Goal: Task Accomplishment & Management: Manage account settings

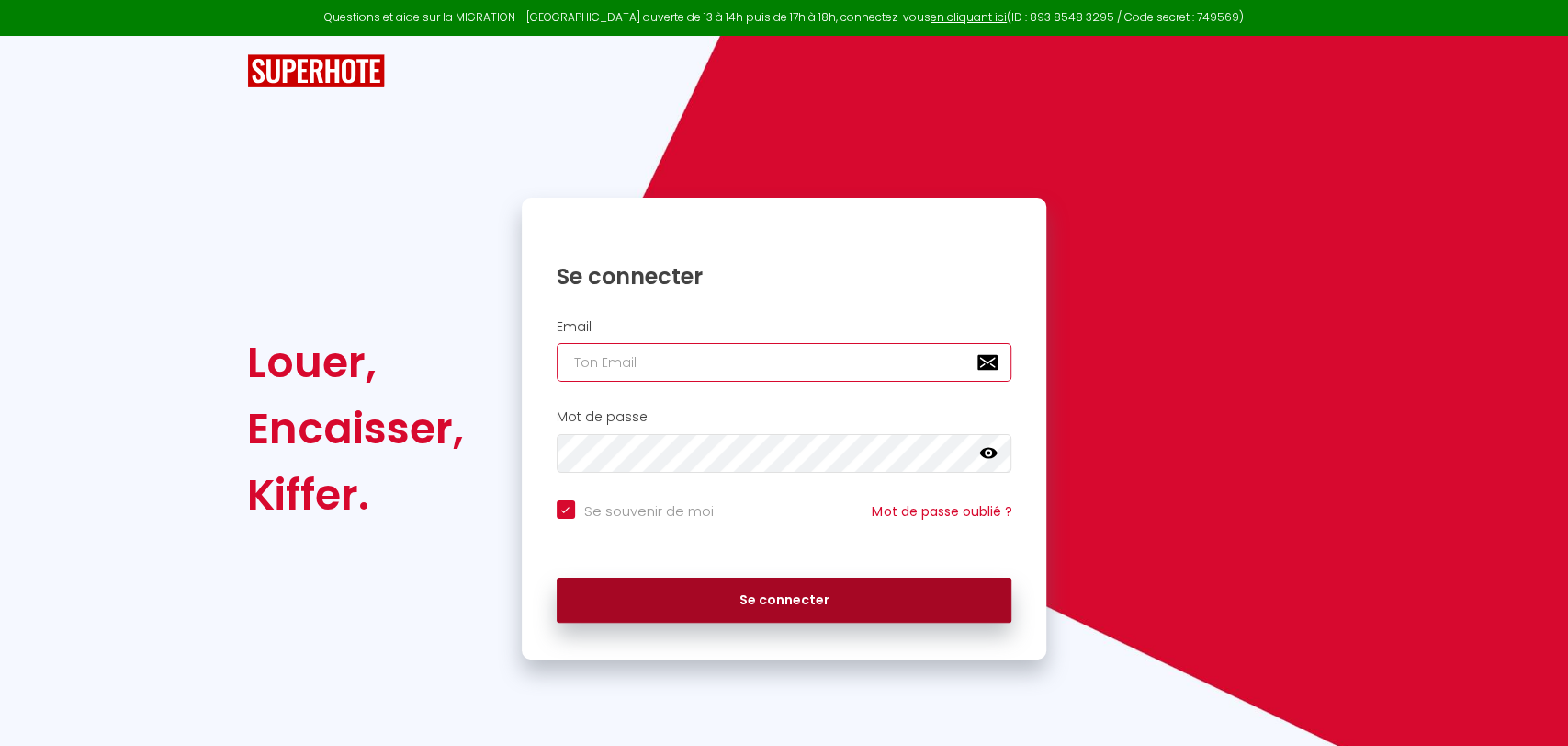
type input "[EMAIL_ADDRESS][DOMAIN_NAME]"
click at [790, 611] on button "Se connecter" at bounding box center [784, 600] width 455 height 46
checkbox input "true"
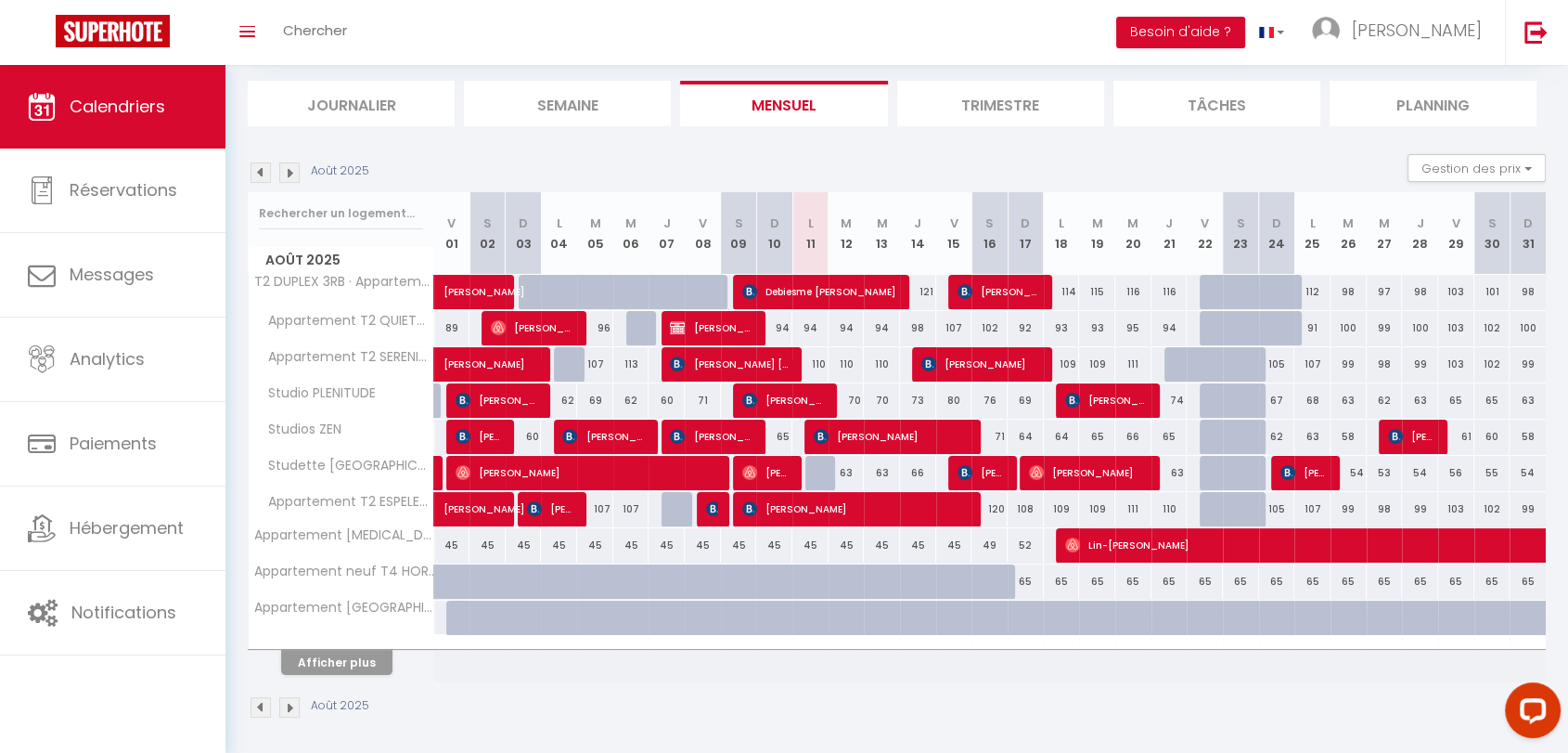
scroll to position [116, 0]
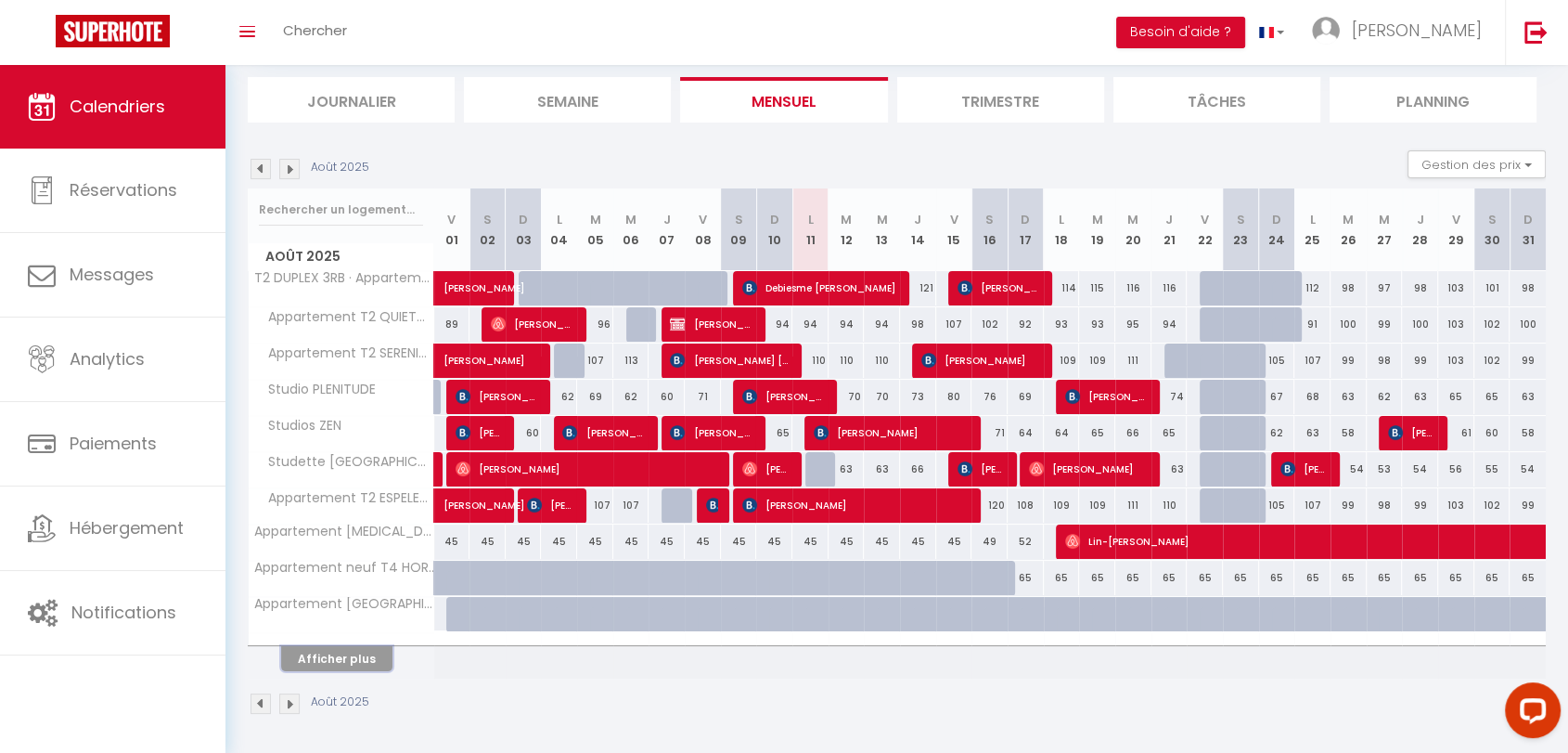
click at [349, 655] on button "Afficher plus" at bounding box center [336, 658] width 111 height 25
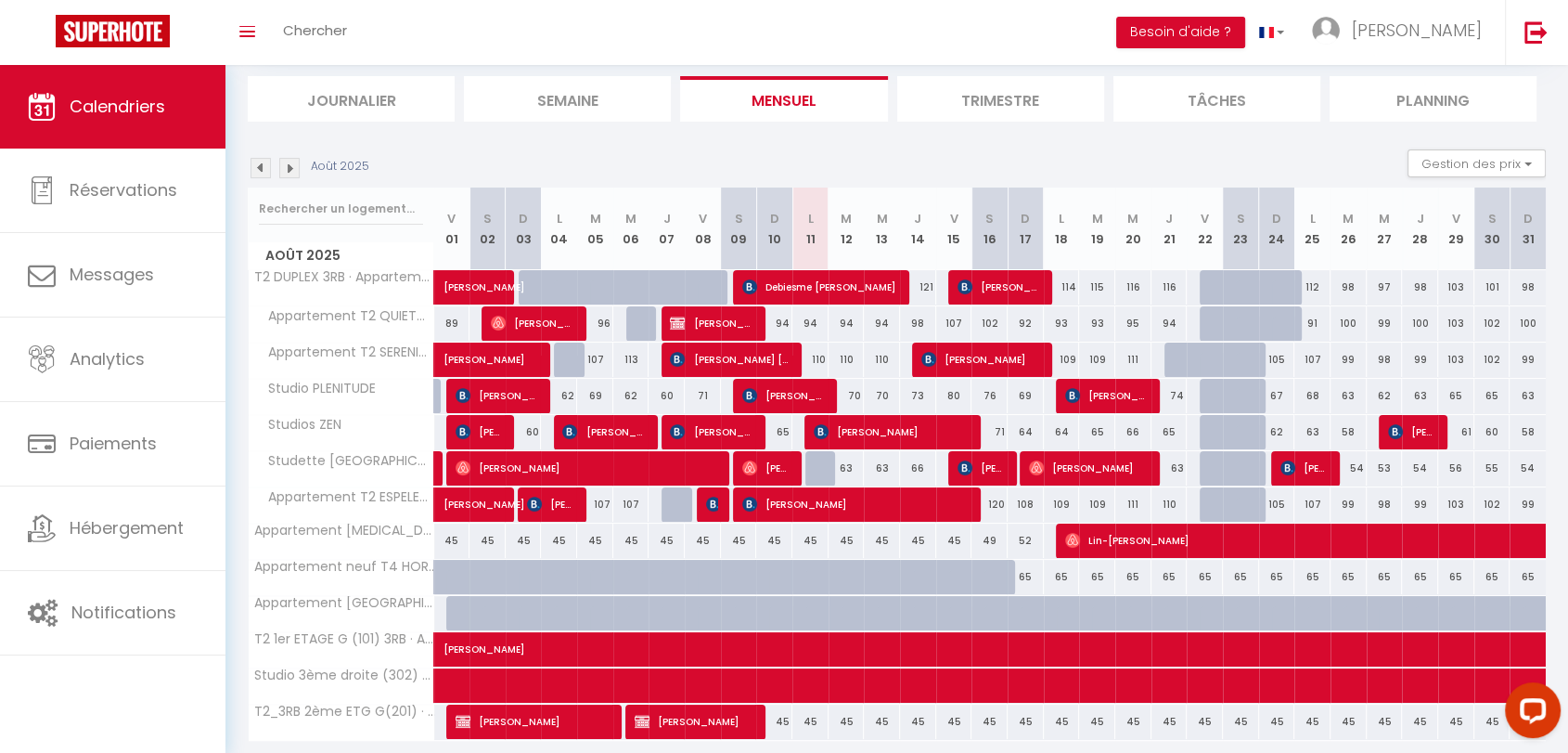
scroll to position [0, 0]
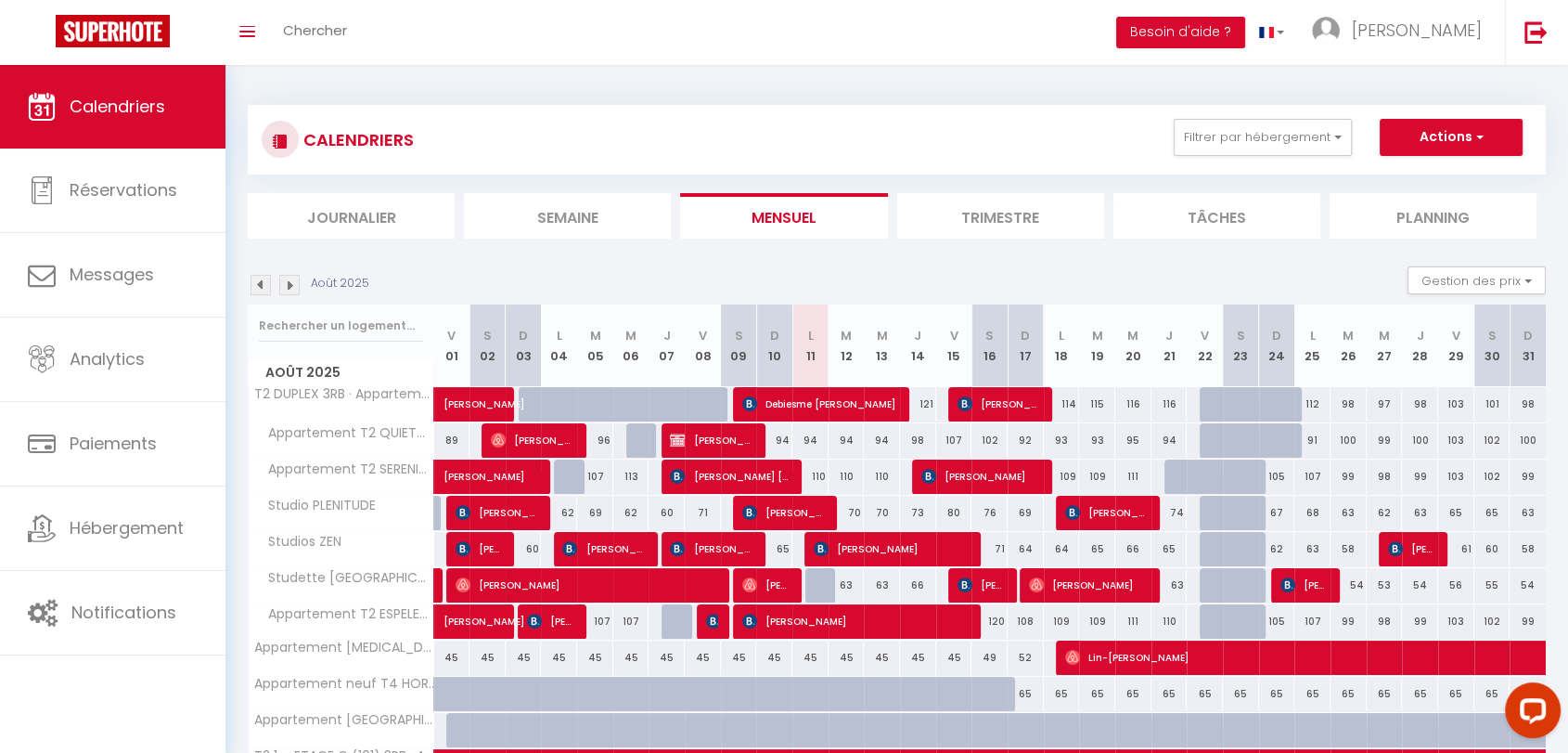
click at [289, 288] on img at bounding box center [289, 285] width 21 height 21
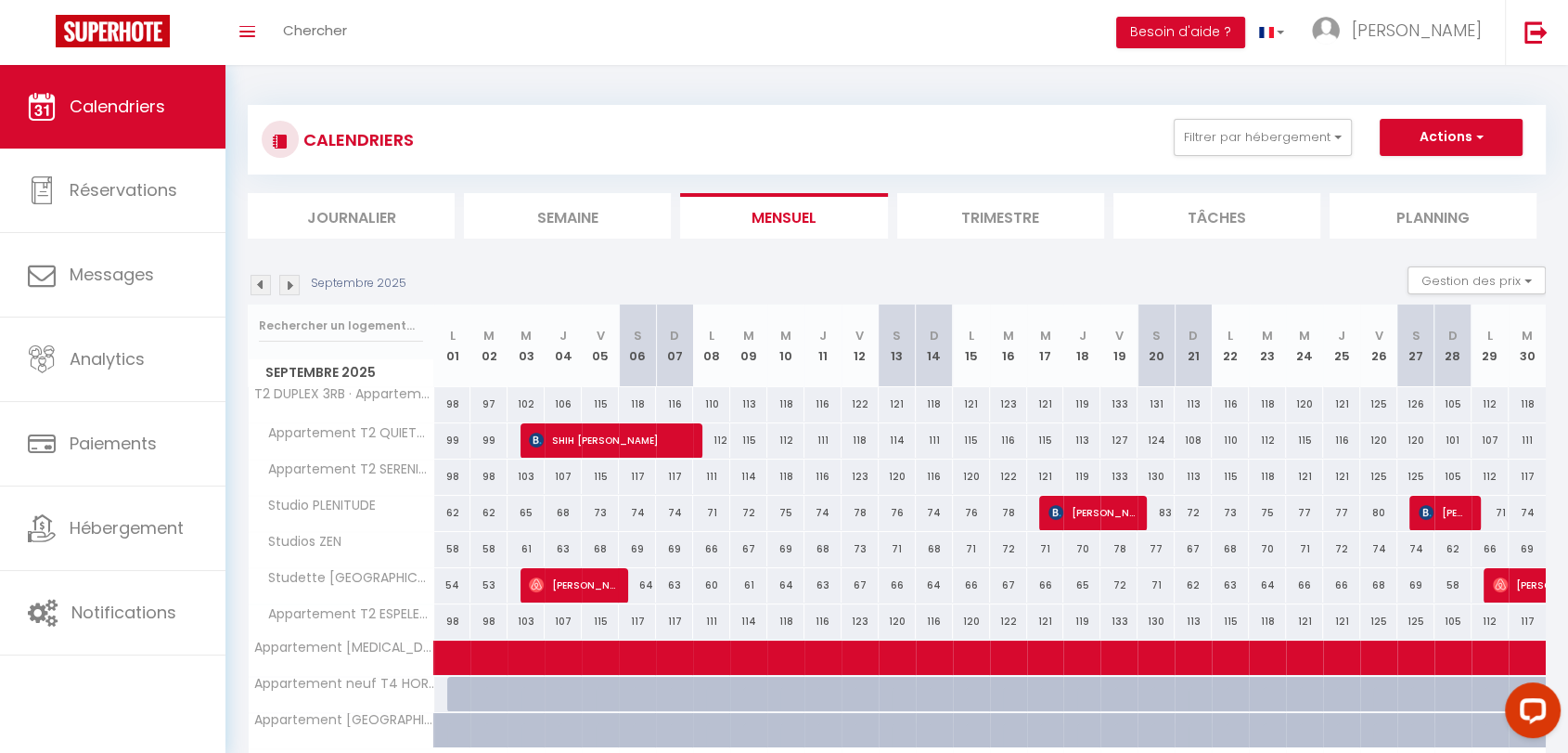
scroll to position [116, 0]
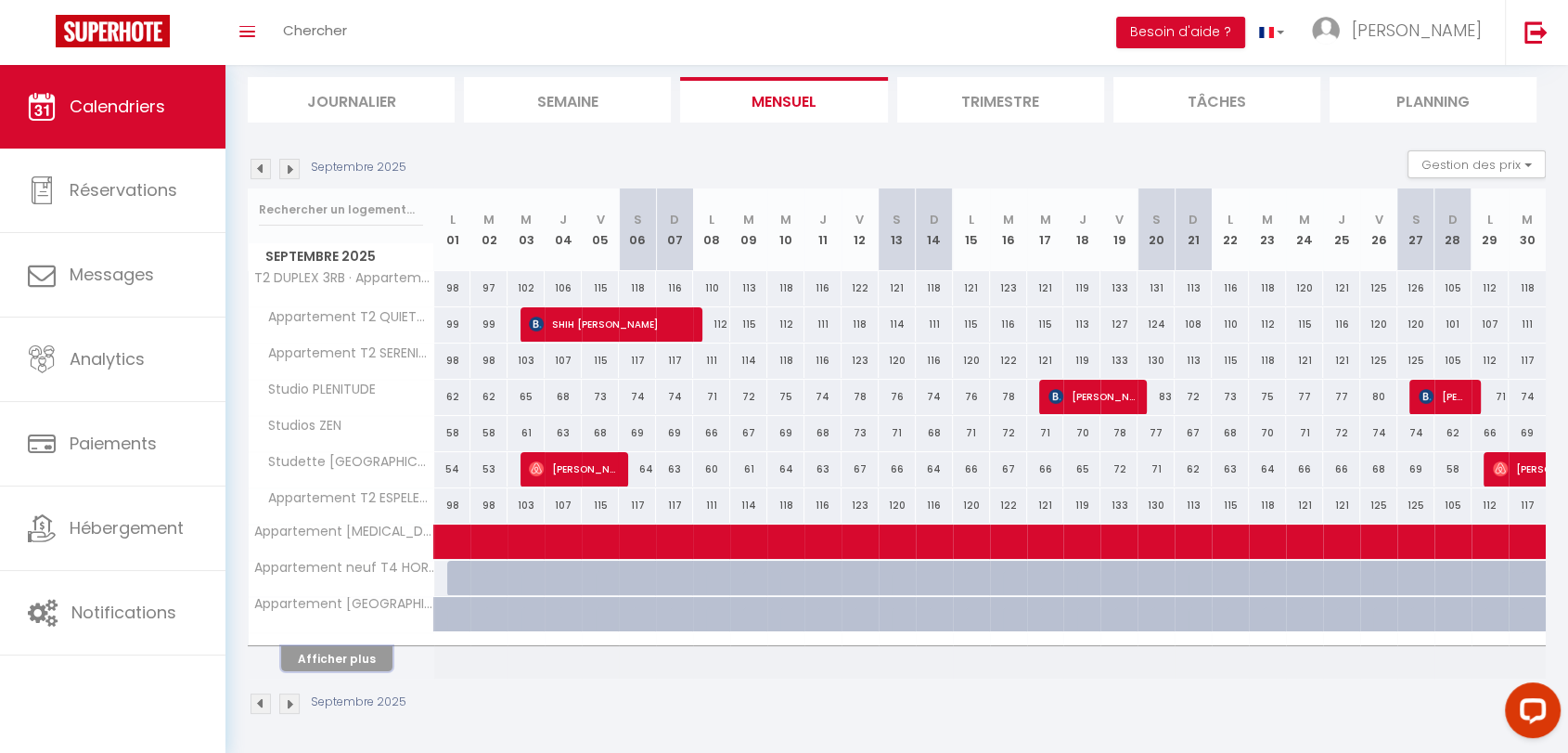
click at [326, 658] on button "Afficher plus" at bounding box center [336, 658] width 111 height 25
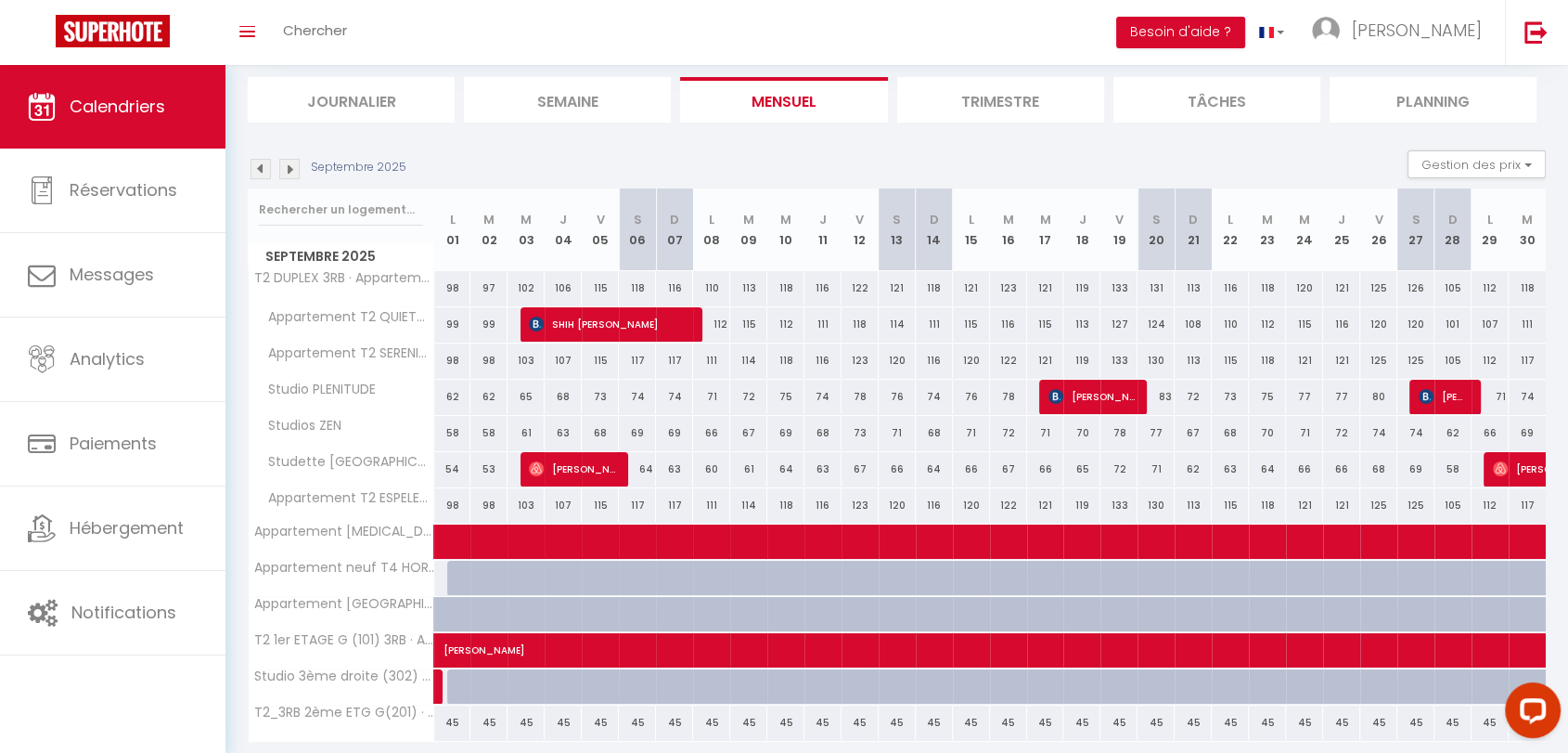
click at [290, 168] on img at bounding box center [289, 169] width 21 height 21
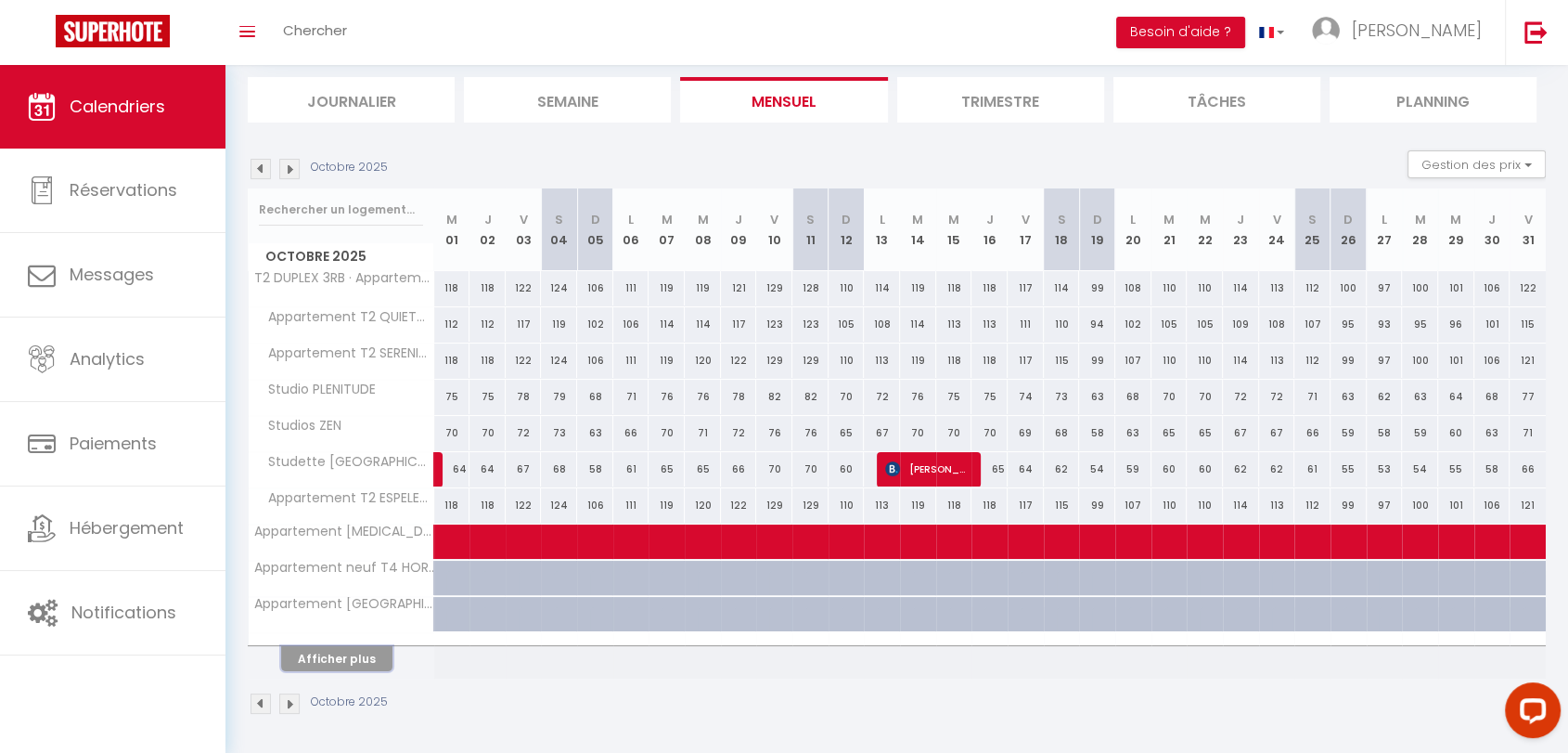
click at [305, 659] on button "Afficher plus" at bounding box center [336, 658] width 111 height 25
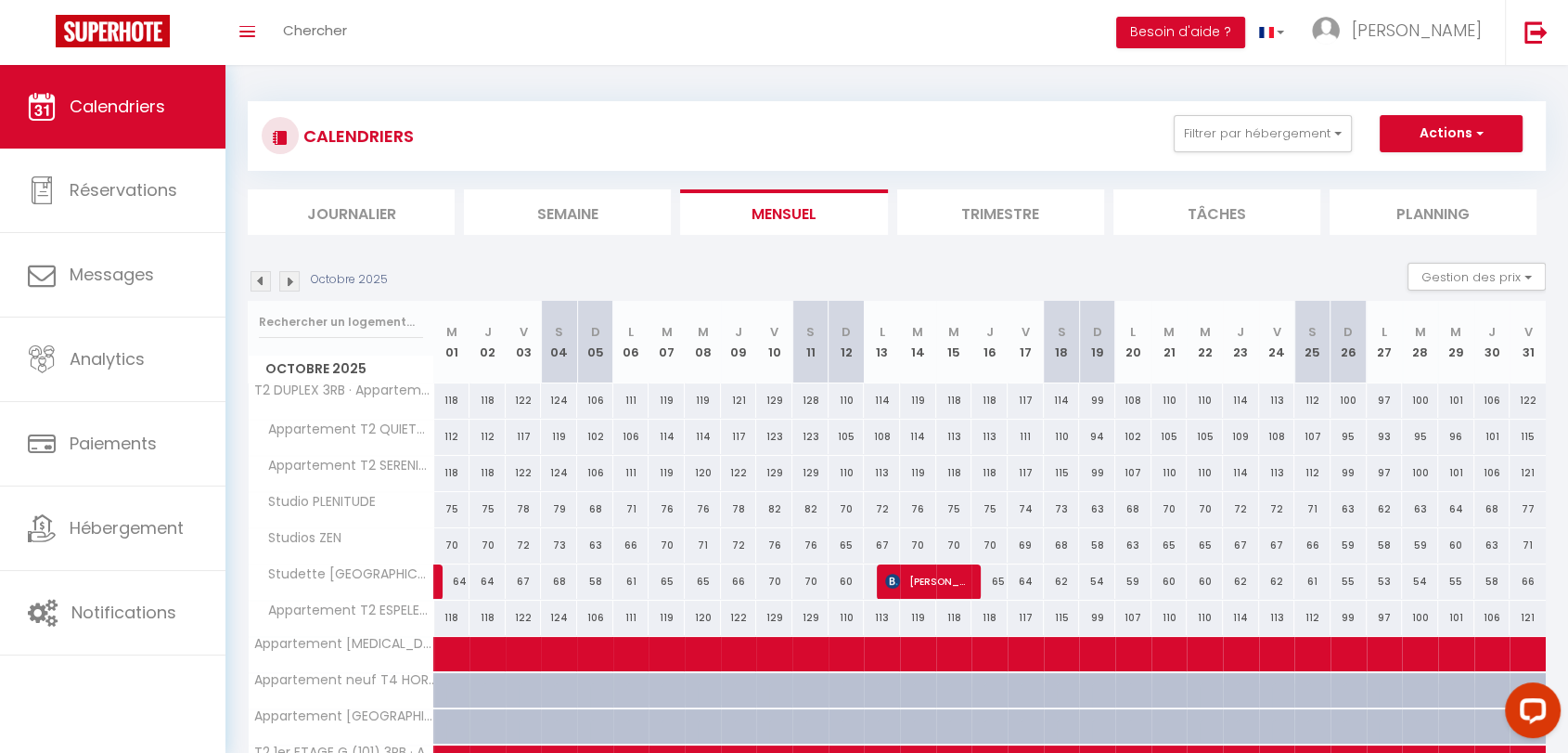
scroll to position [0, 0]
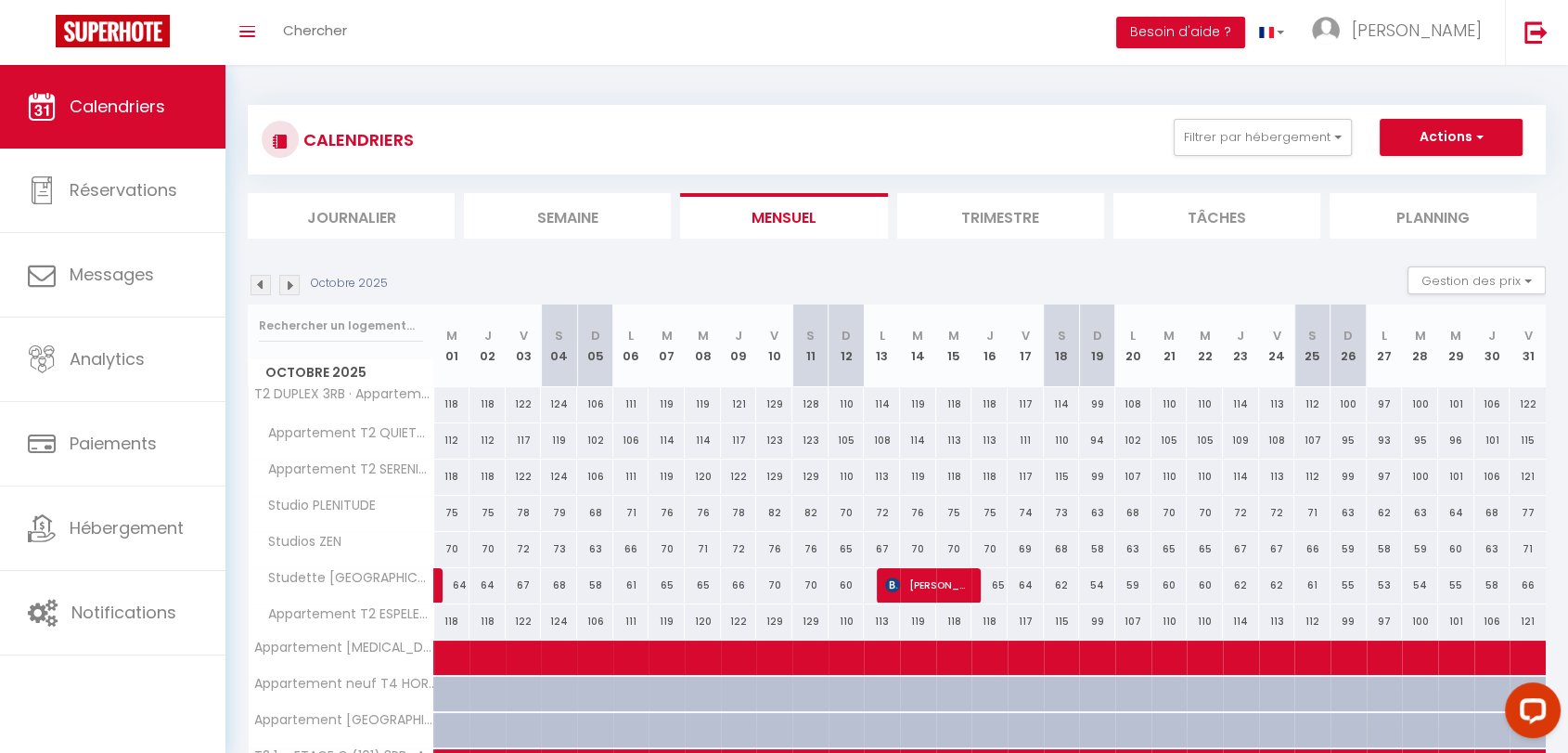
click at [292, 290] on img at bounding box center [289, 285] width 21 height 21
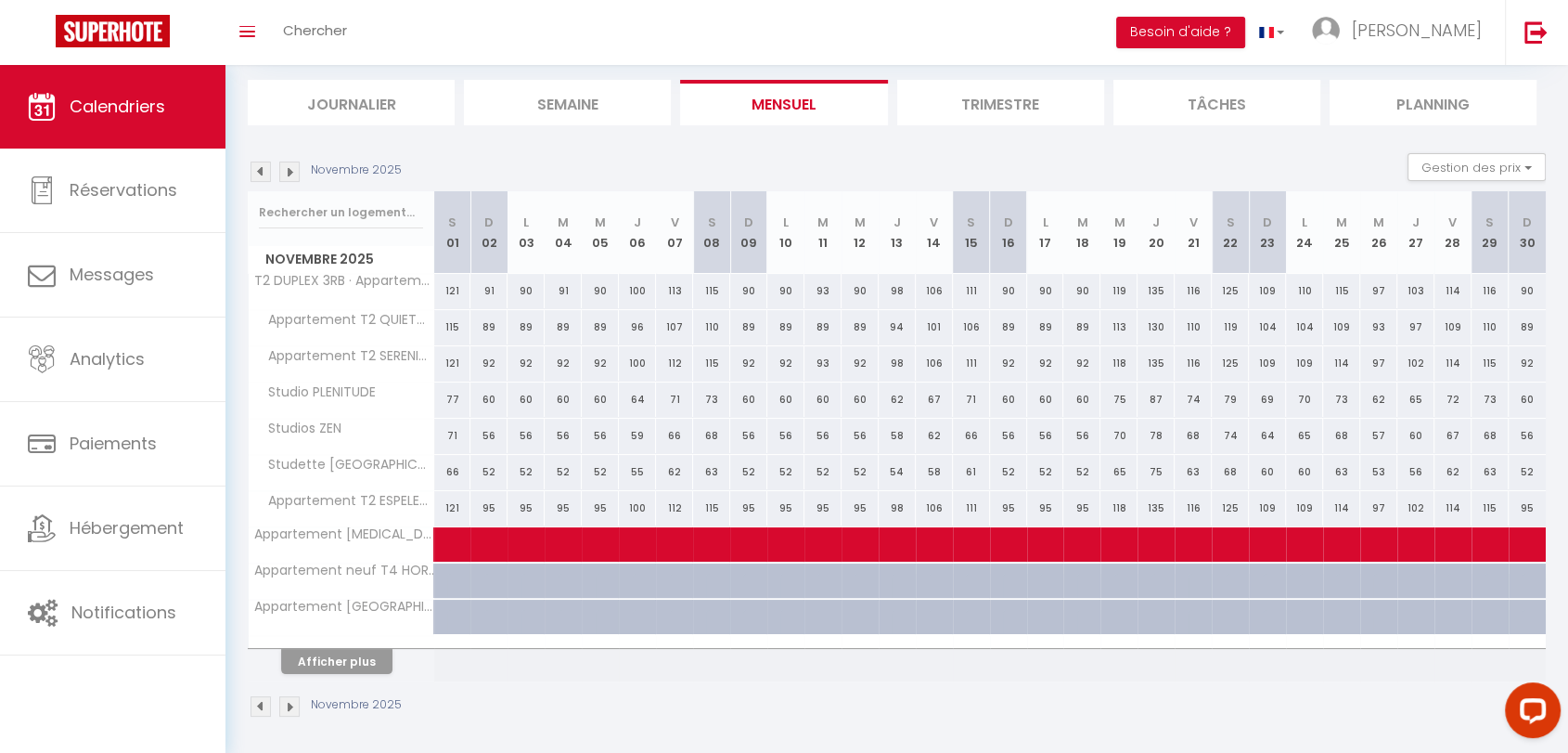
scroll to position [116, 0]
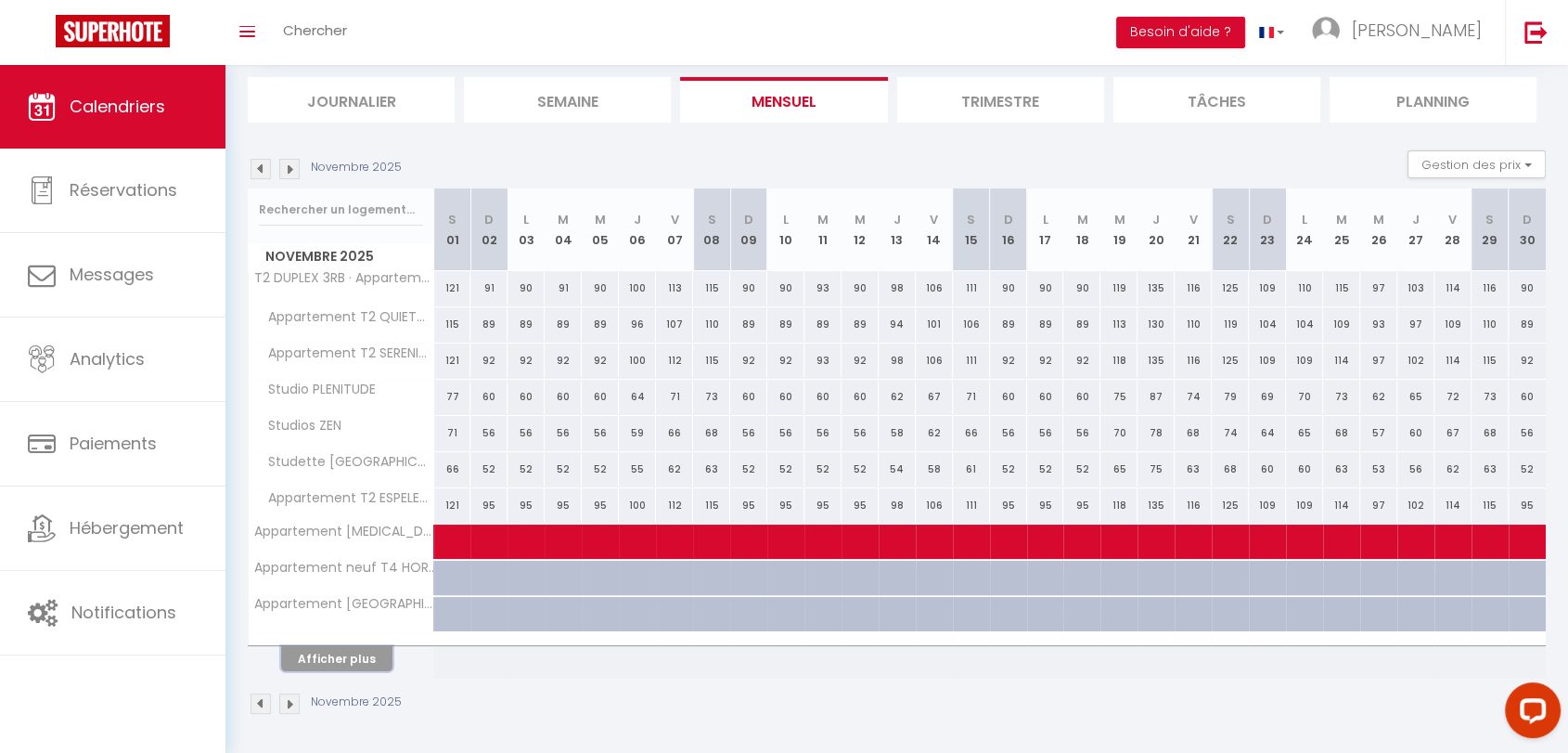
click at [327, 652] on button "Afficher plus" at bounding box center [336, 658] width 111 height 25
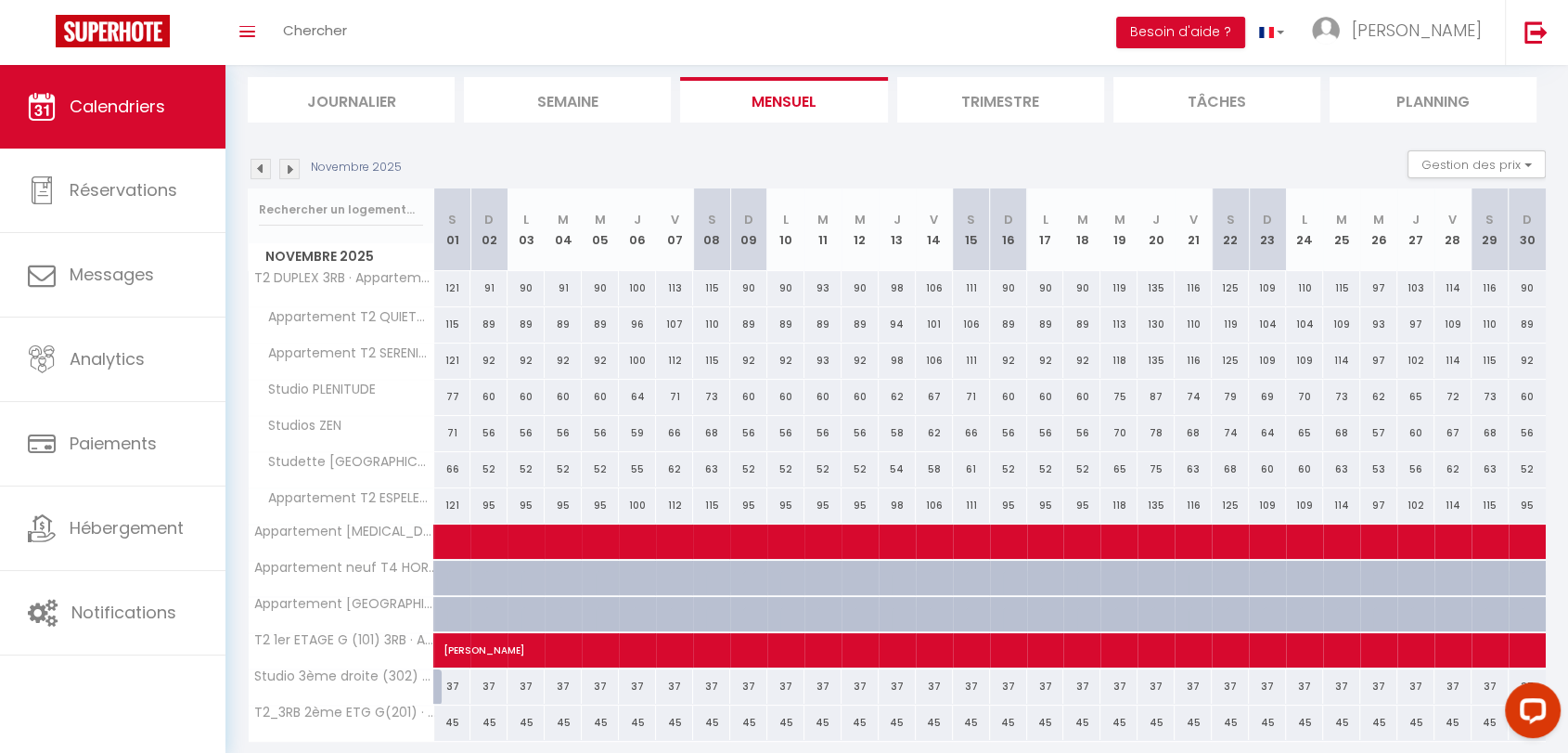
click at [286, 167] on img at bounding box center [289, 169] width 21 height 21
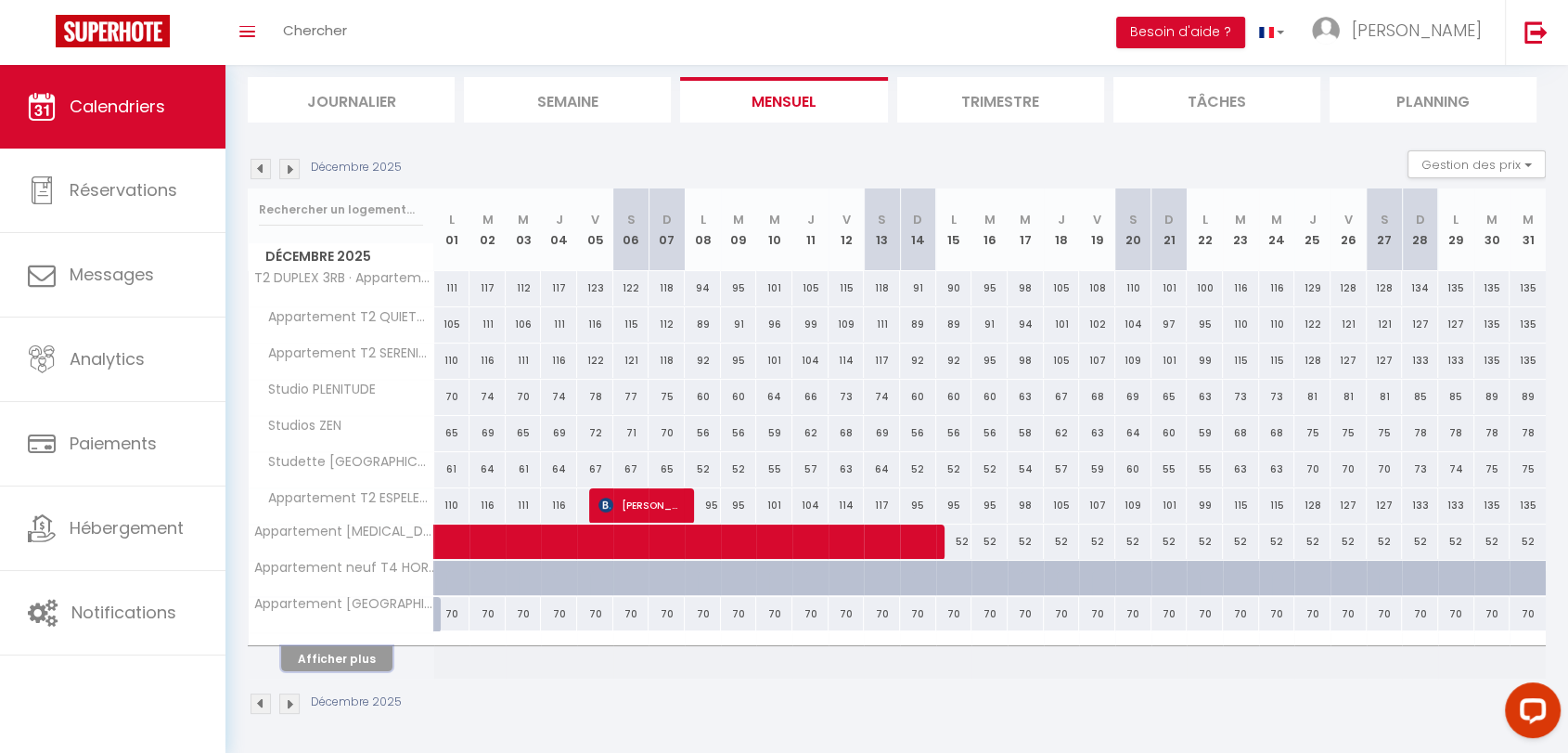
click at [342, 663] on button "Afficher plus" at bounding box center [336, 658] width 111 height 25
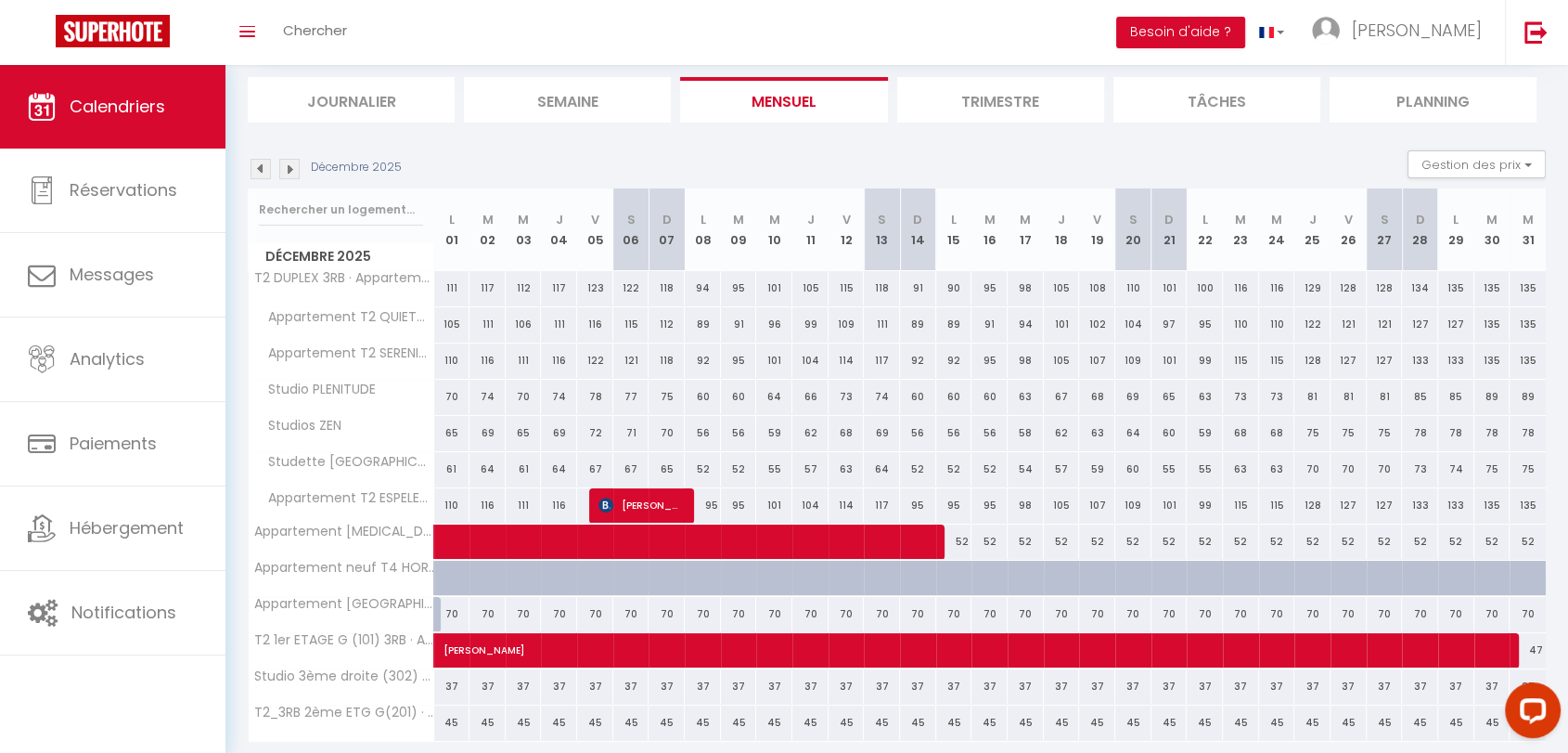
click at [451, 612] on div "70" at bounding box center [452, 613] width 37 height 35
type input "70"
type input "Lun 01 Décembre 2025"
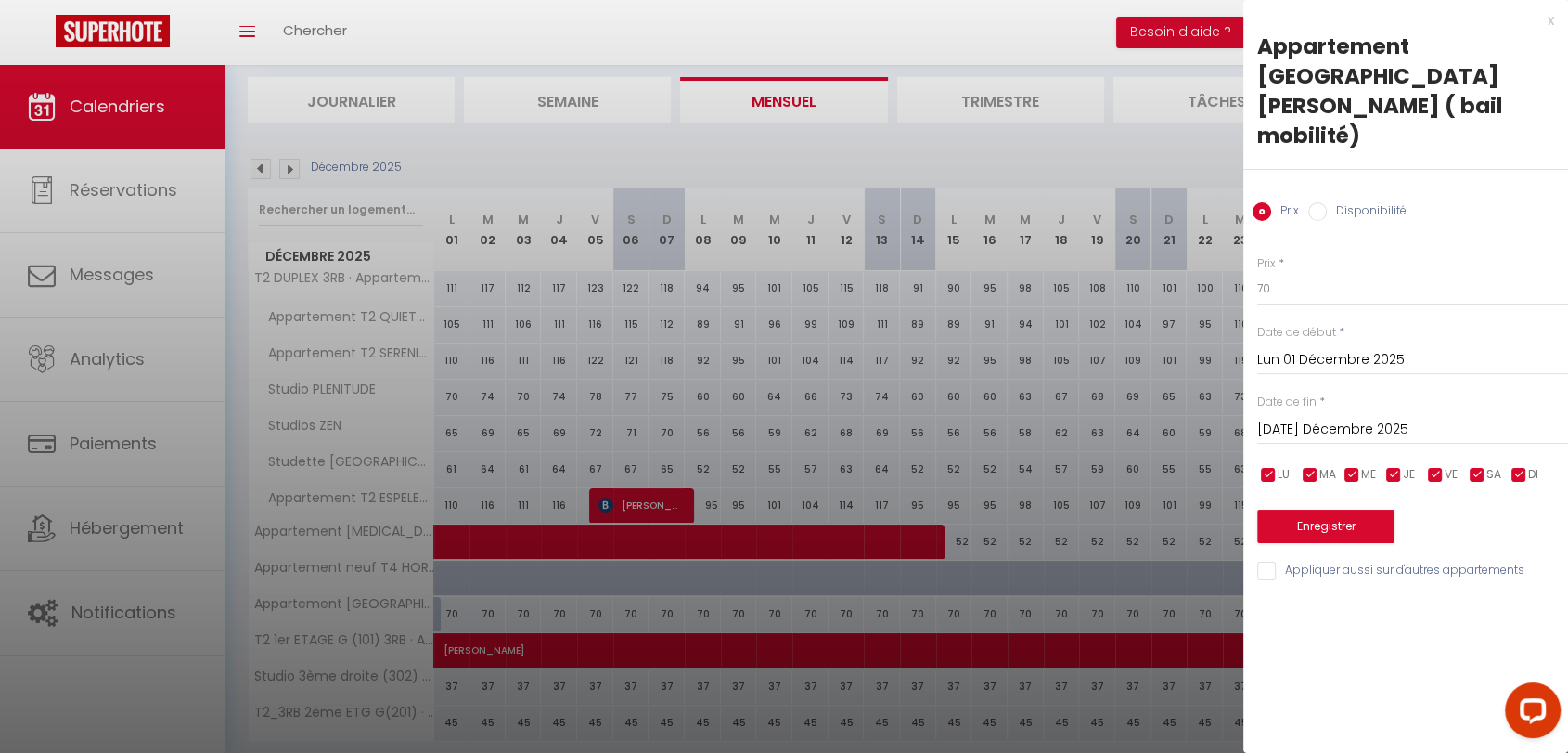
click at [1301, 418] on input "[DATE] Décembre 2025" at bounding box center [1413, 430] width 311 height 24
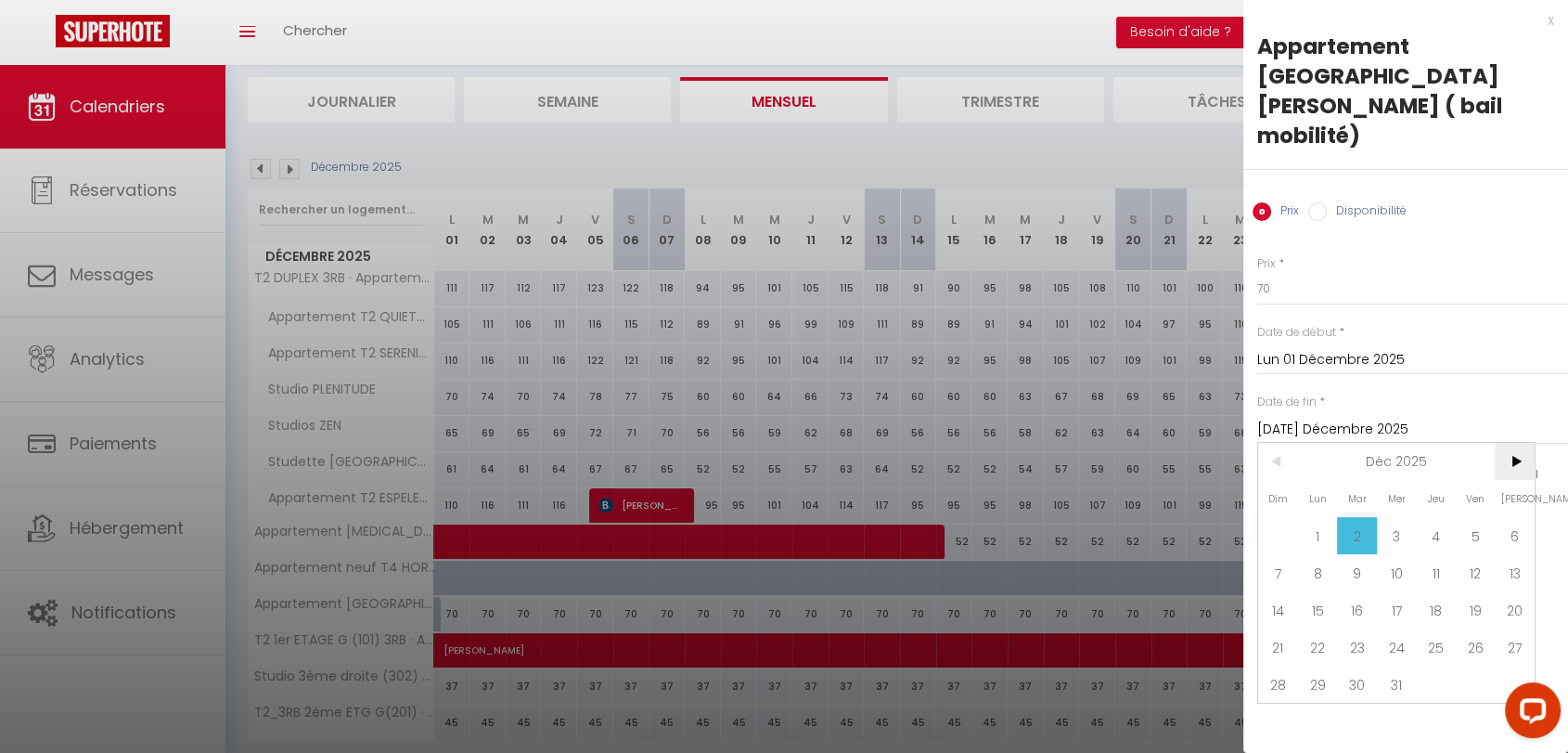
click at [1514, 443] on span ">" at bounding box center [1514, 462] width 40 height 37
click at [1442, 517] on span "1" at bounding box center [1435, 536] width 40 height 37
type input "Jeu 01 Janvier 2026"
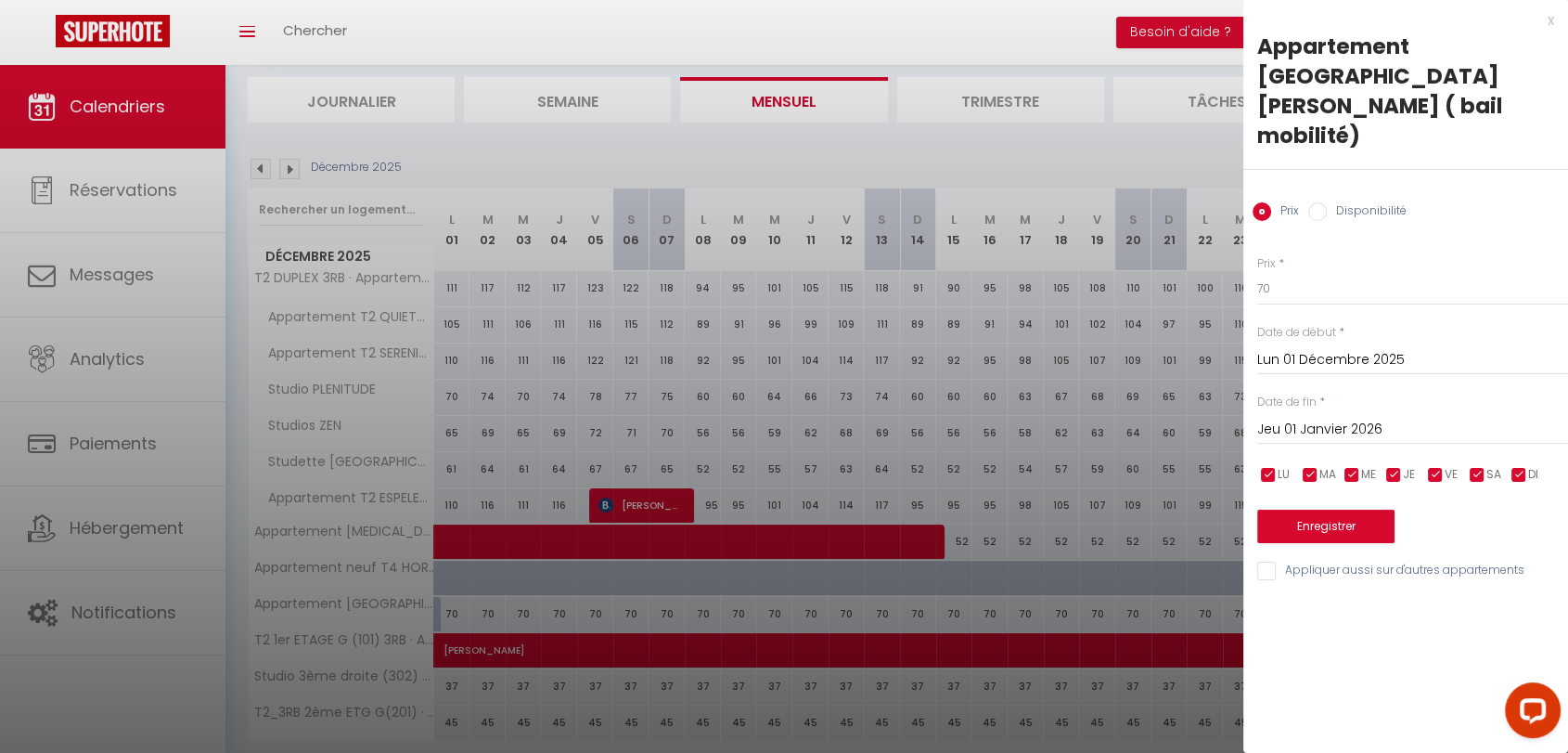
click at [1313, 202] on input "Disponibilité" at bounding box center [1317, 212] width 19 height 19
radio input "true"
radio input "false"
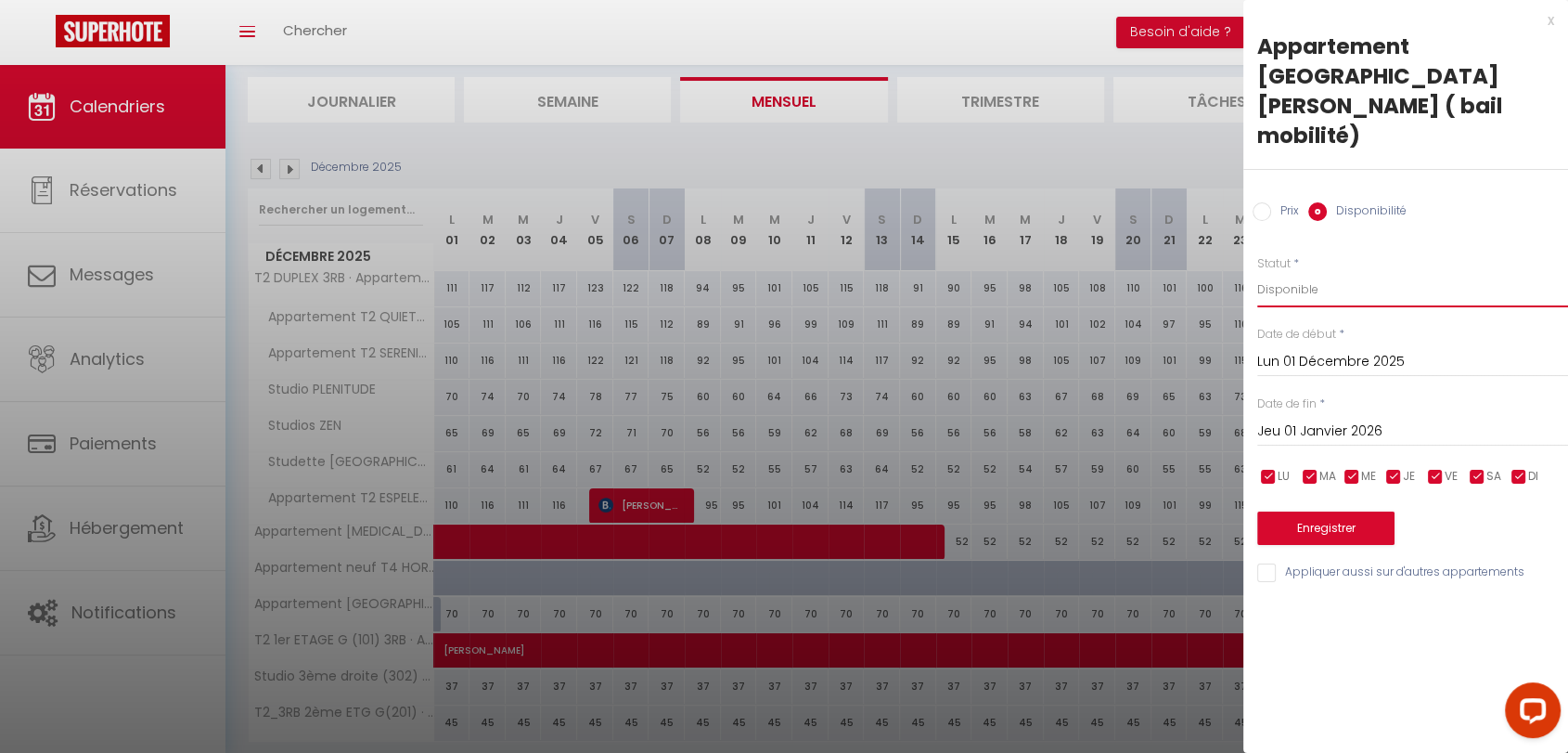
click at [1271, 272] on select "Disponible Indisponible" at bounding box center [1413, 289] width 311 height 36
select select "0"
click at [1257, 272] on select "Disponible Indisponible" at bounding box center [1413, 289] width 311 height 36
click at [1331, 511] on button "Enregistrer" at bounding box center [1326, 528] width 138 height 34
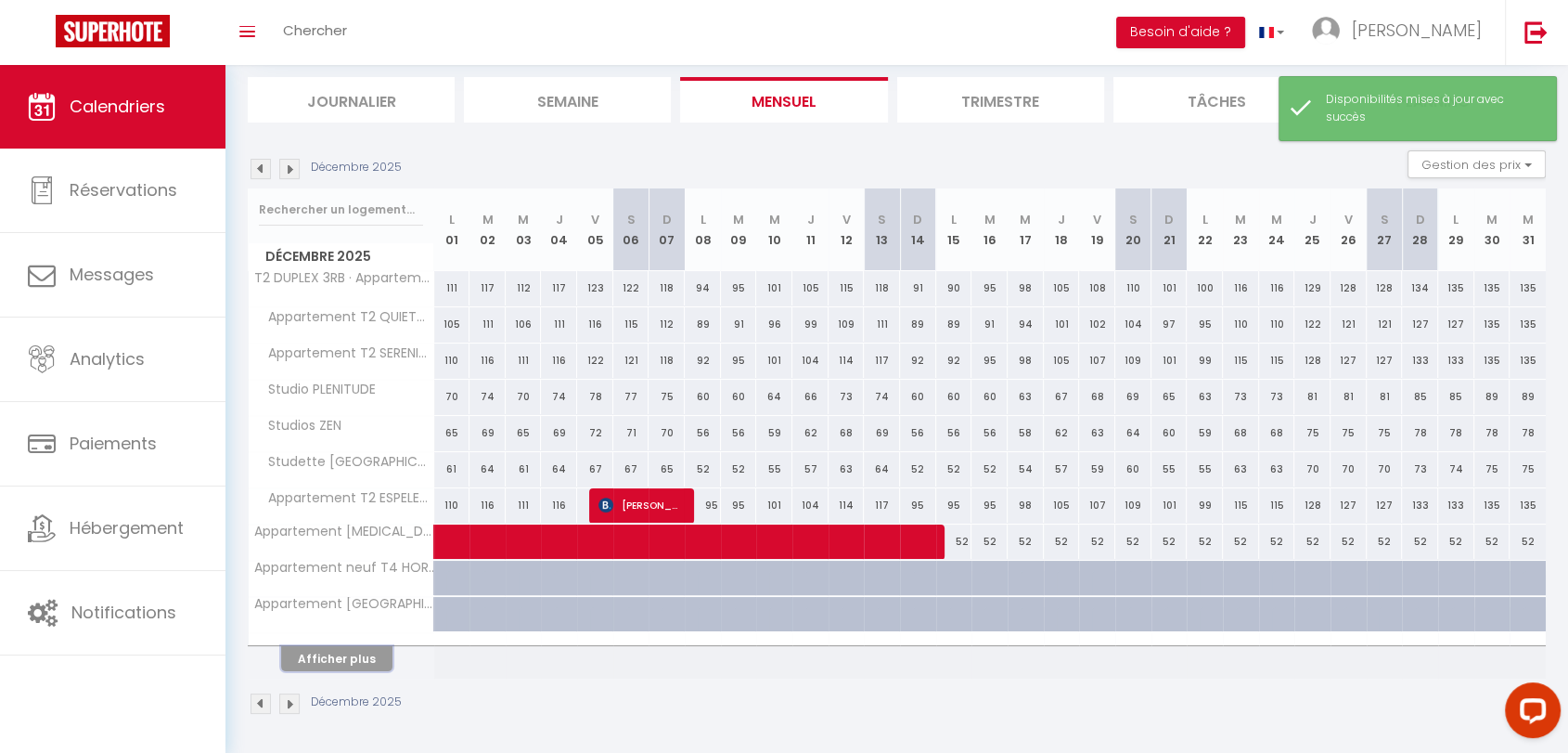
click at [337, 661] on button "Afficher plus" at bounding box center [336, 658] width 111 height 25
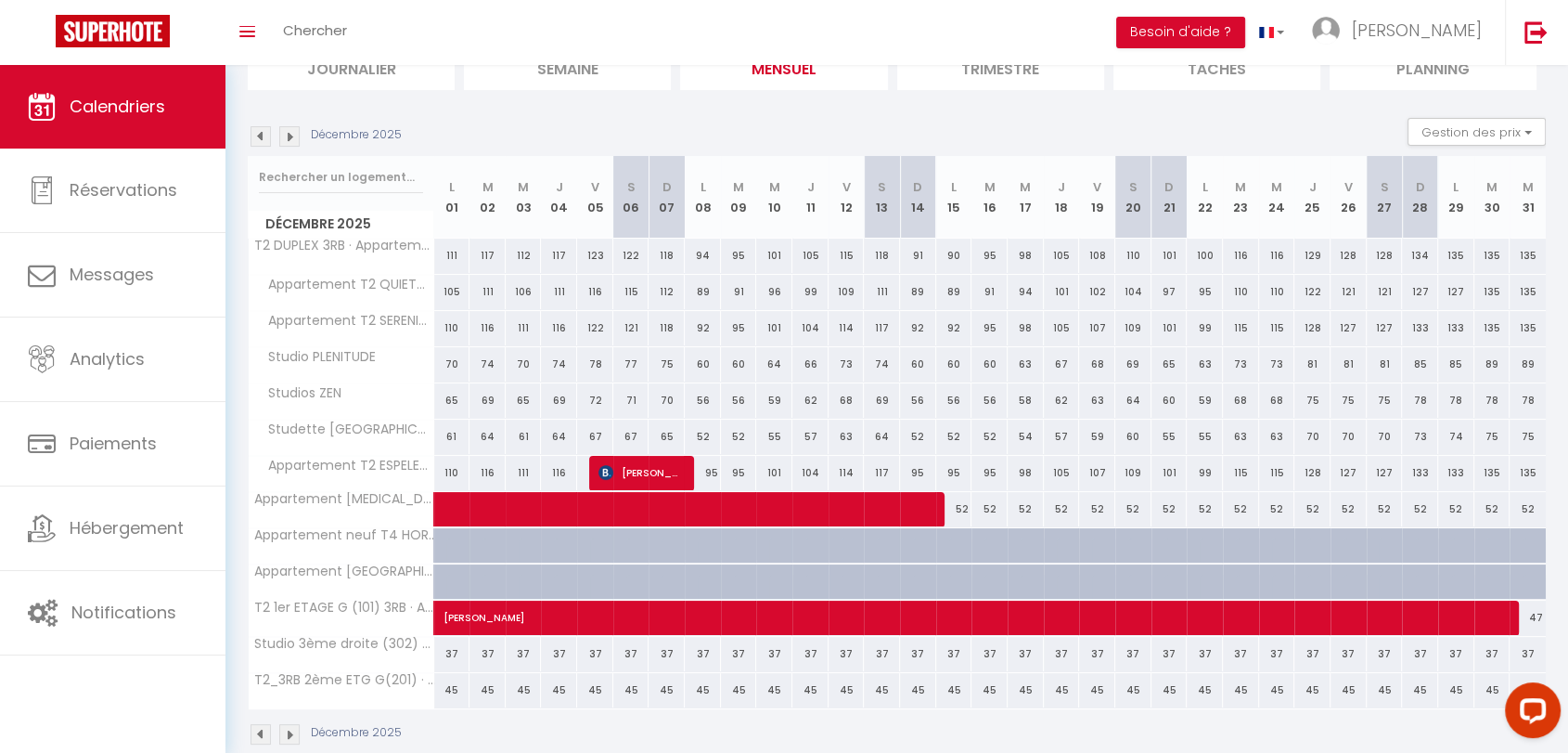
scroll to position [179, 0]
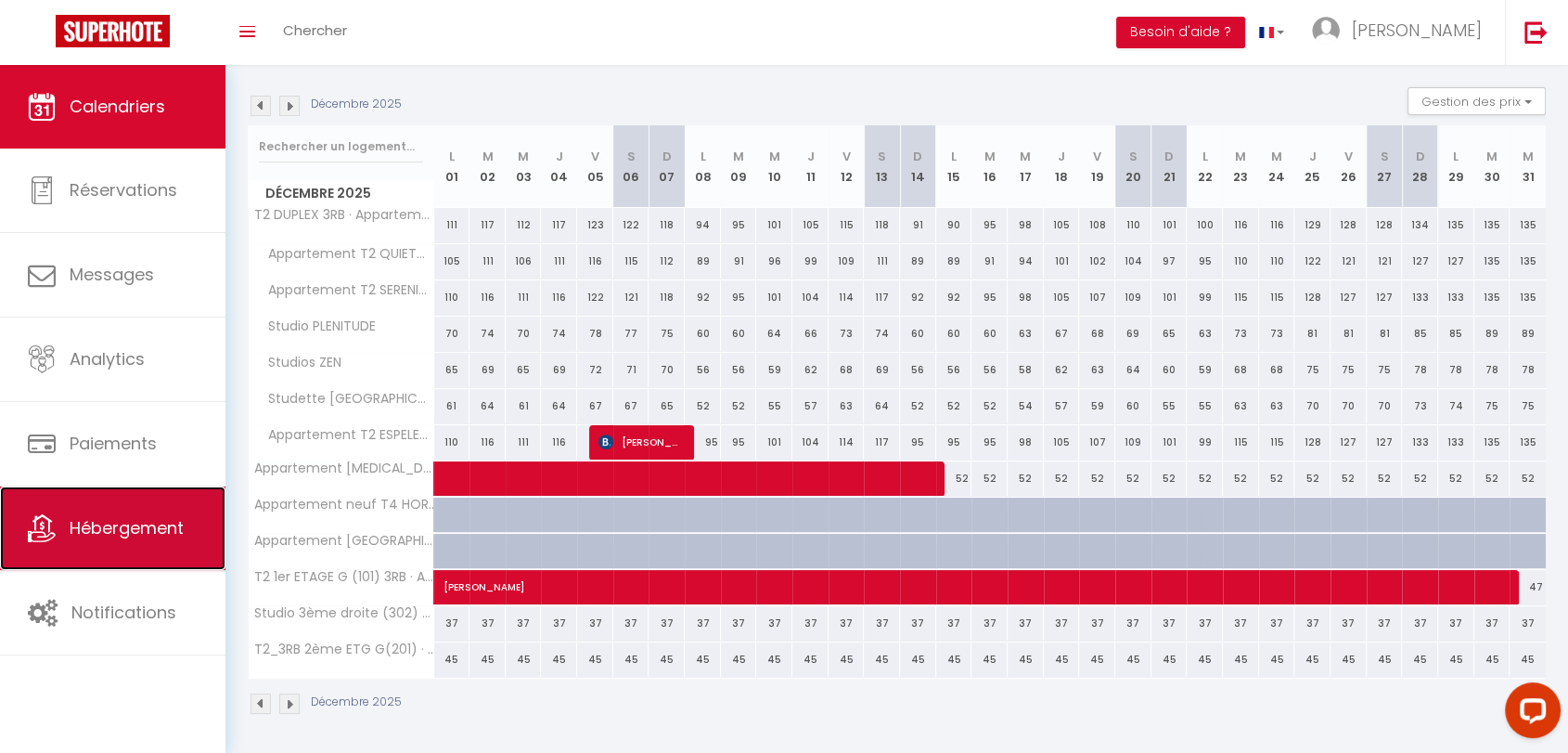
click at [129, 542] on link "Hébergement" at bounding box center [112, 527] width 226 height 83
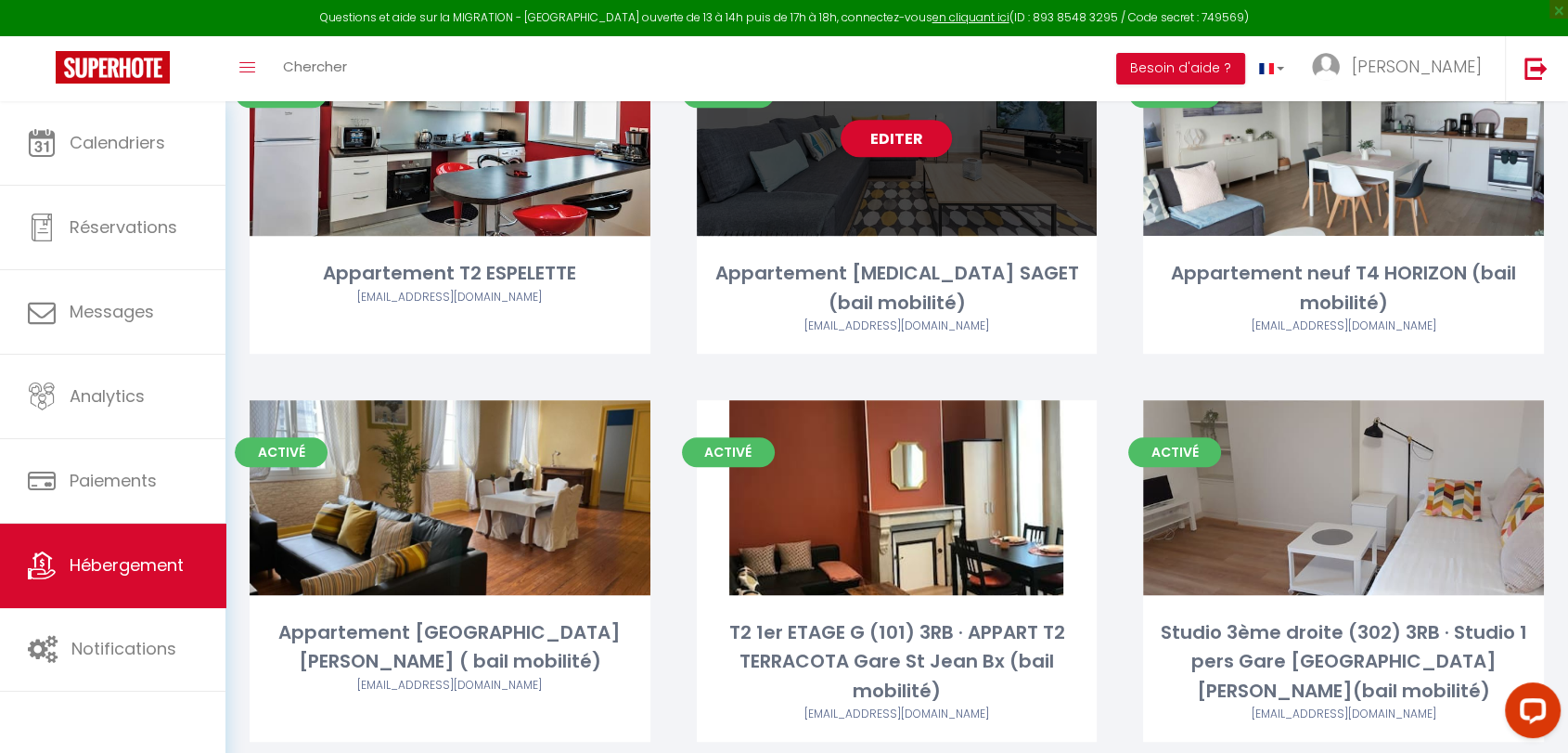
scroll to position [1031, 0]
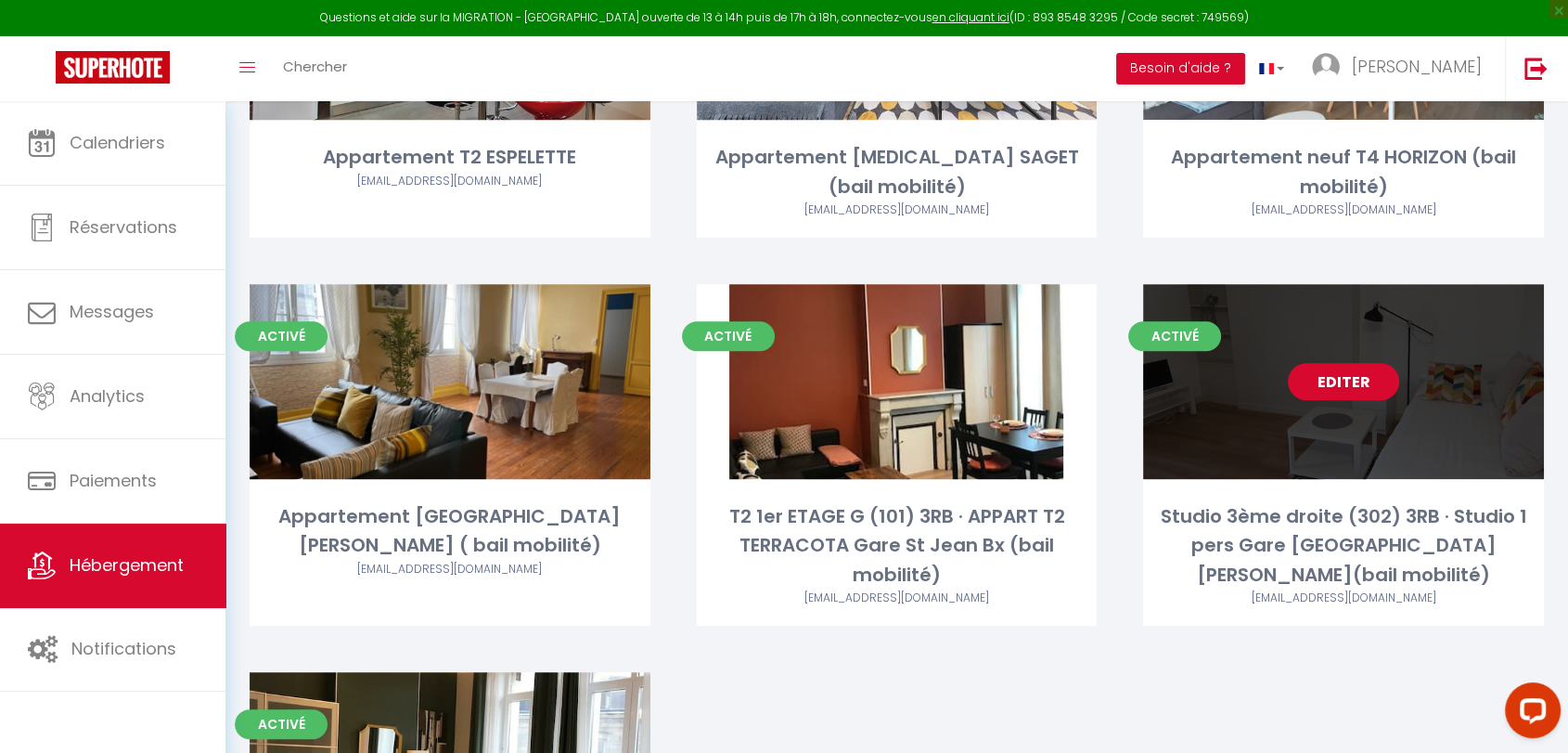
click at [1331, 362] on link "Editer" at bounding box center [1342, 381] width 111 height 37
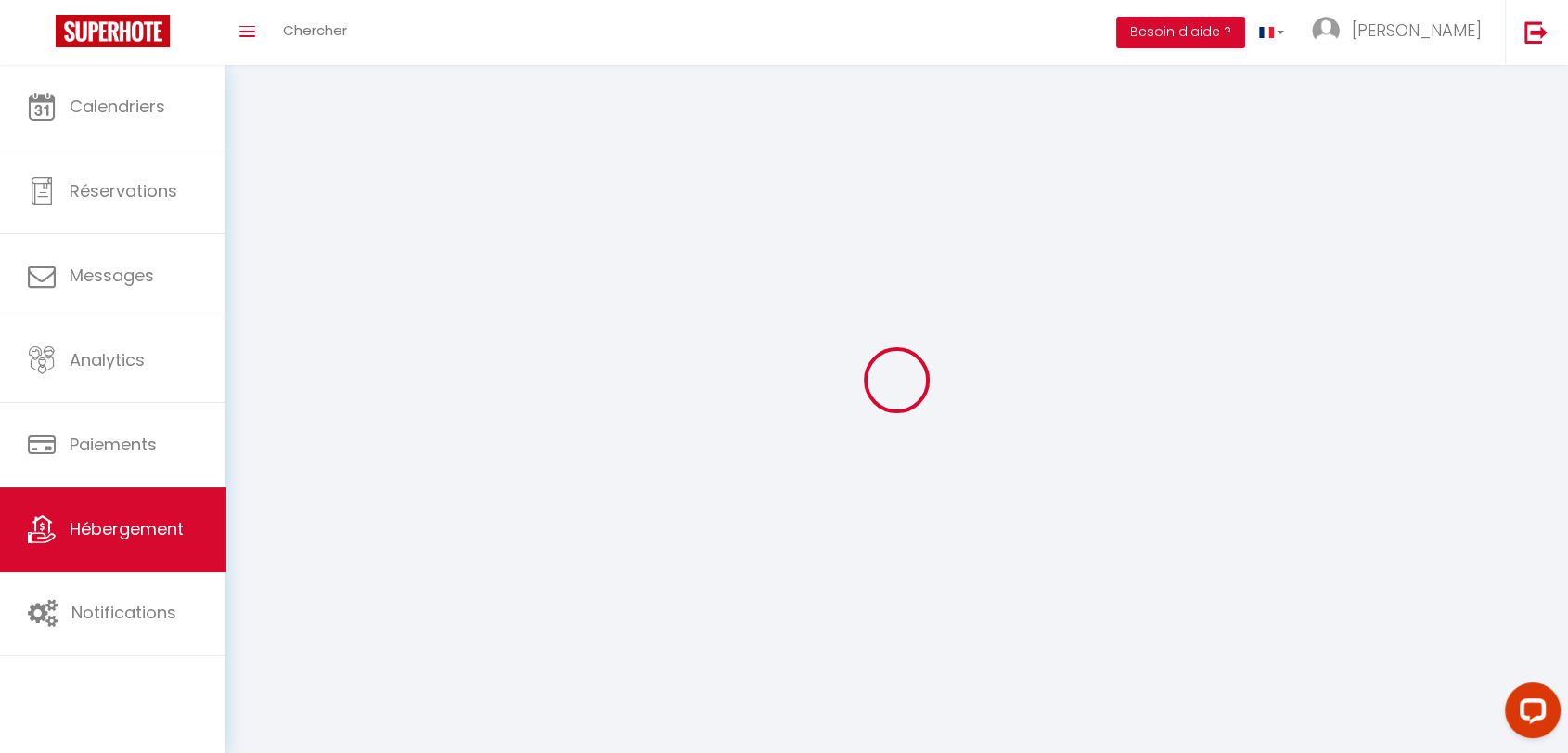
select select "1"
select select
select select "28"
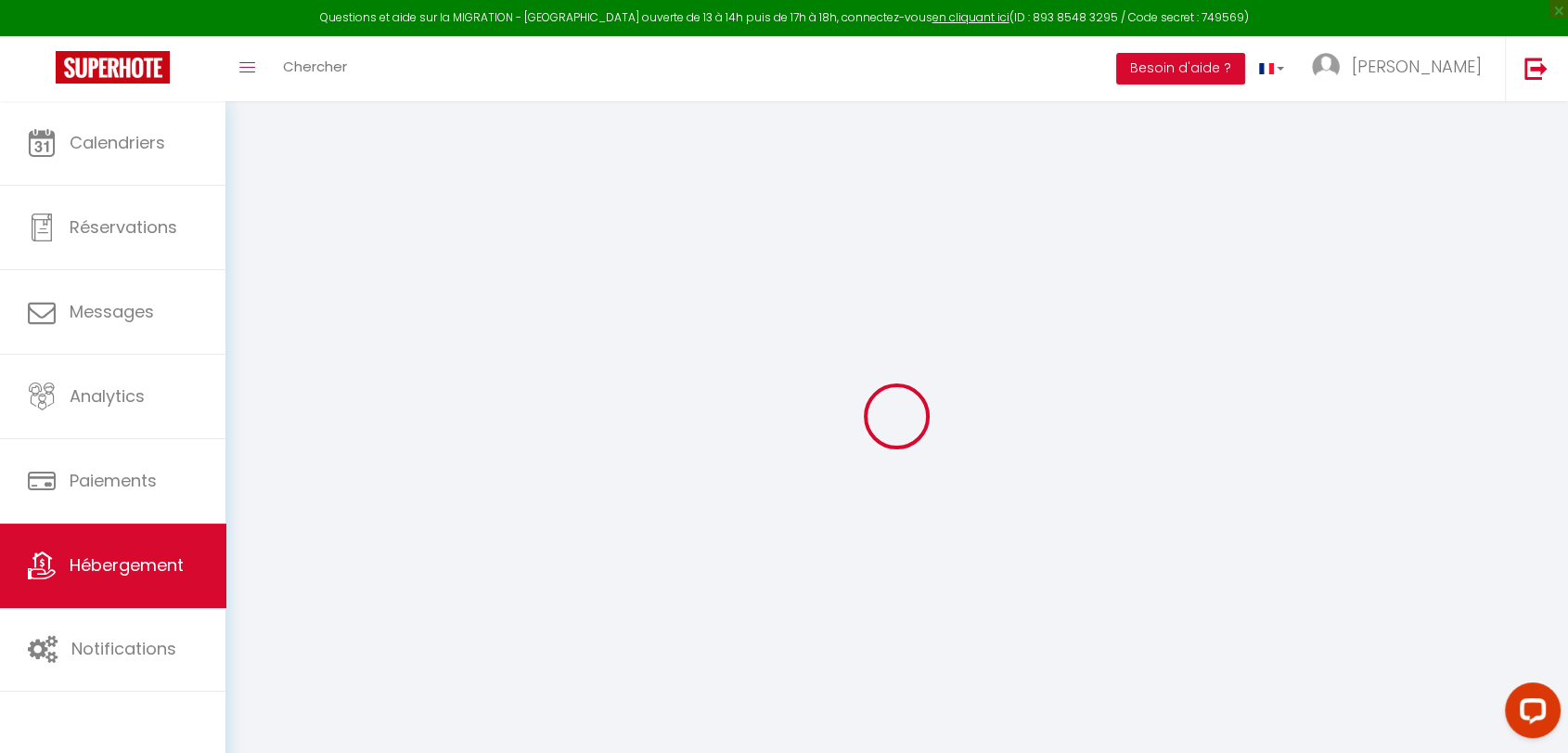
select select
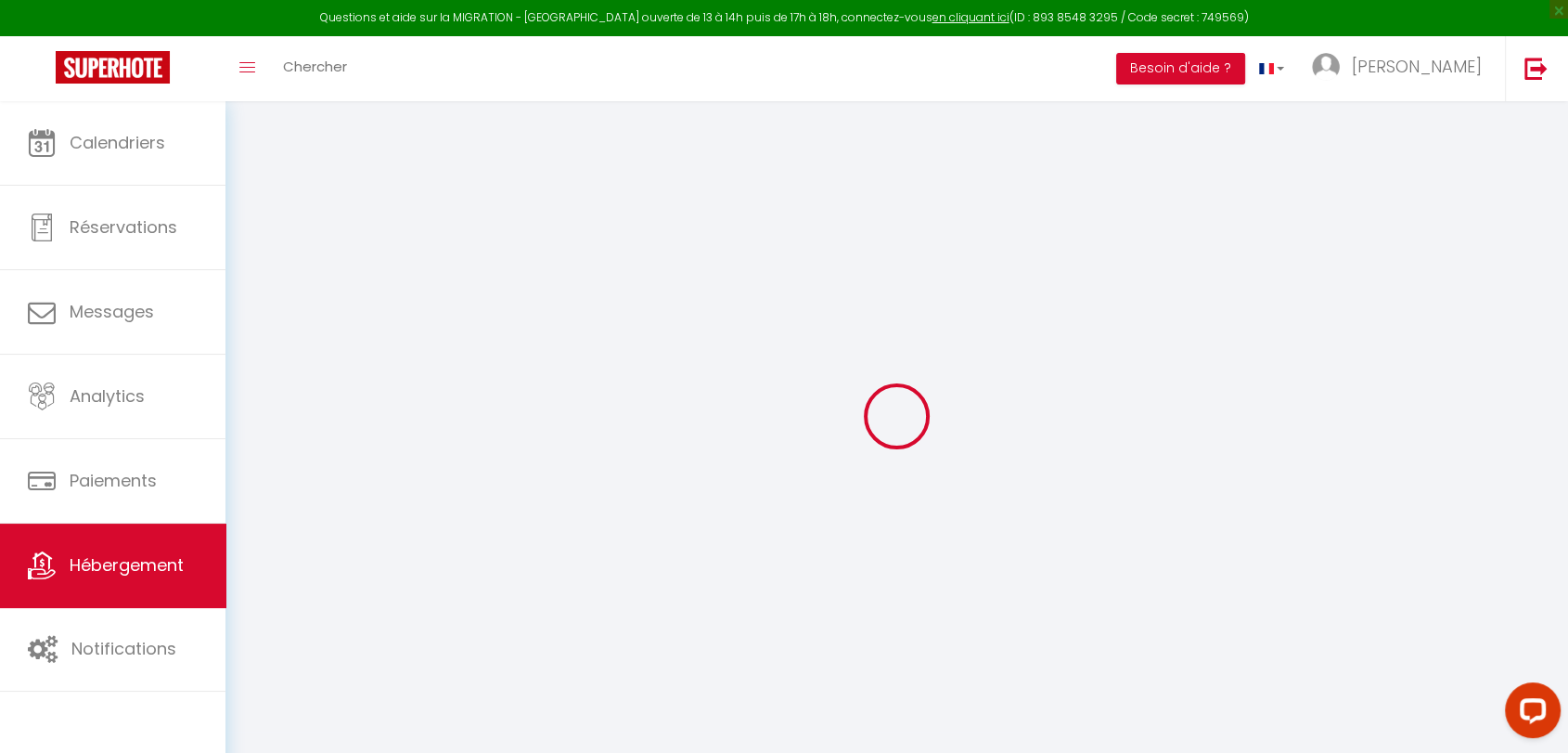
select select
checkbox input "false"
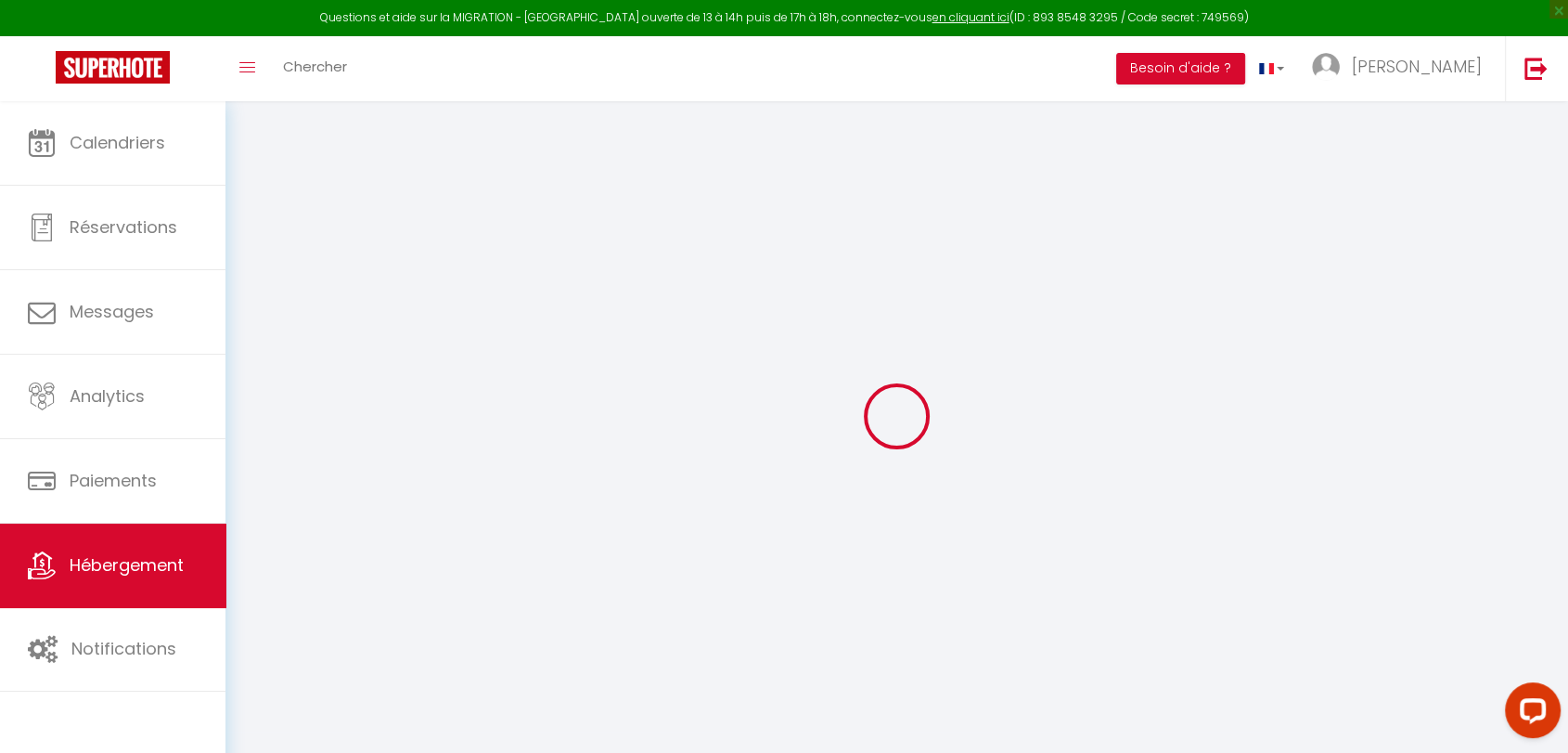
select select
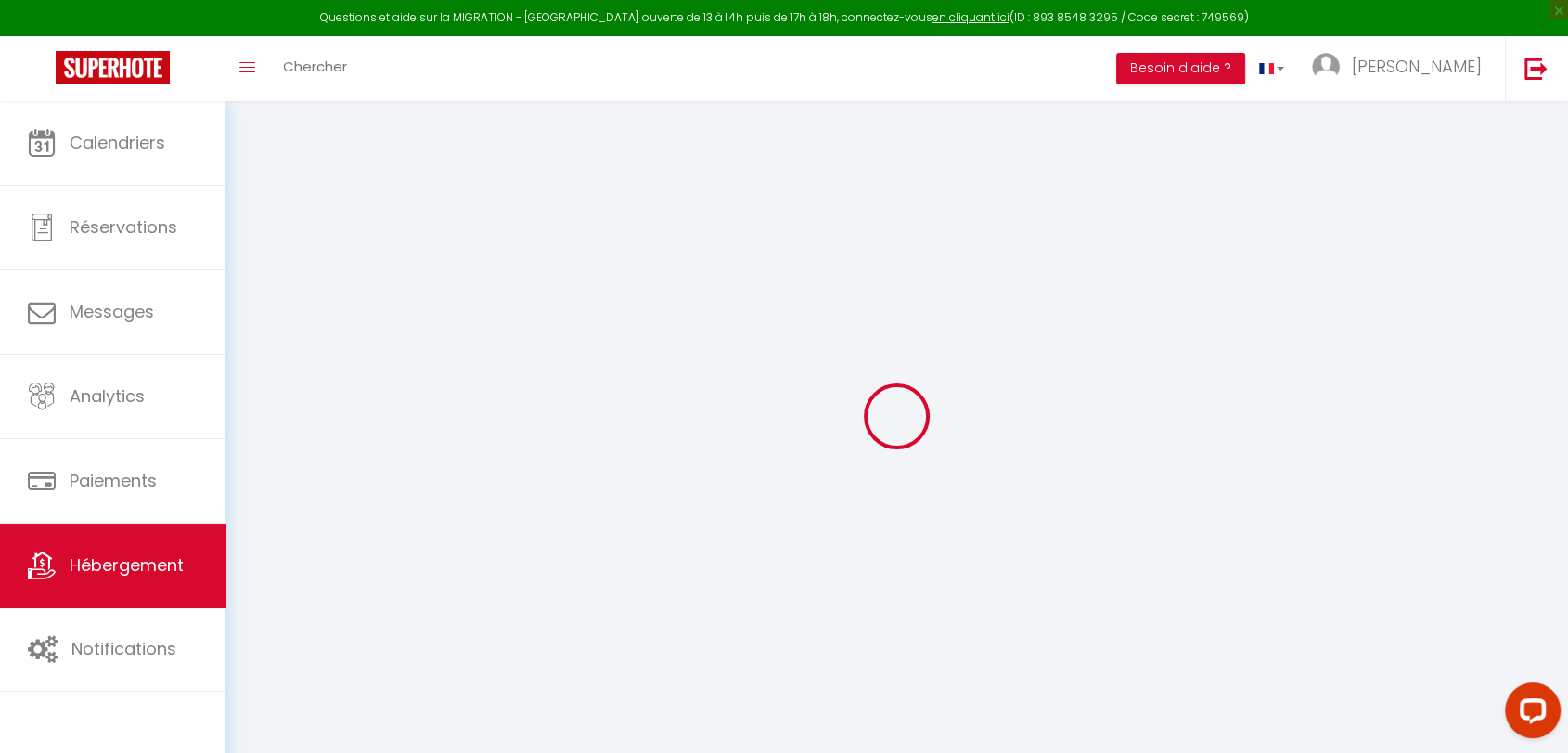
select select
checkbox input "false"
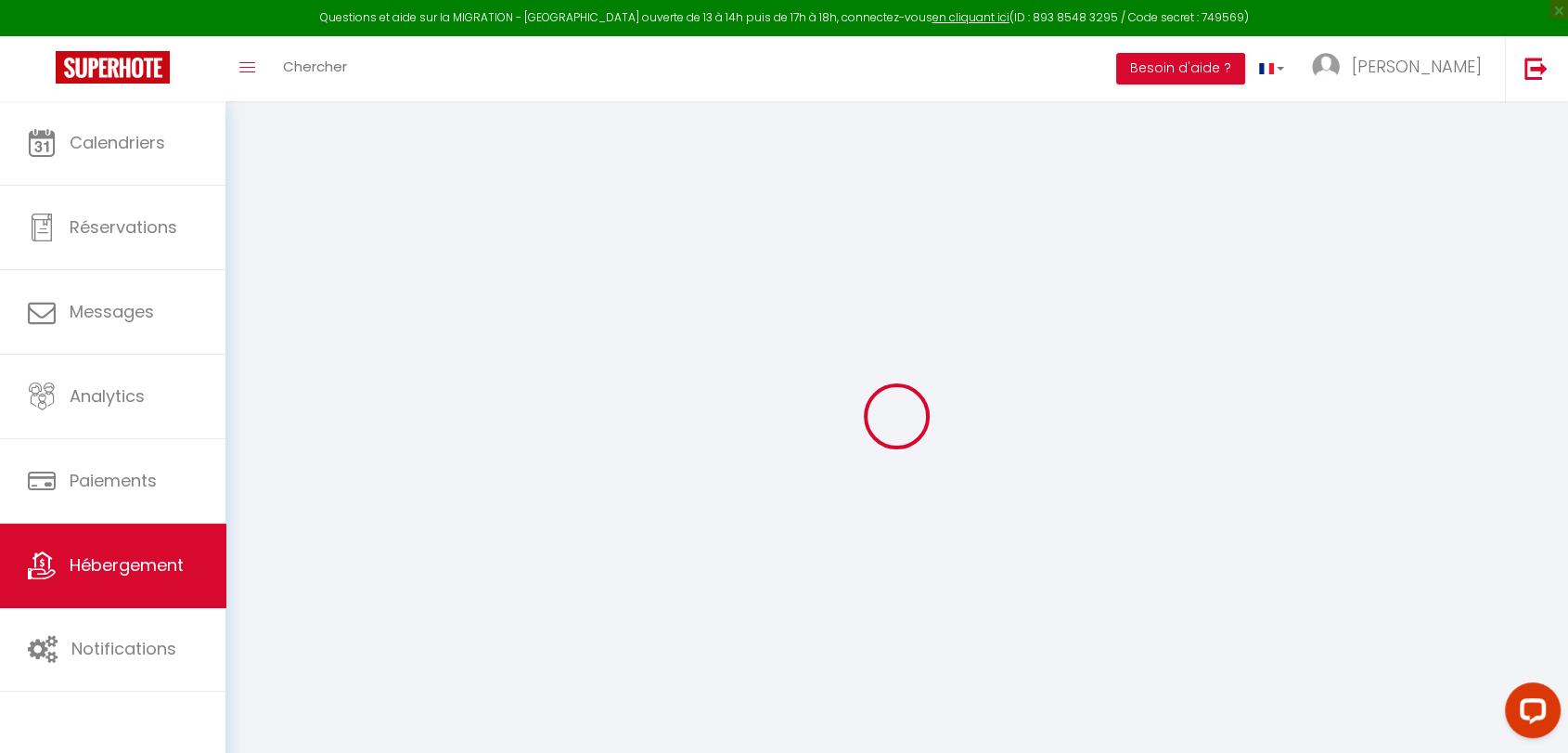
checkbox input "false"
select select
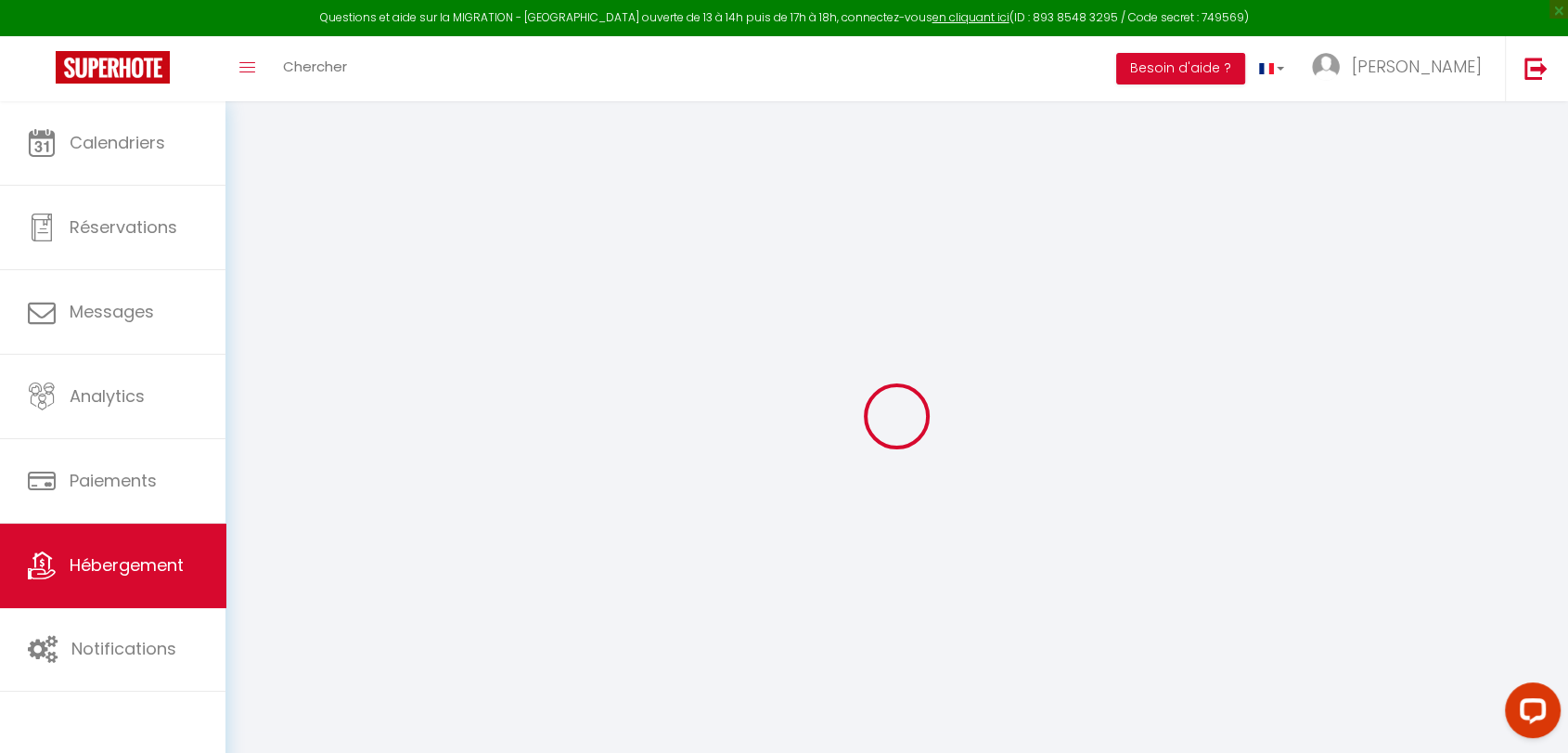
select select
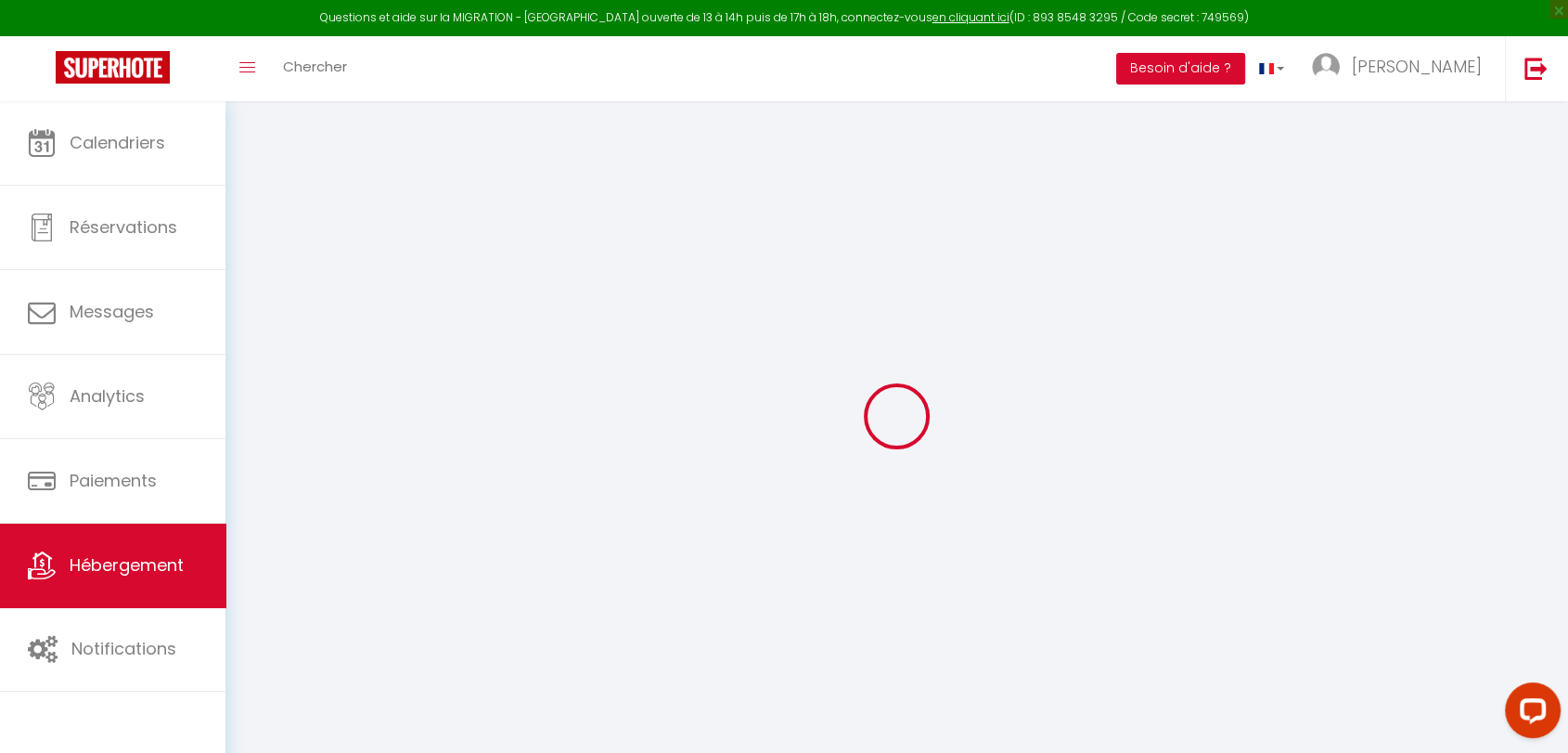
checkbox input "false"
select select
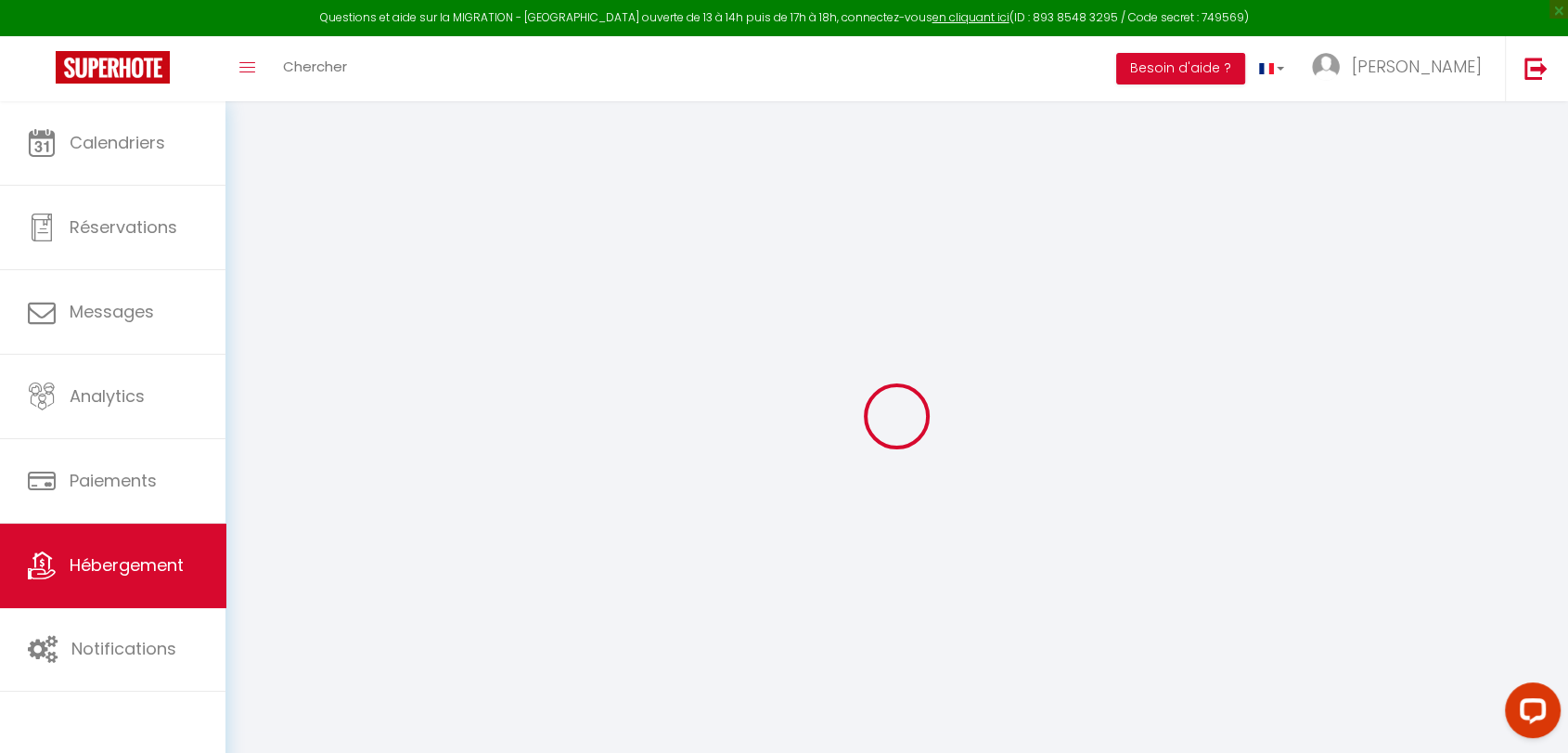
select select
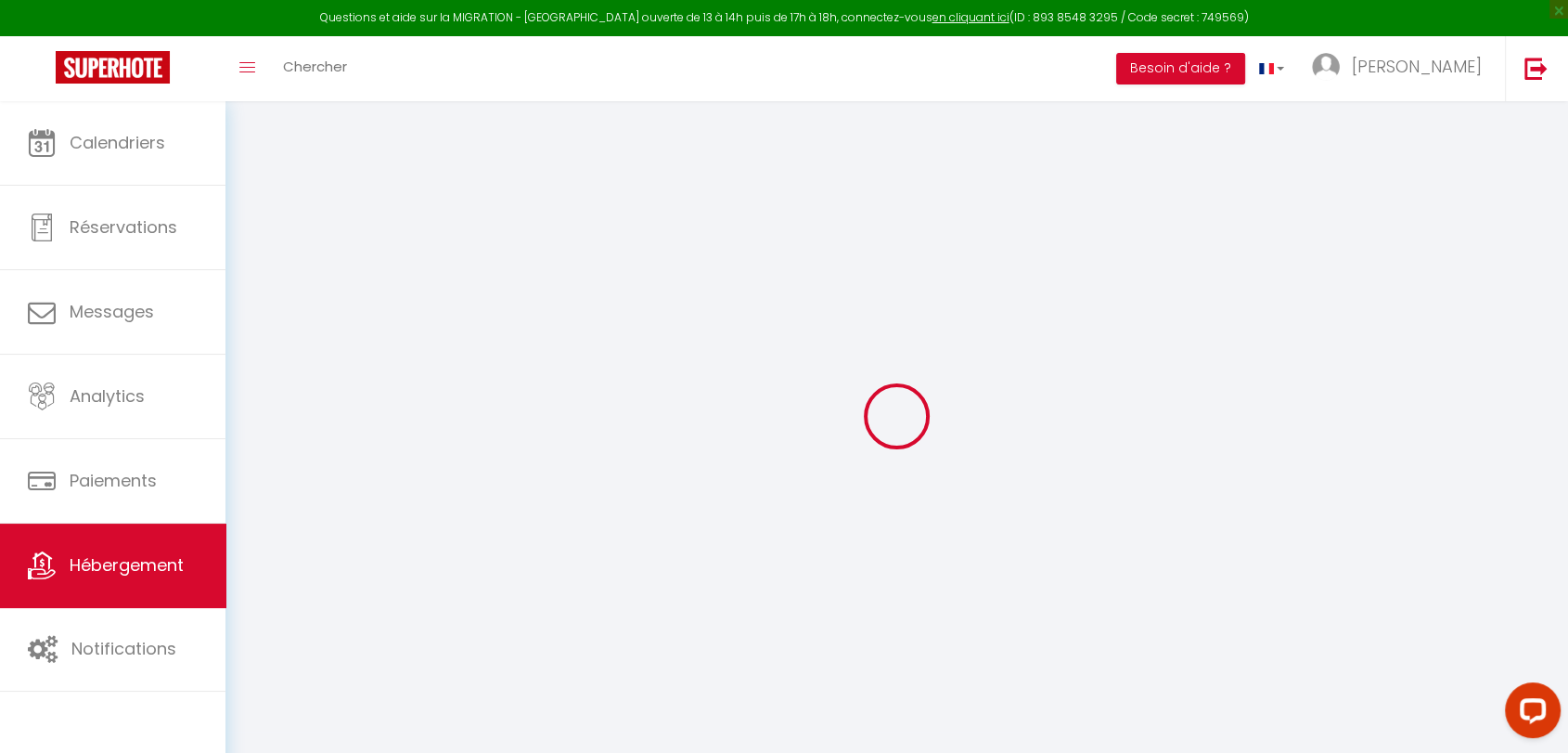
select select
checkbox input "false"
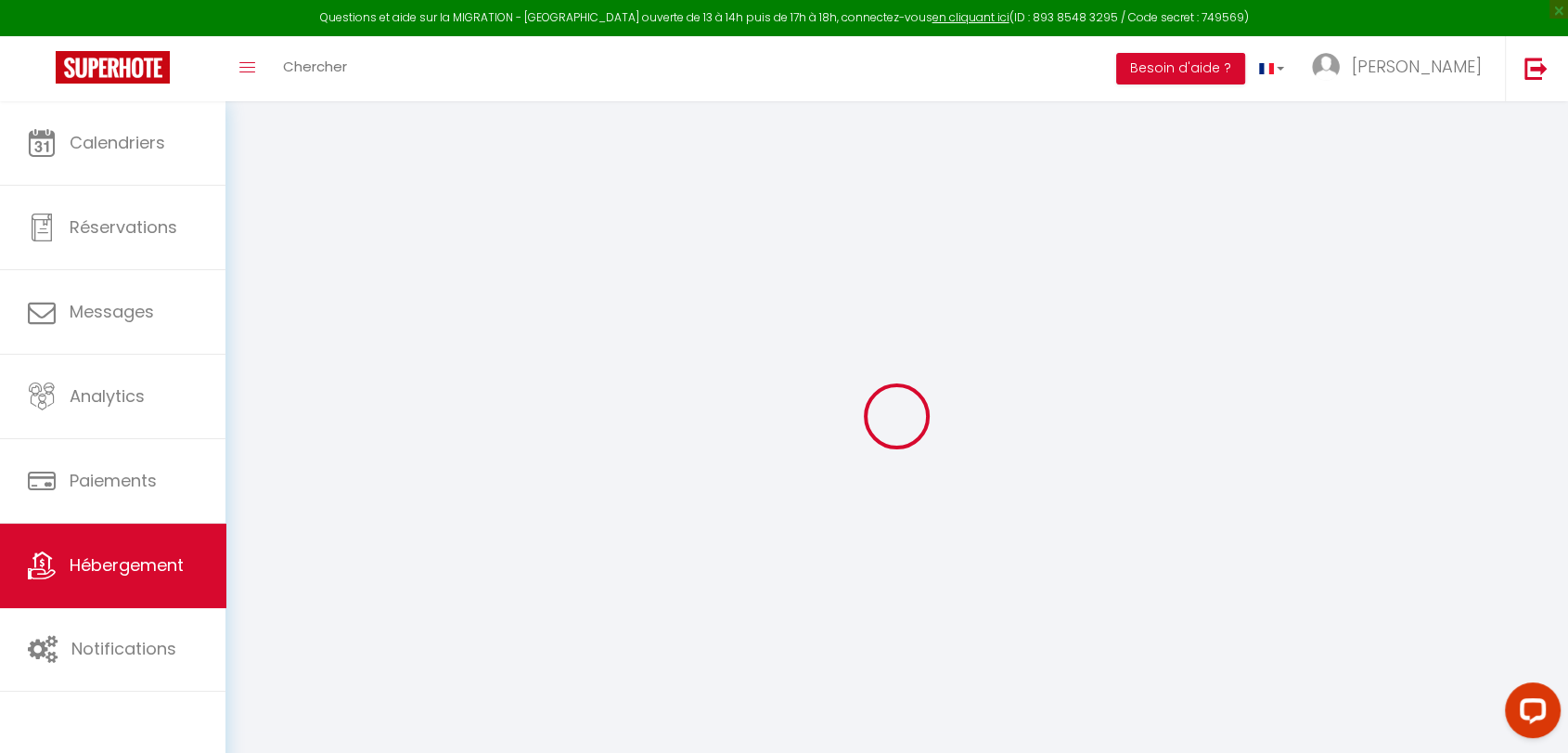
checkbox input "false"
select select
type input "Studio 3ème droite (302) 3RB · Studio 1 pers Gare [GEOGRAPHIC_DATA][PERSON_NAME…"
type input "[STREET_ADDRESS]"
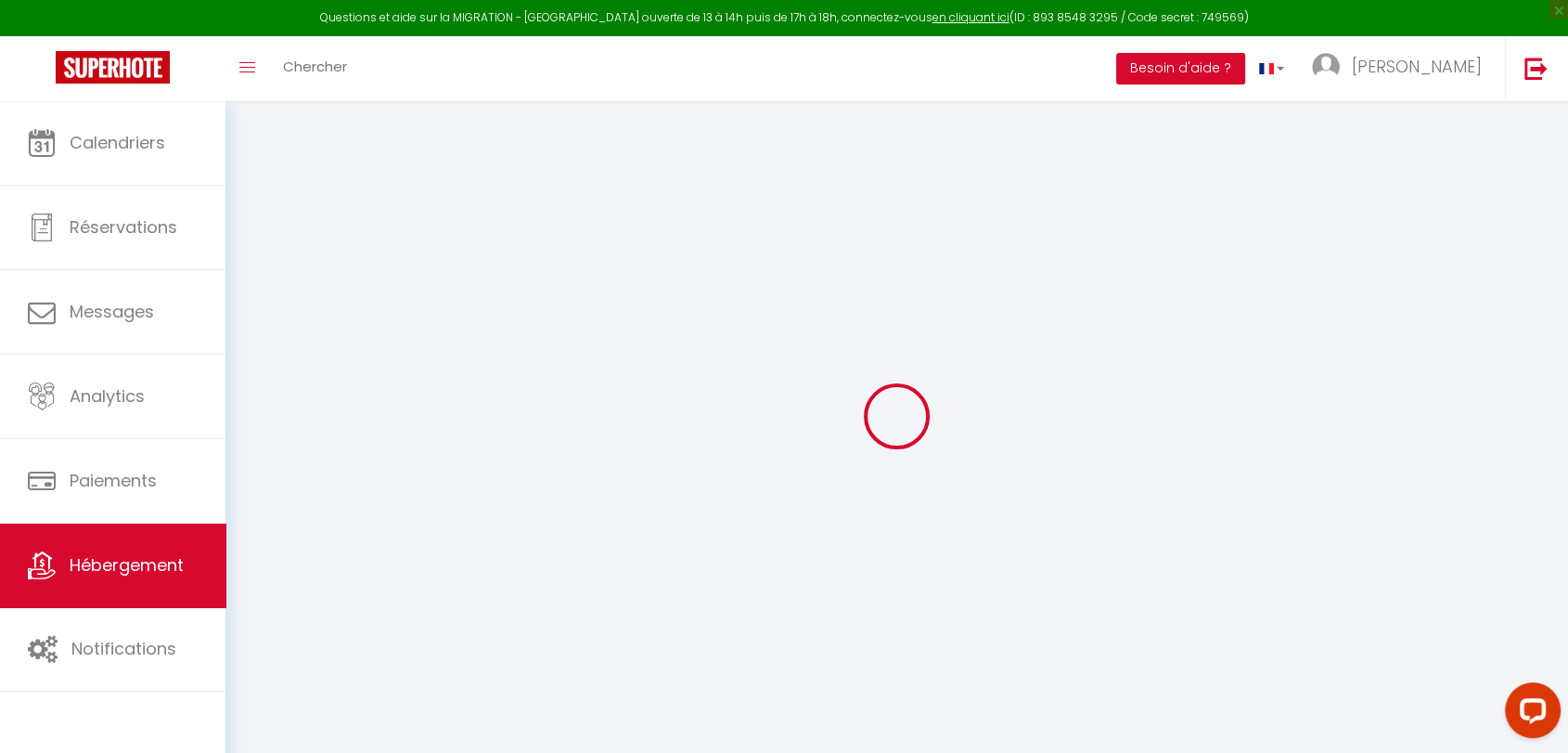
type input "33800"
type input "[GEOGRAPHIC_DATA]"
select select "1"
type input "30"
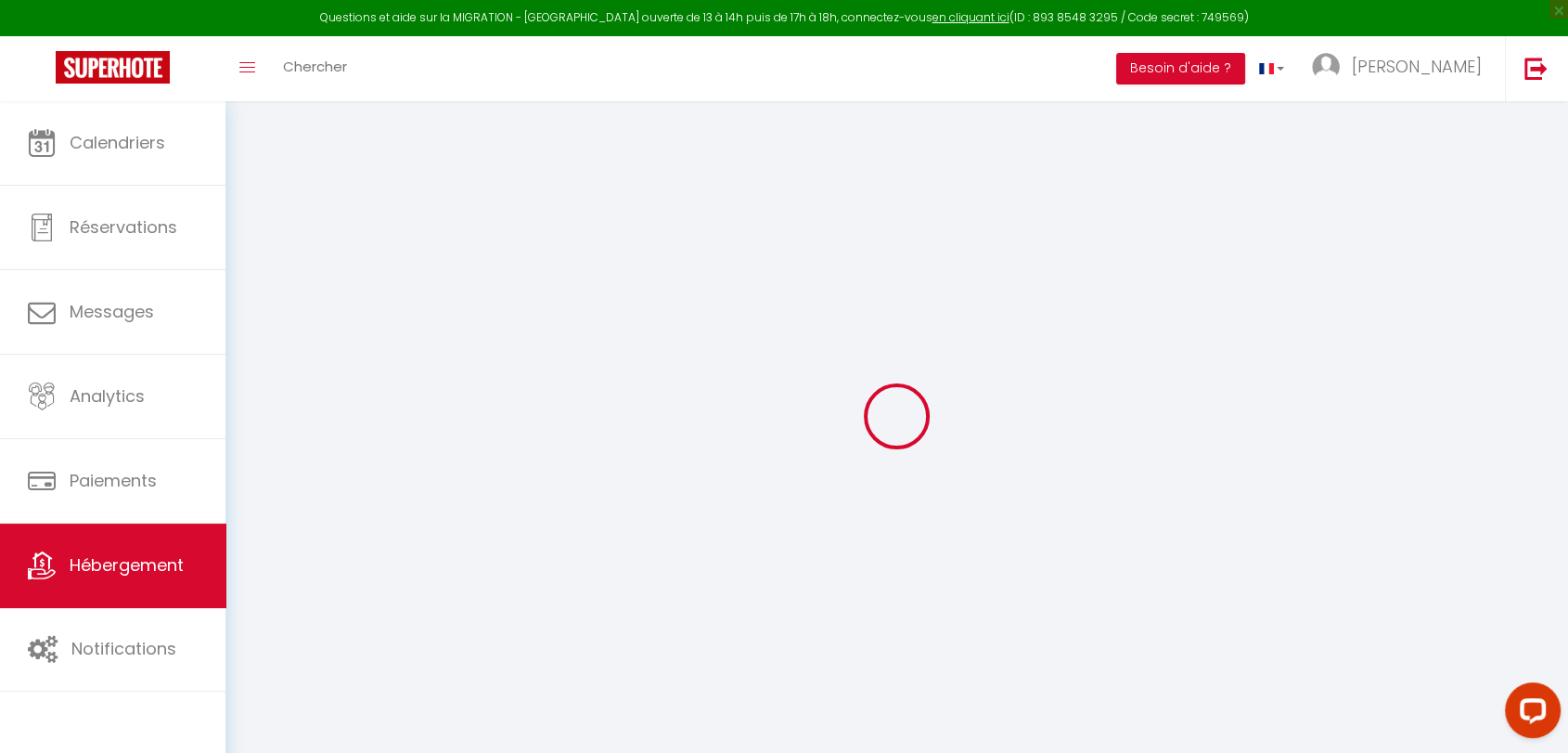
type input "5"
type input "65"
type input "500"
select select
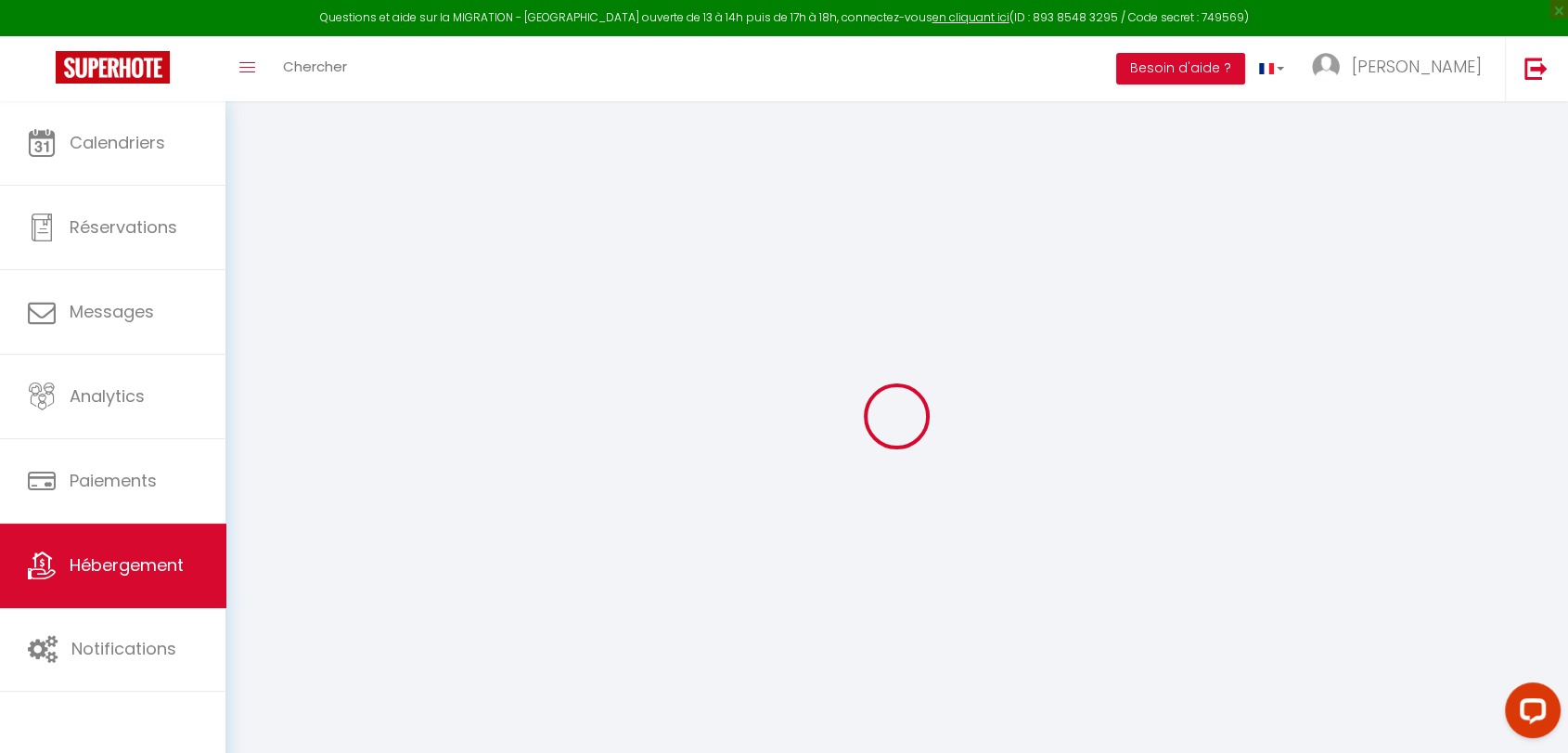
select select
type input "[STREET_ADDRESS]"
type input "33800"
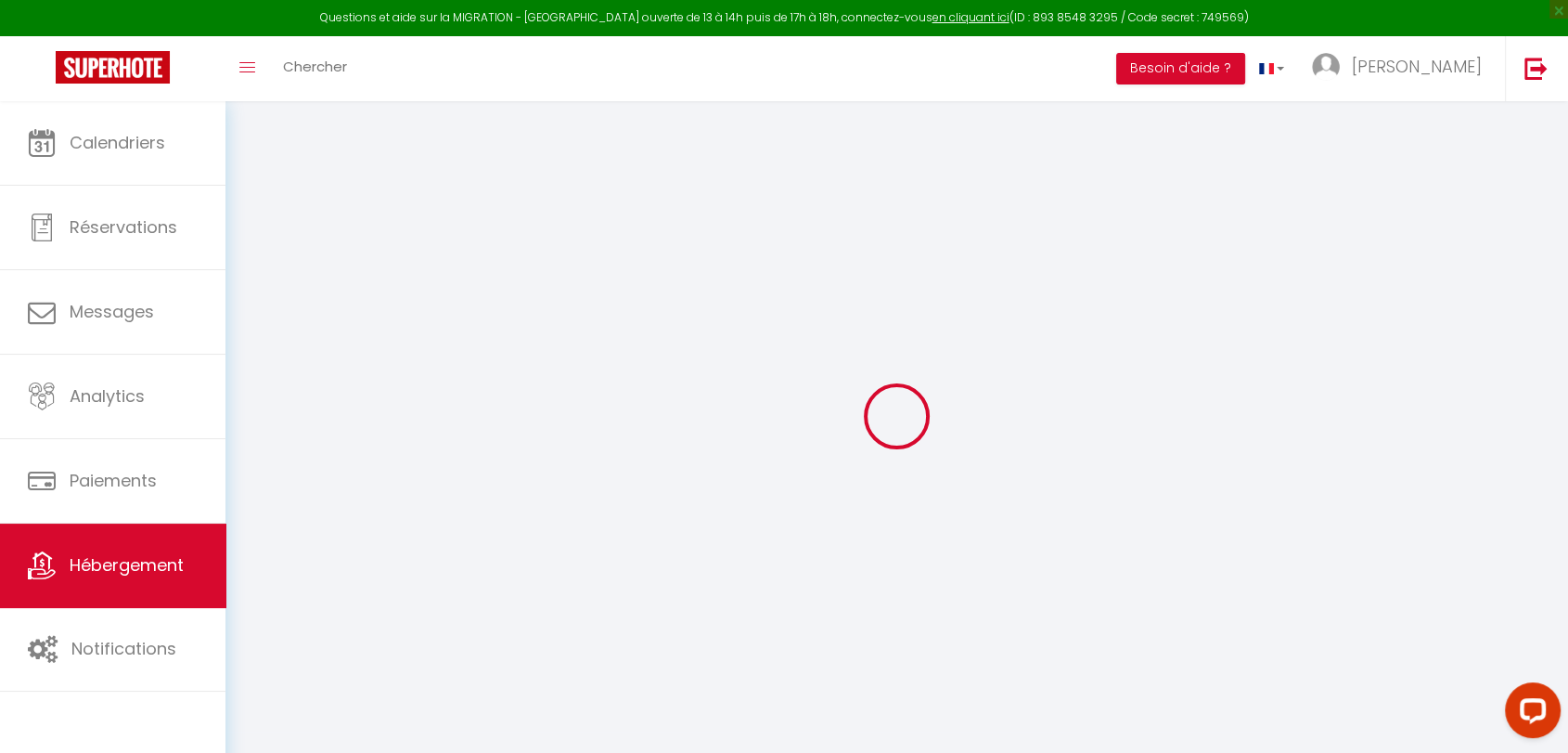
type input "[GEOGRAPHIC_DATA]"
type input "[EMAIL_ADDRESS][DOMAIN_NAME]"
select select "3407"
checkbox input "false"
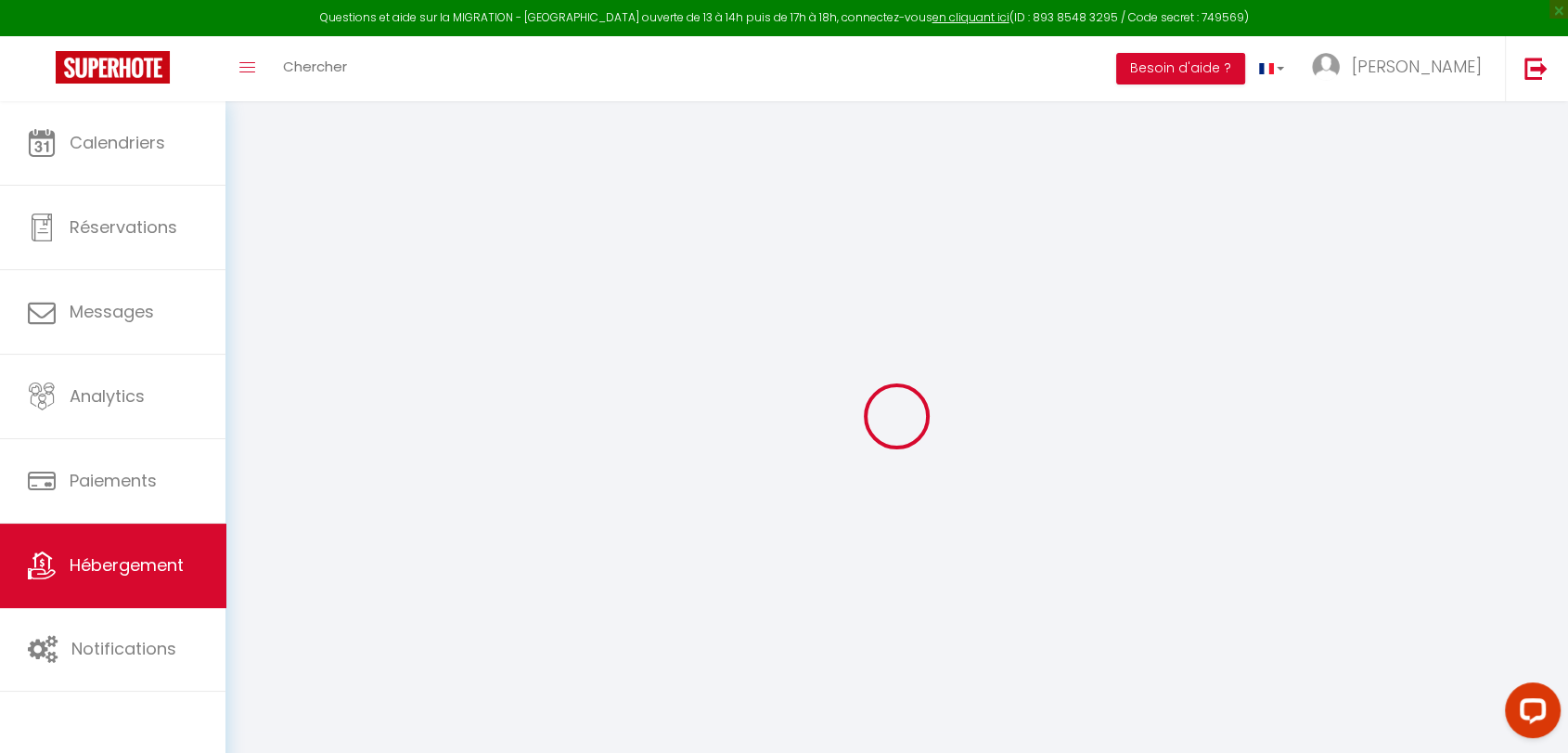
checkbox input "false"
select select
type input "0"
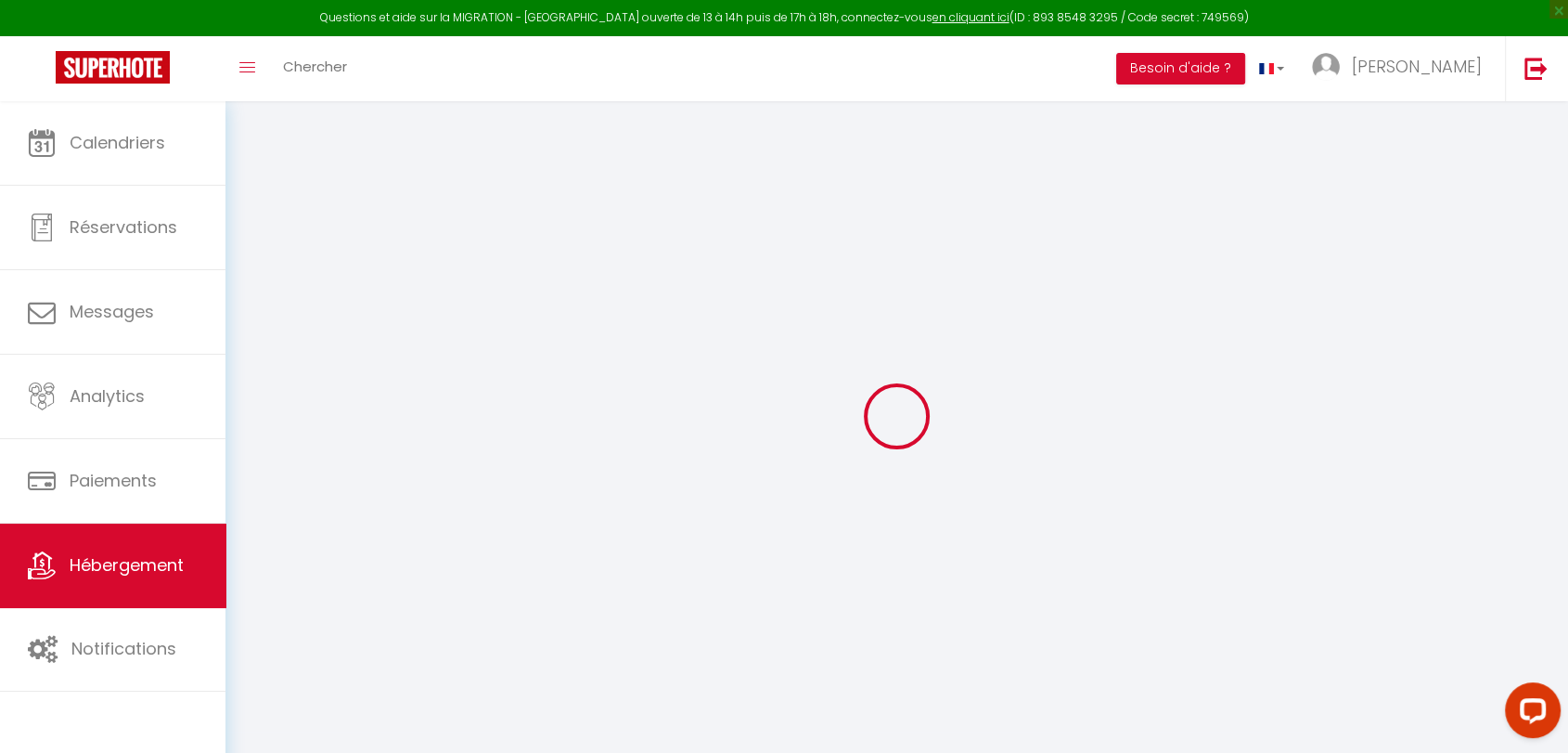
type input "0"
select select
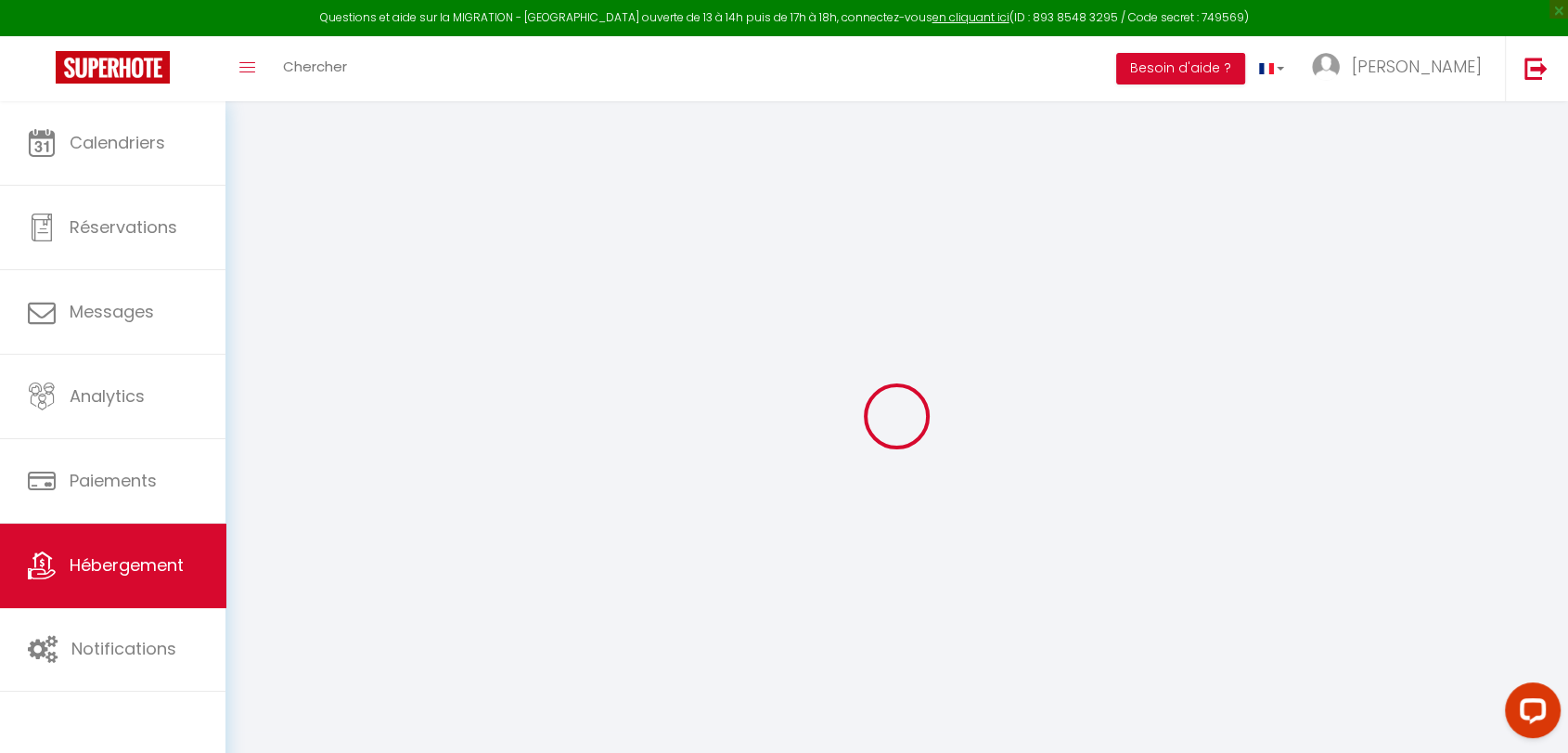
select select
checkbox input "false"
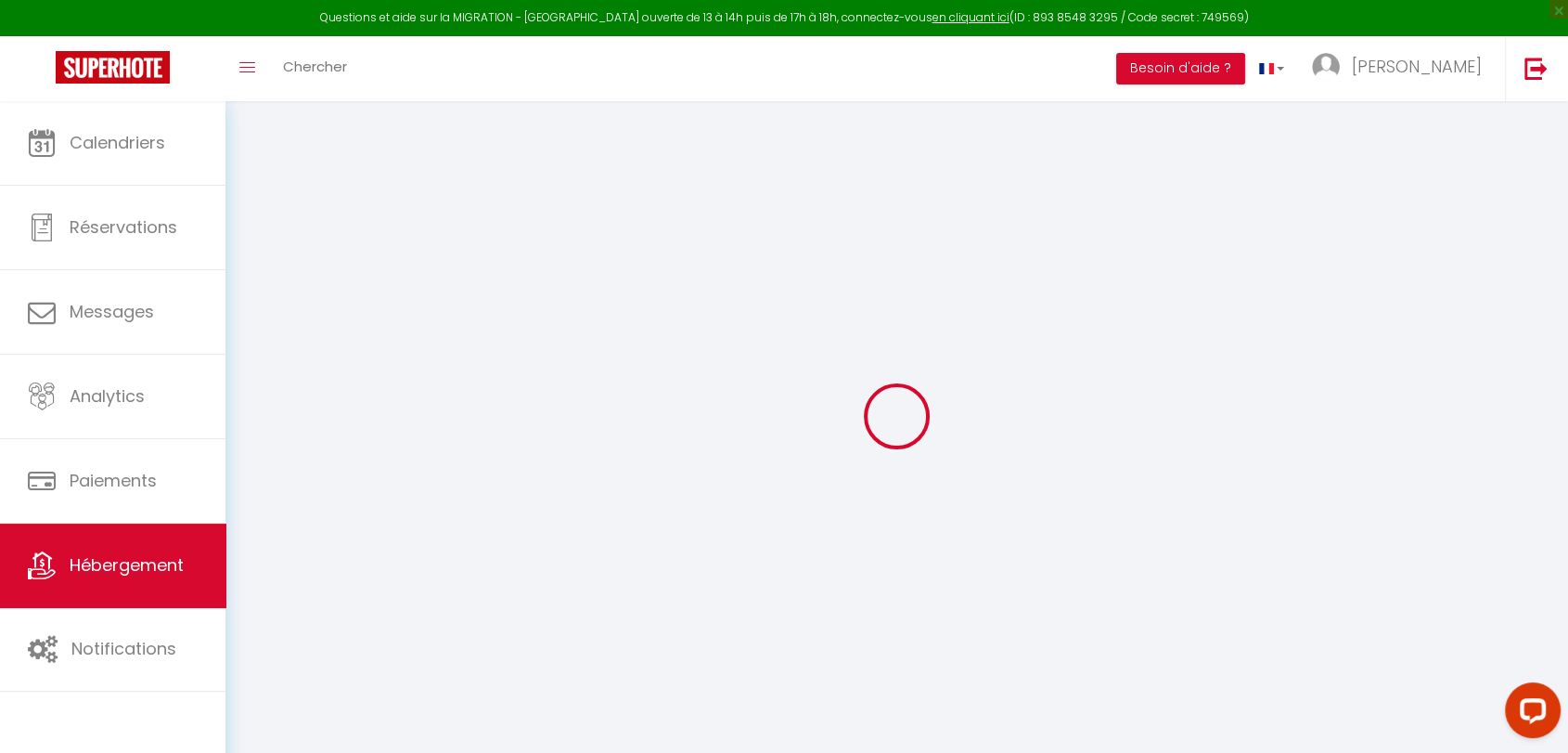
checkbox input "false"
select select
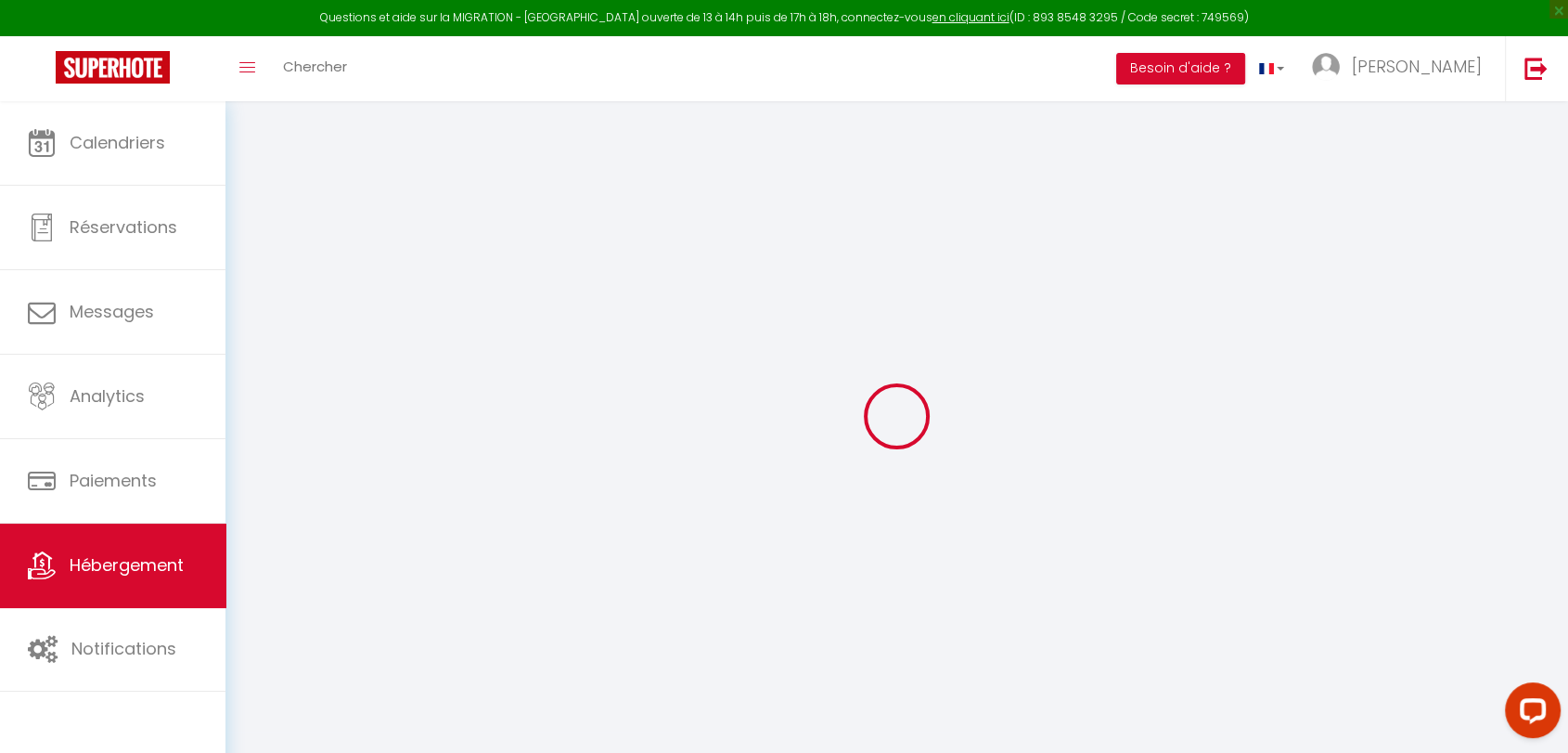
select select
checkbox input "false"
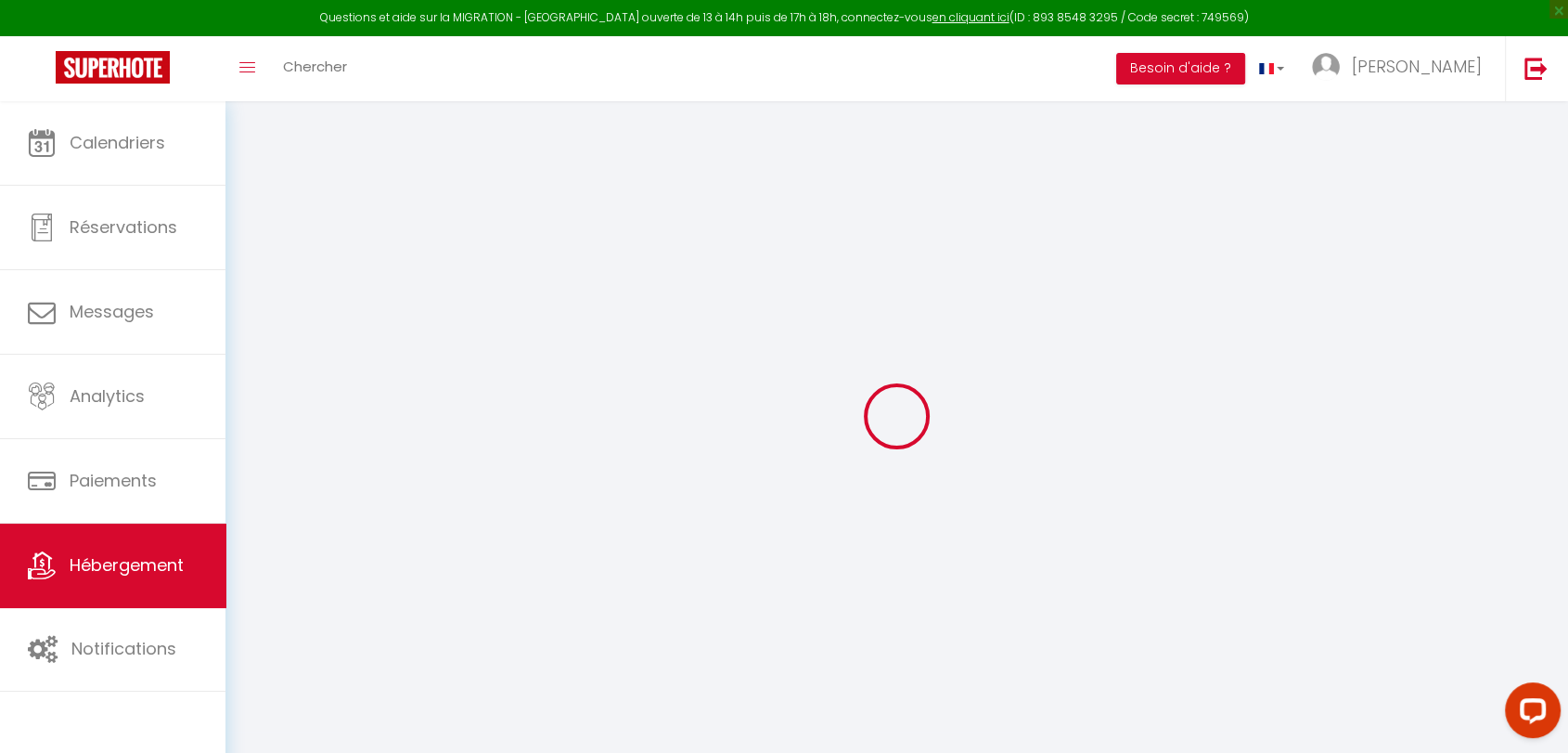
checkbox input "false"
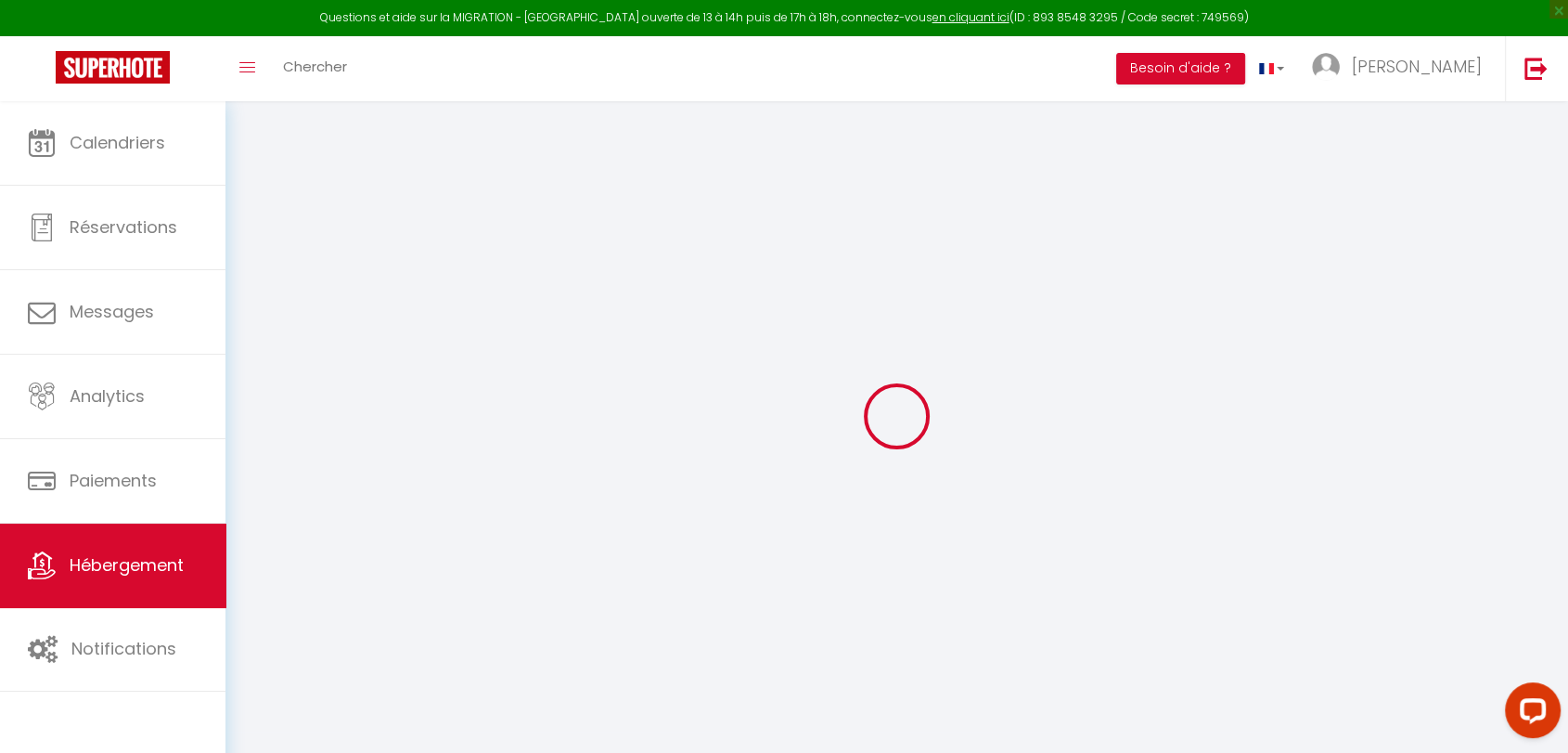
checkbox input "false"
select select "15:00"
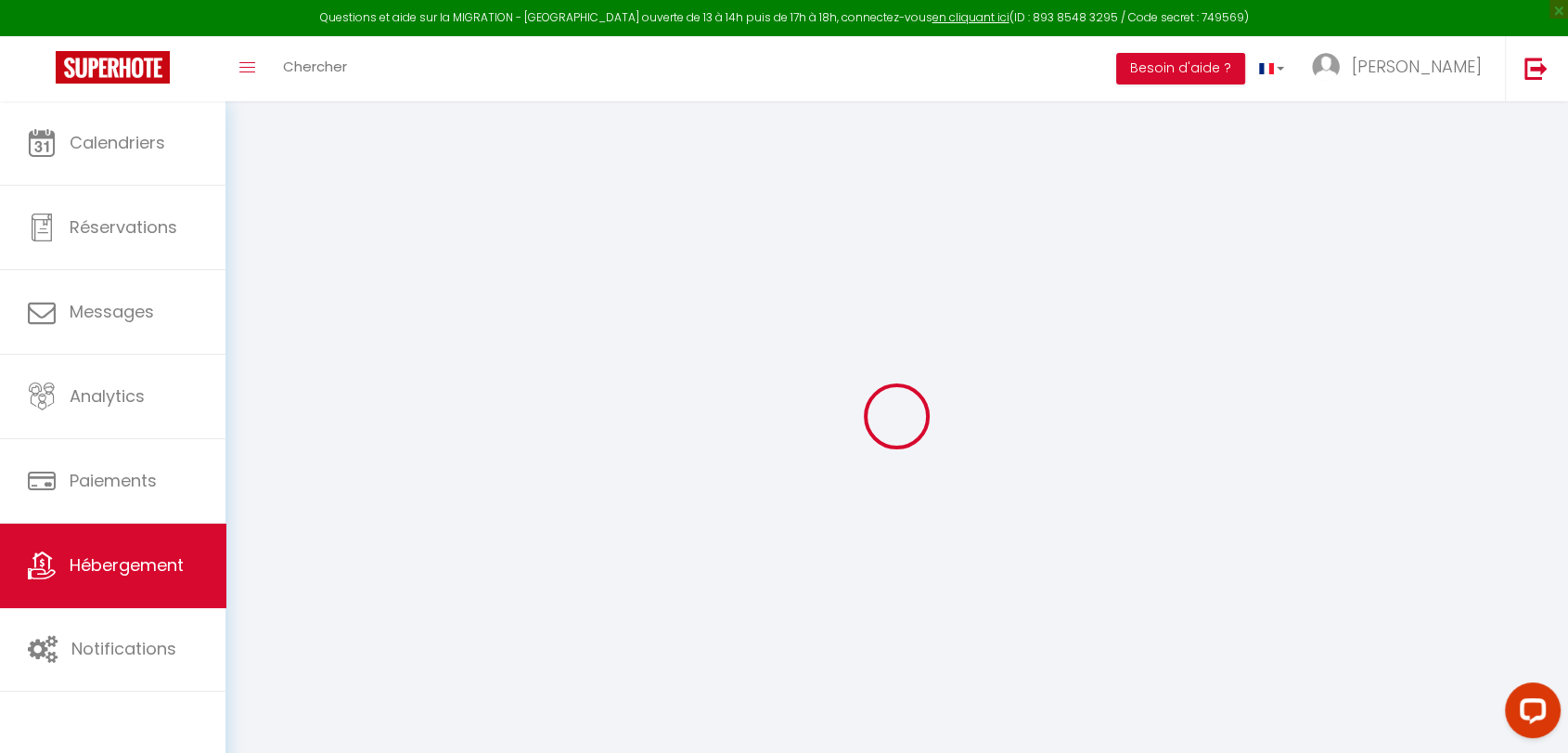
select select
select select "11:00"
select select "30"
select select "120"
select select
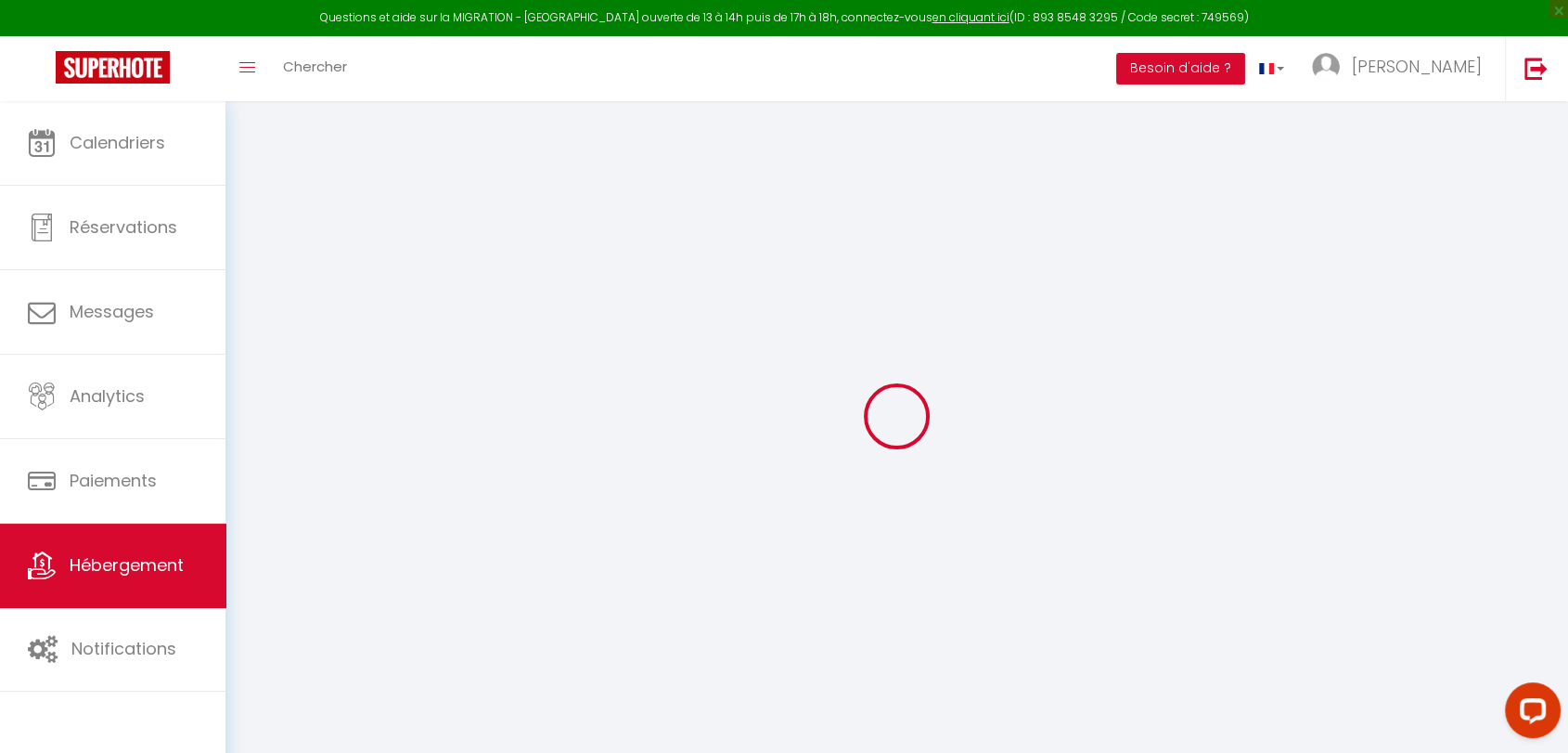
checkbox input "false"
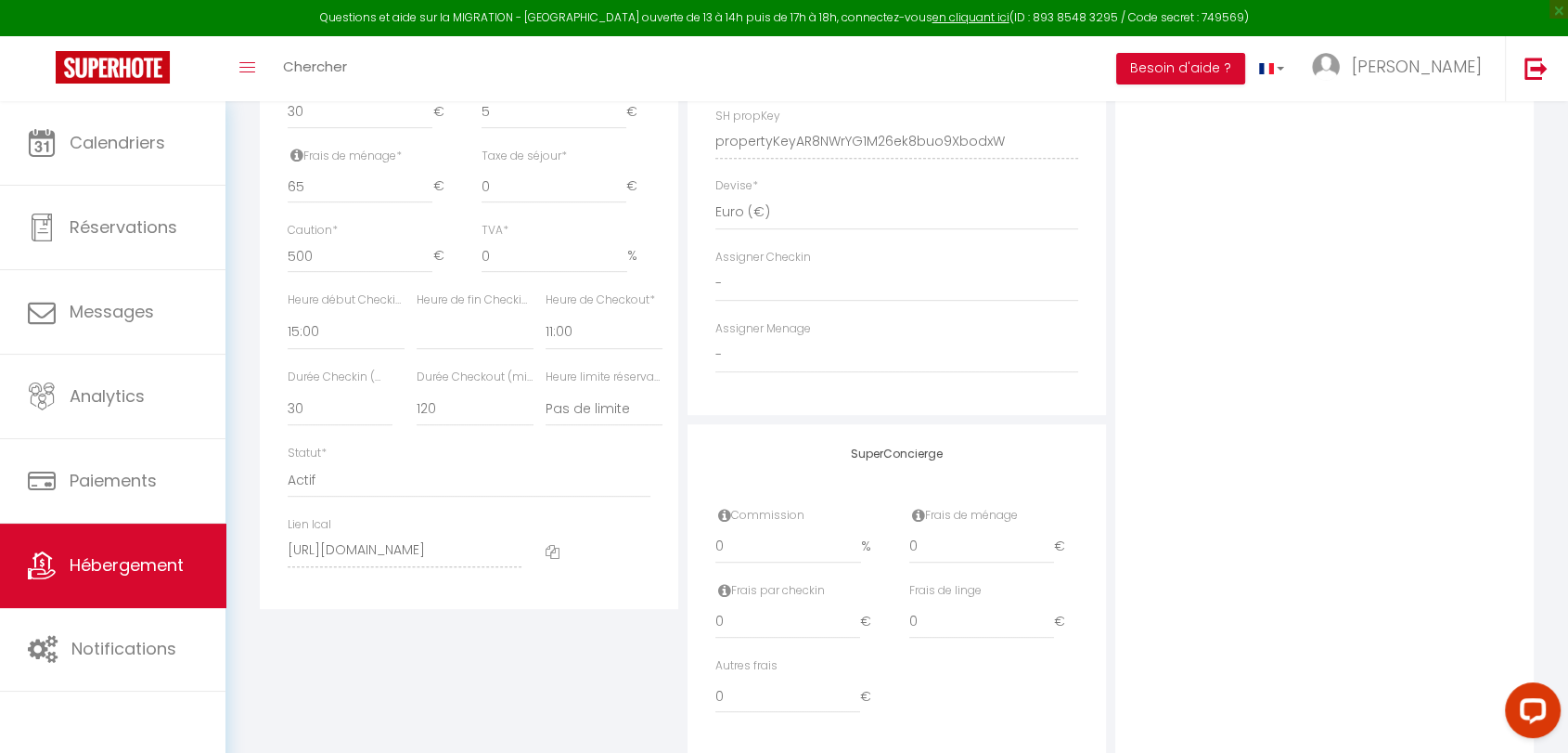
scroll to position [897, 0]
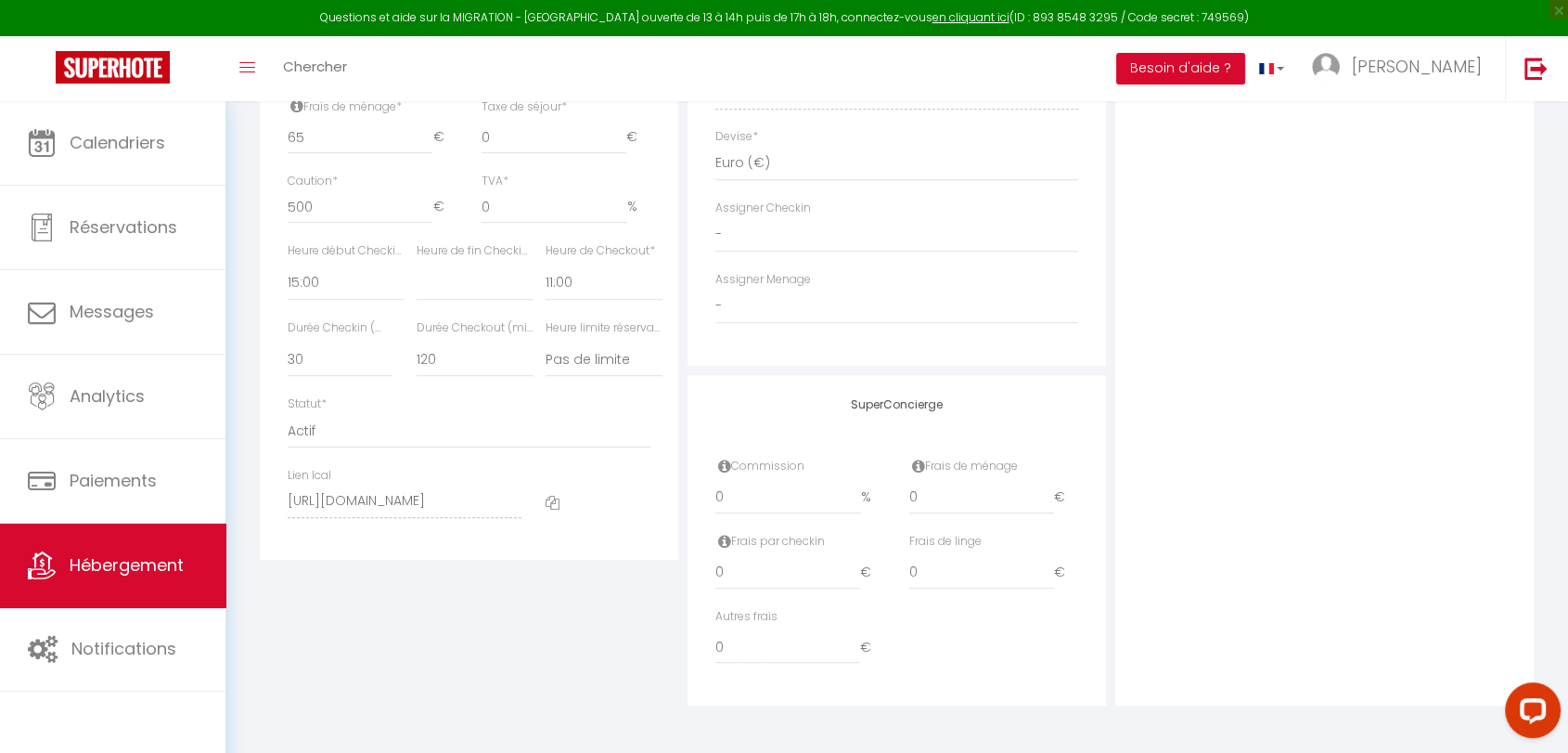
click at [555, 504] on icon at bounding box center [552, 502] width 14 height 14
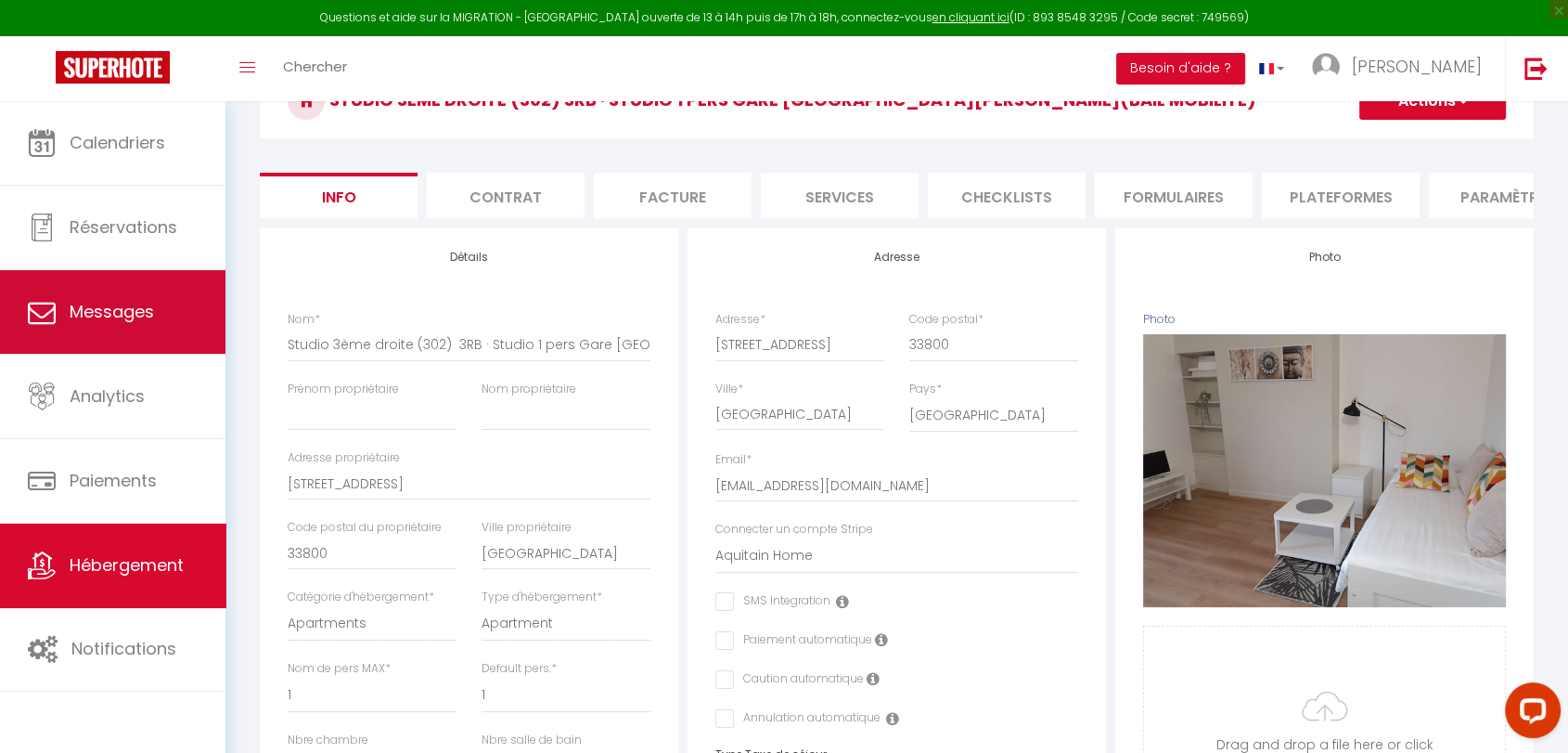
scroll to position [0, 0]
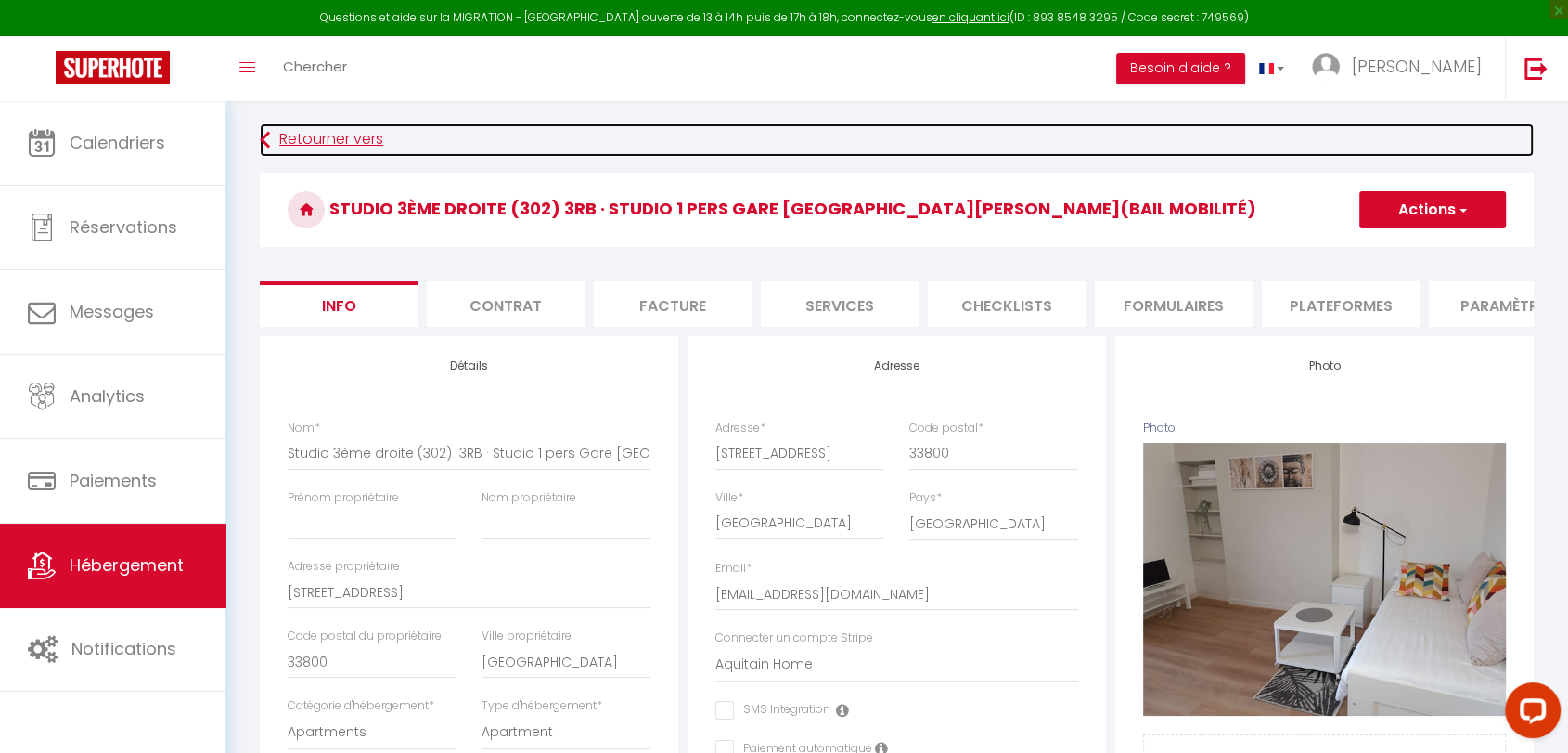
click at [304, 142] on link "Retourner vers" at bounding box center [896, 140] width 1274 height 34
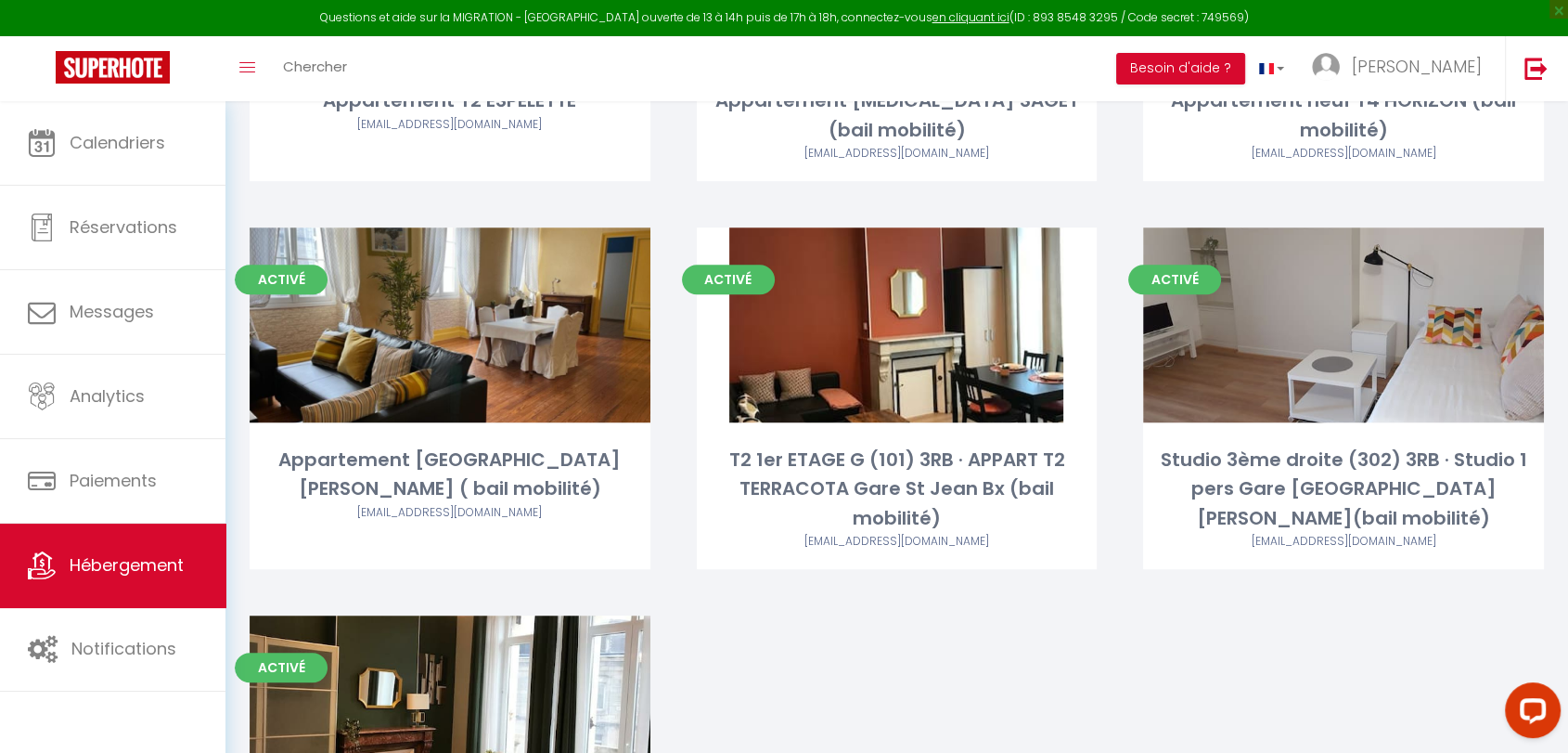
scroll to position [1134, 0]
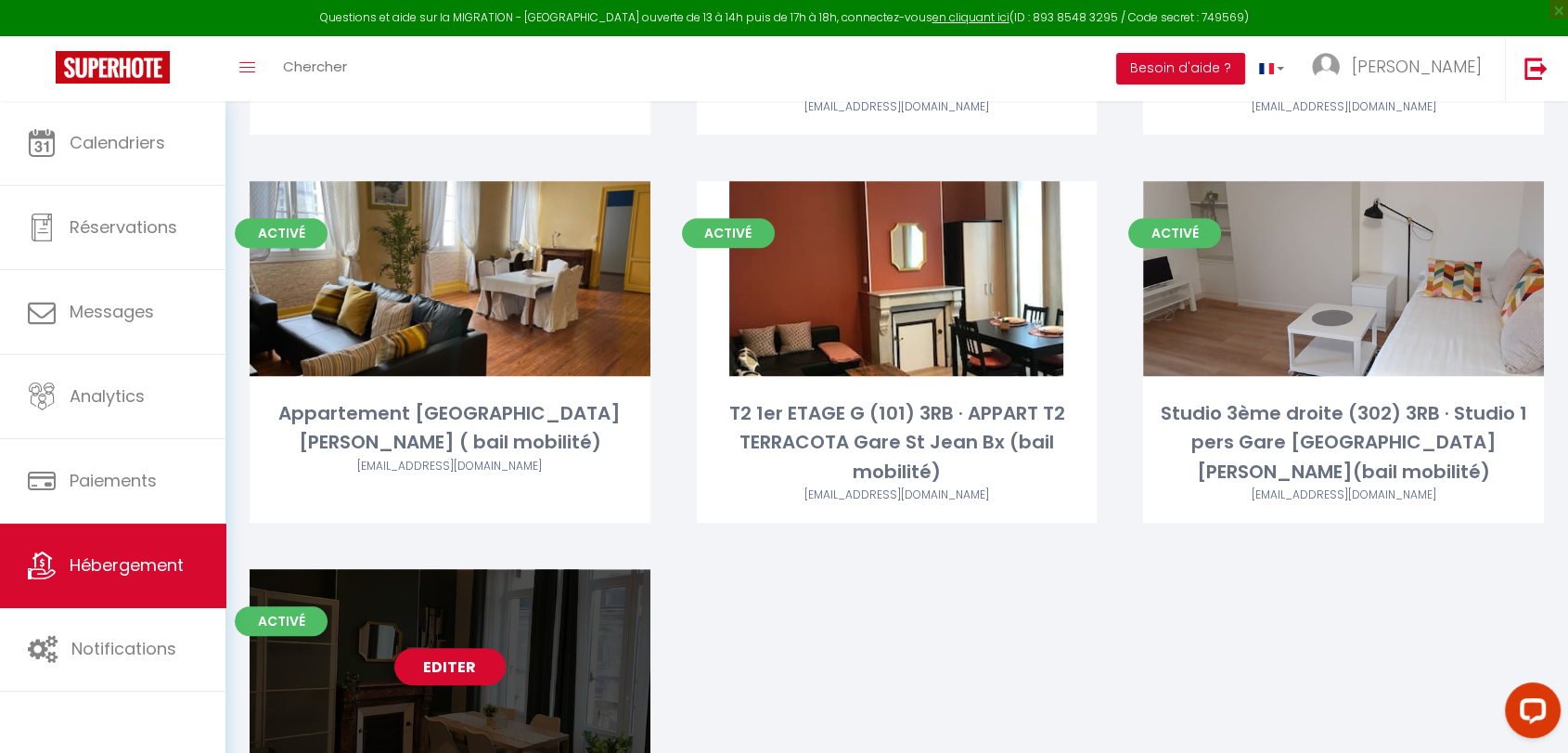
click at [453, 648] on link "Editer" at bounding box center [449, 667] width 111 height 37
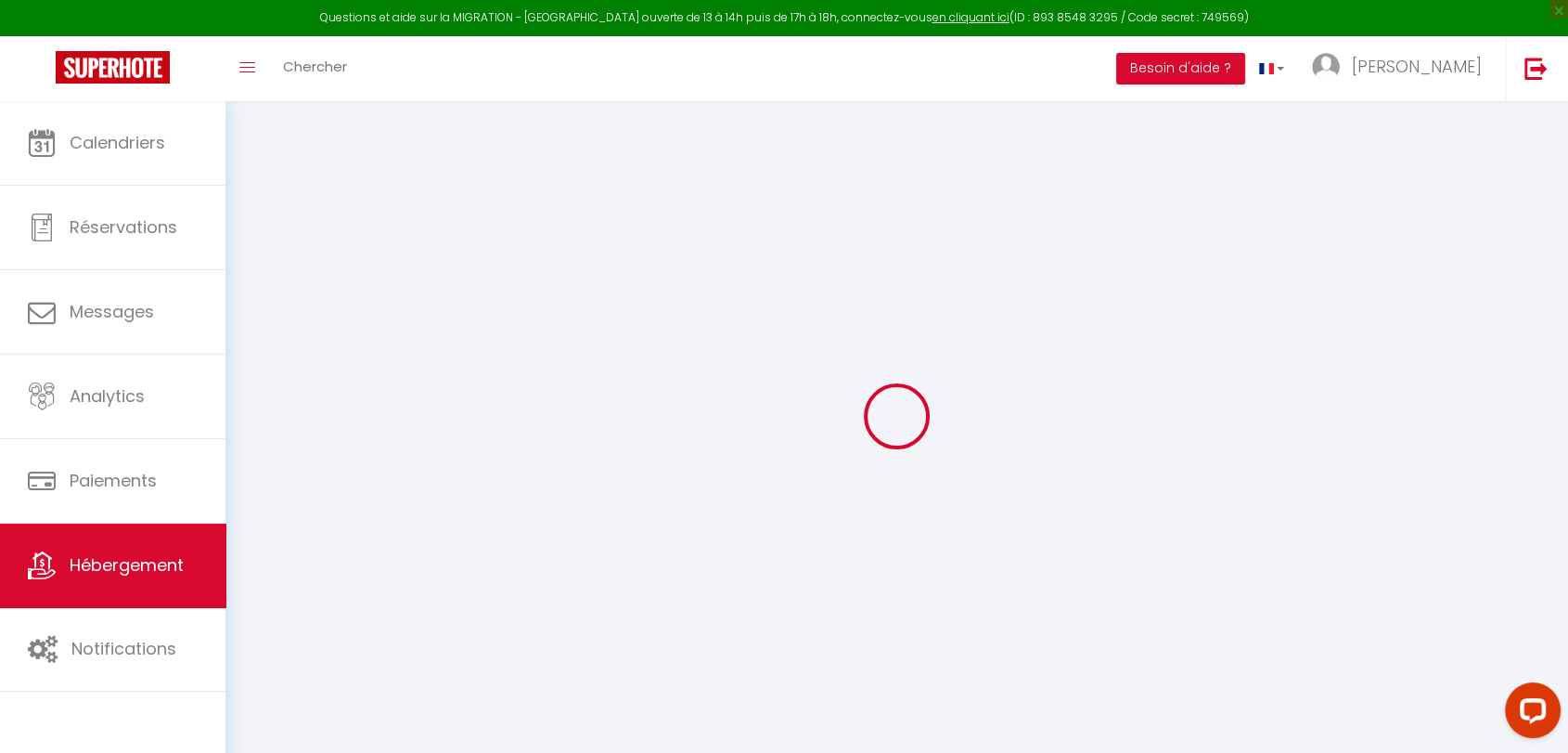
type input "T2_3RB 2ème ETG G(201) · Charmant APT T2 VERDI Gare St Jean (bail mobilité)"
type input "[STREET_ADDRESS]"
type input "33800"
type input "[GEOGRAPHIC_DATA]"
select select "2"
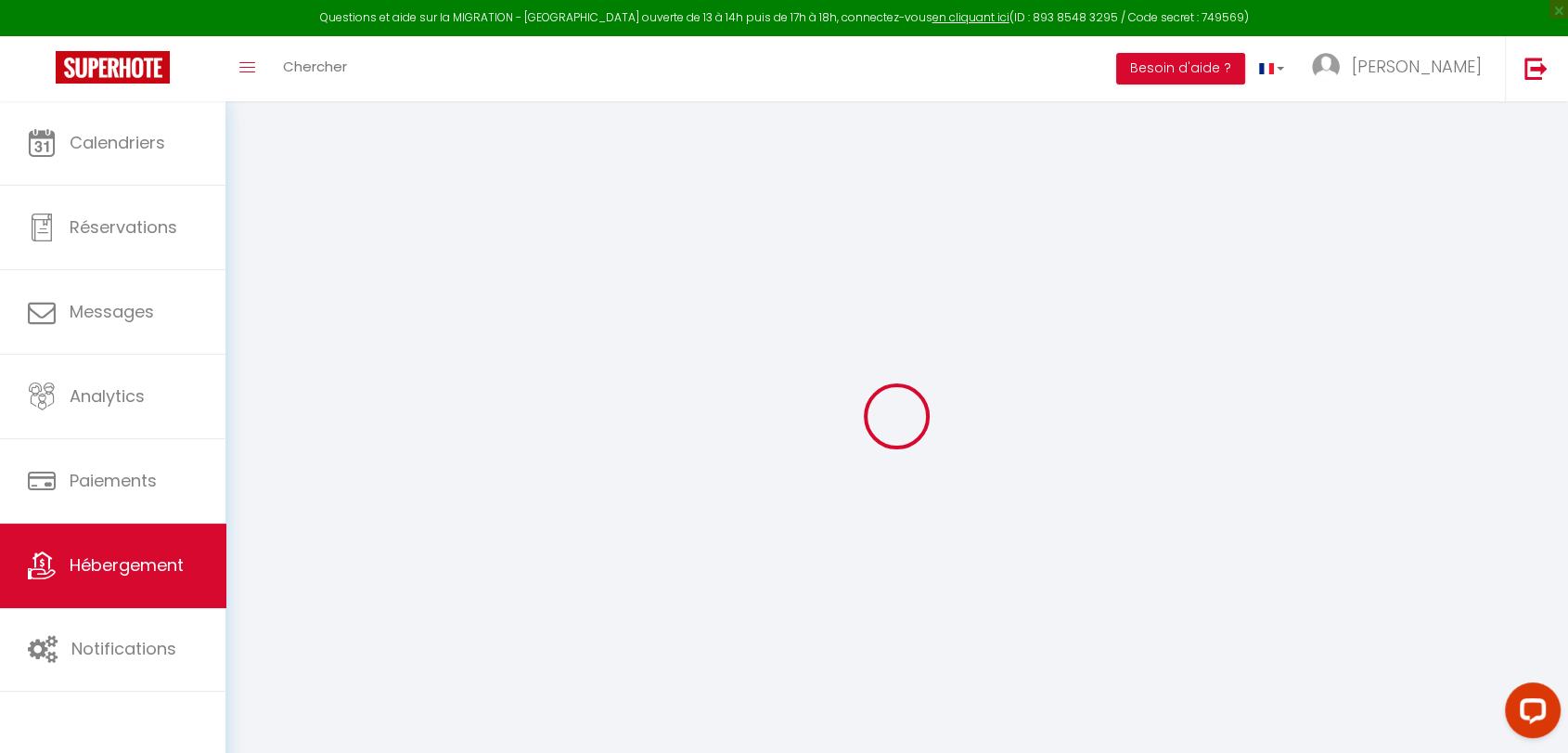
type input "47"
type input "85"
type input "500"
select select
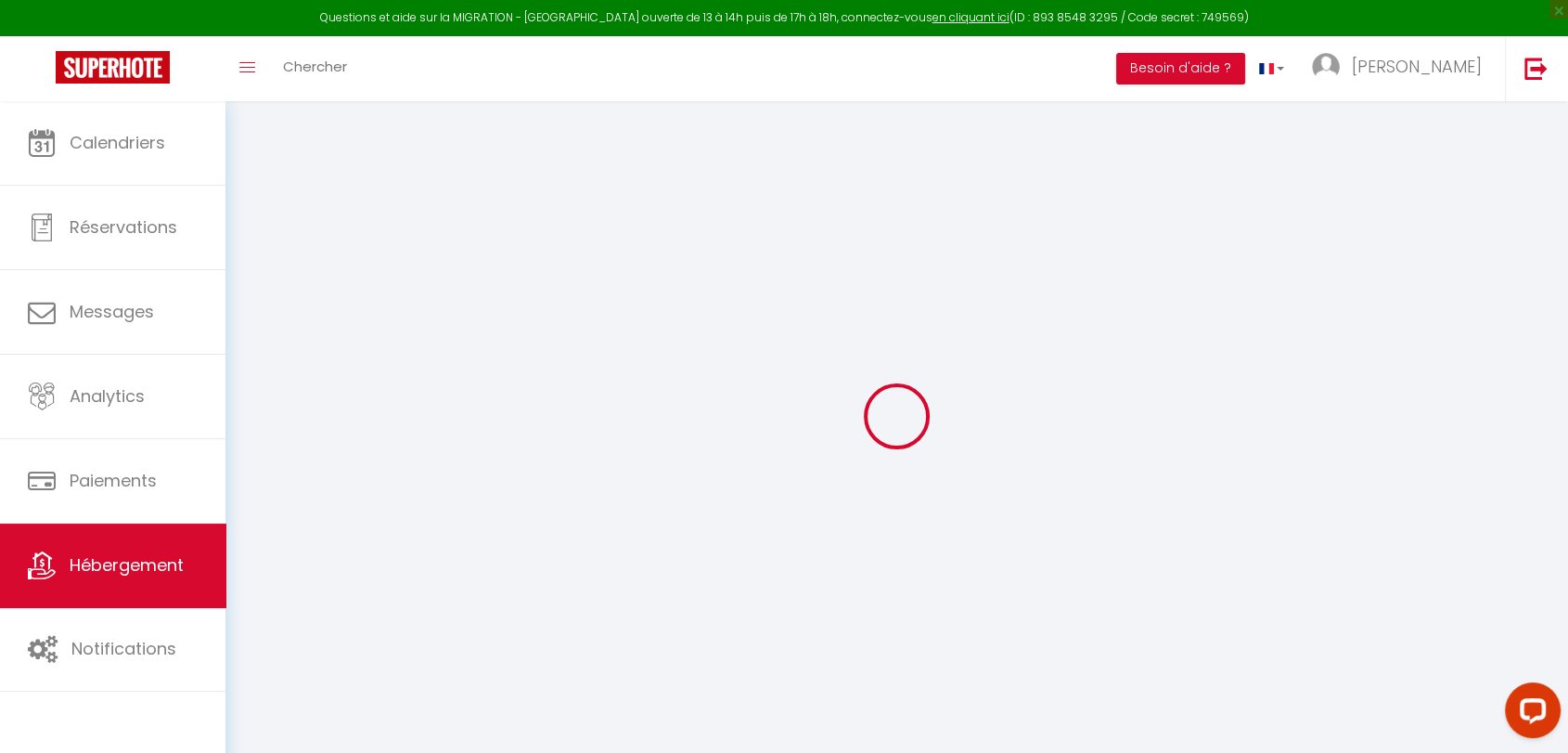
select select
type input "[STREET_ADDRESS]"
type input "33800"
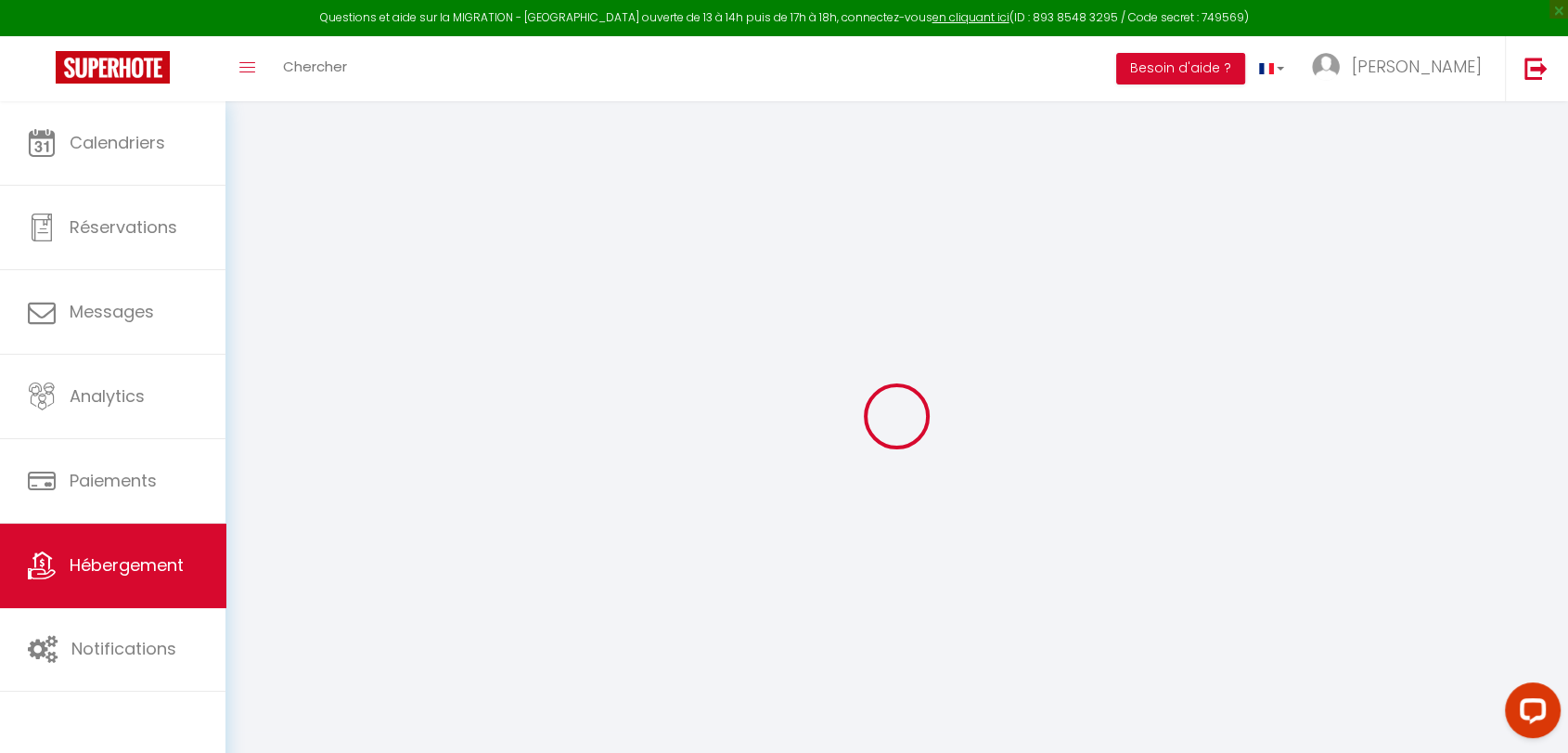
type input "[GEOGRAPHIC_DATA]"
type input "[EMAIL_ADDRESS][DOMAIN_NAME]"
select select "3407"
checkbox input "false"
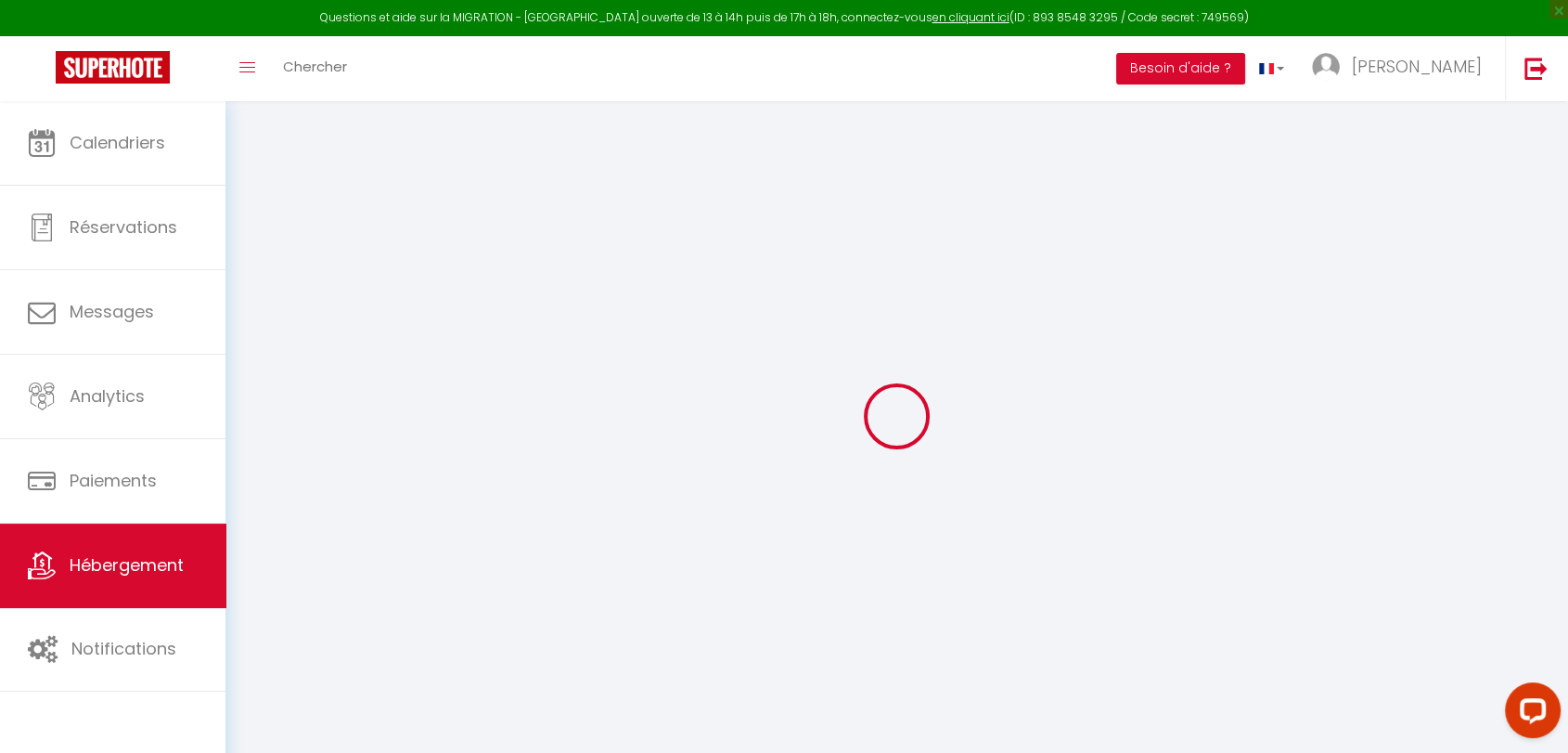
checkbox input "false"
select select
type input "0"
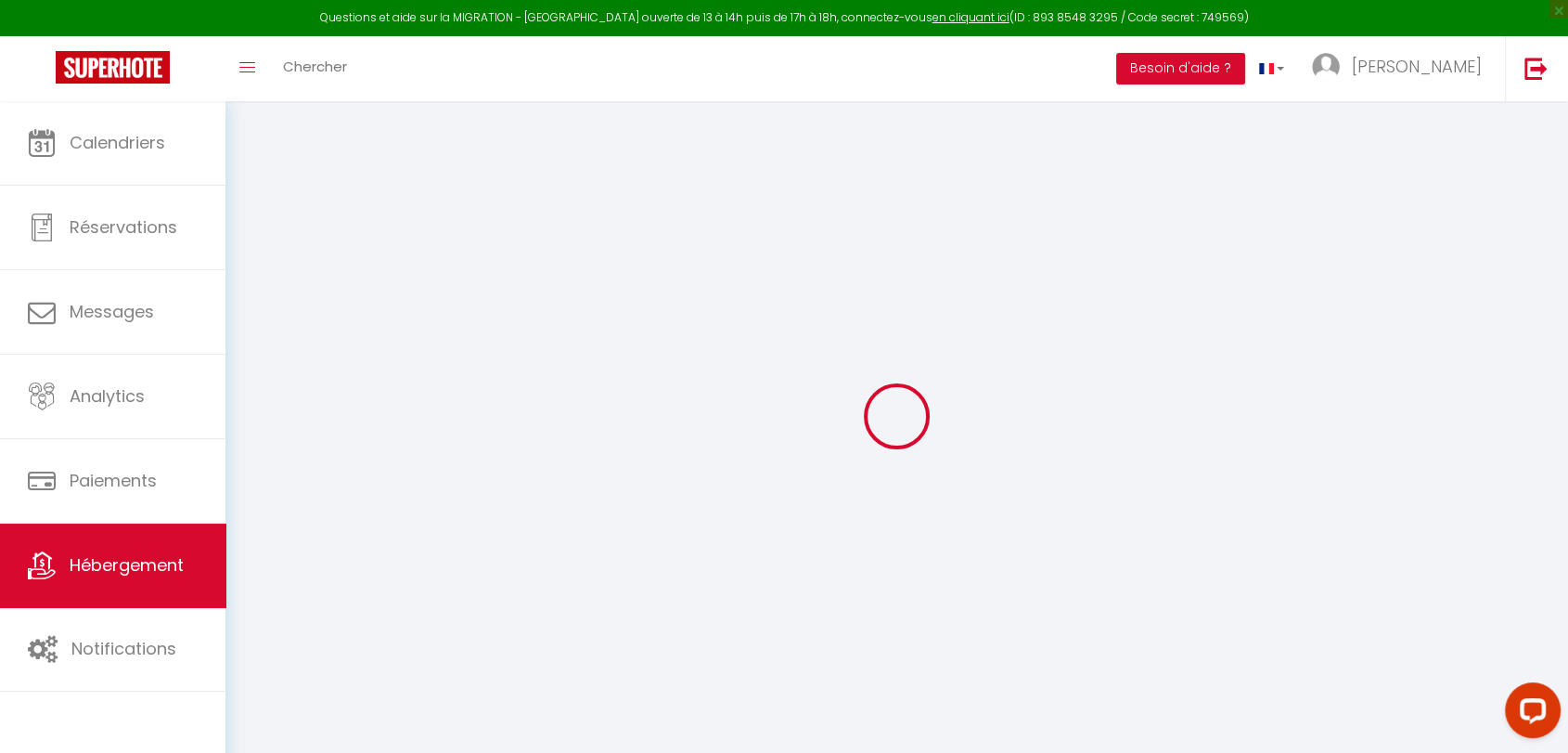
type input "0"
select select
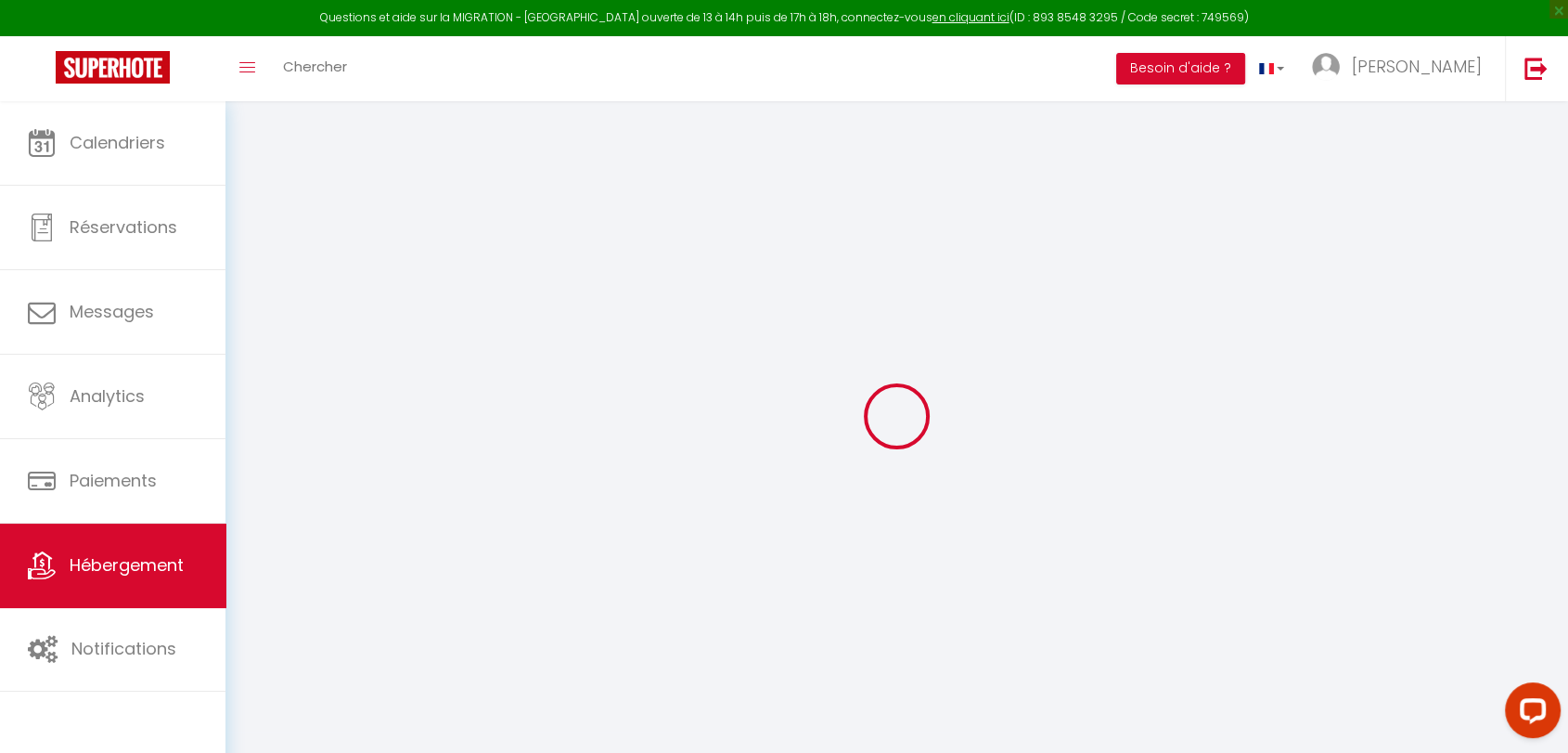
select select
checkbox input "false"
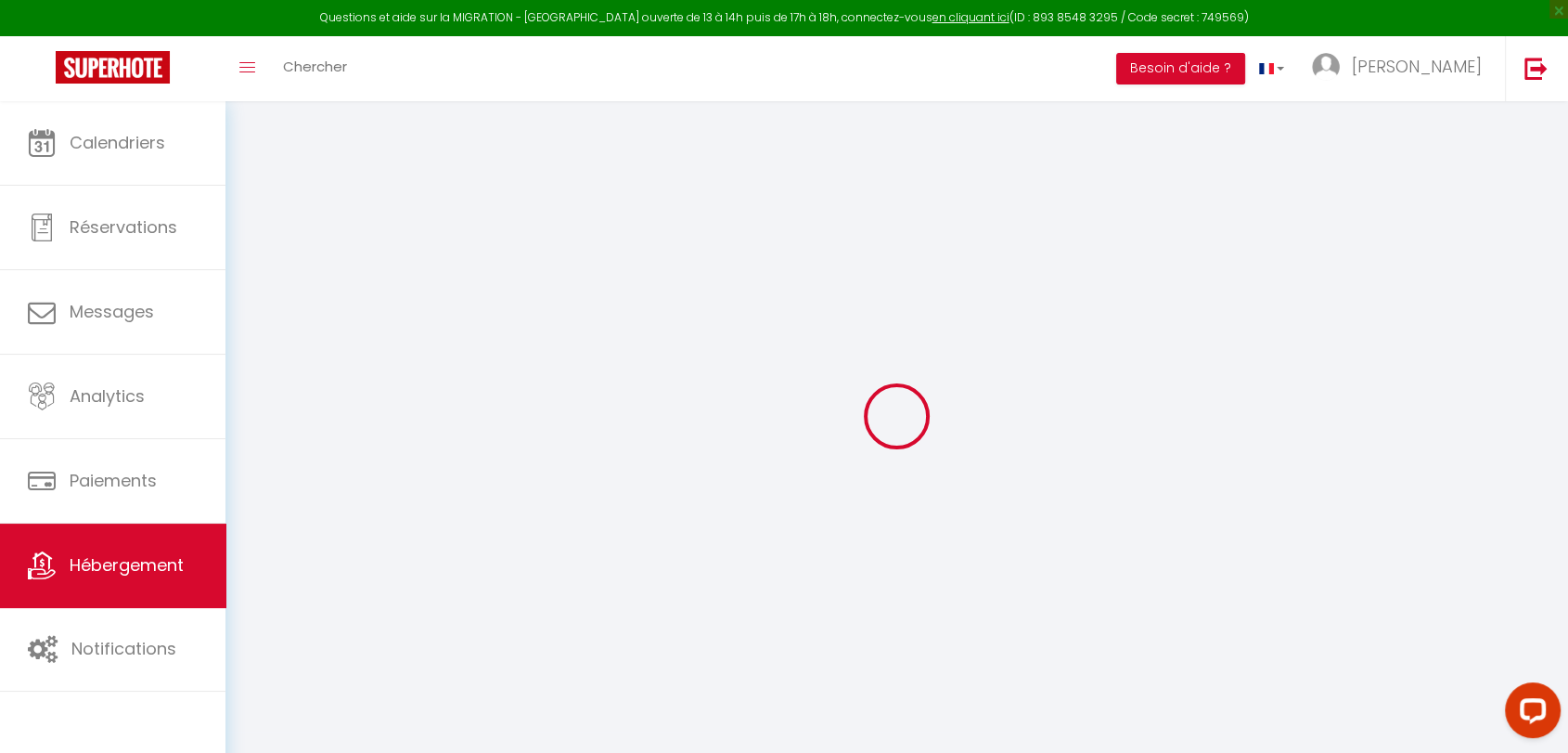
checkbox input "false"
select select
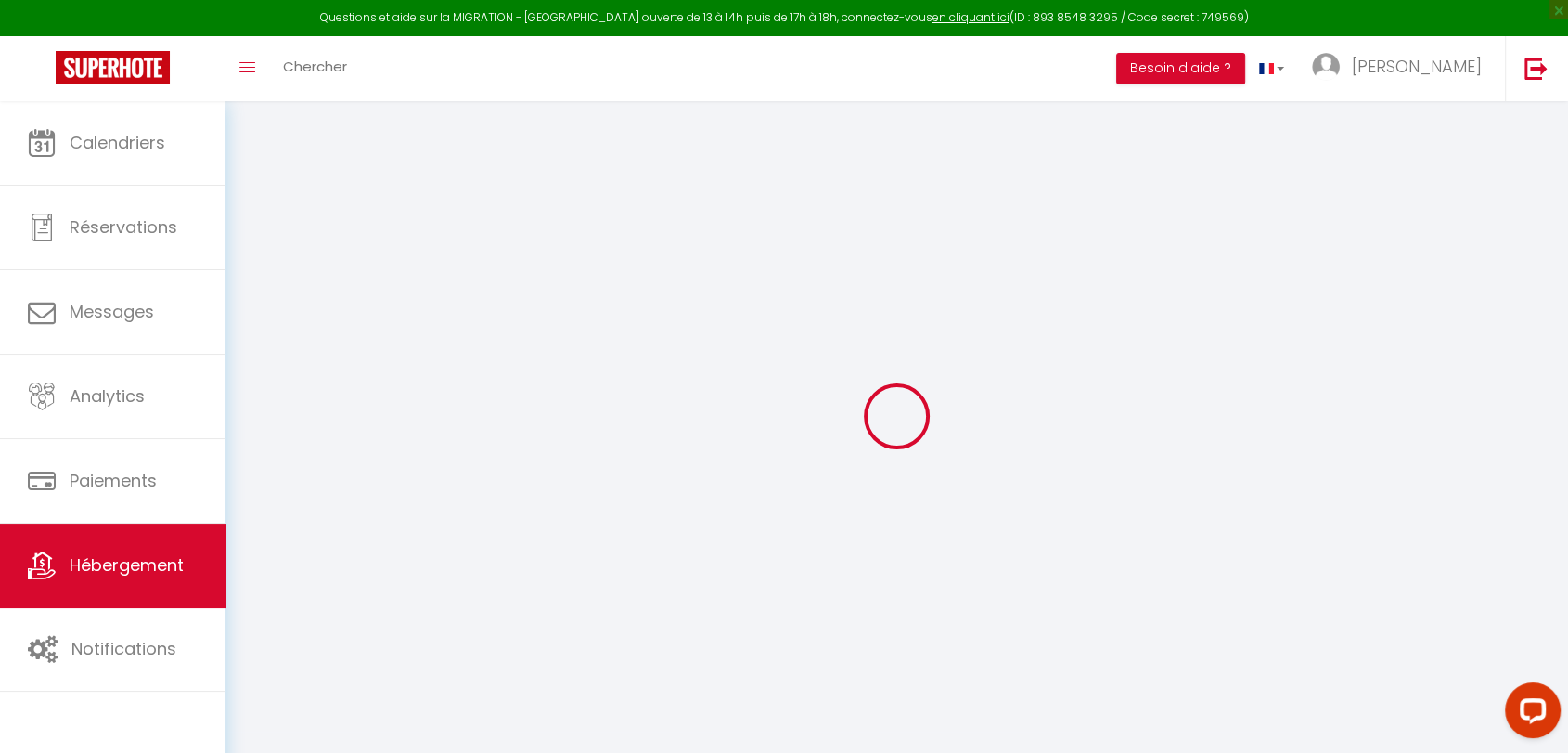
select select
checkbox input "false"
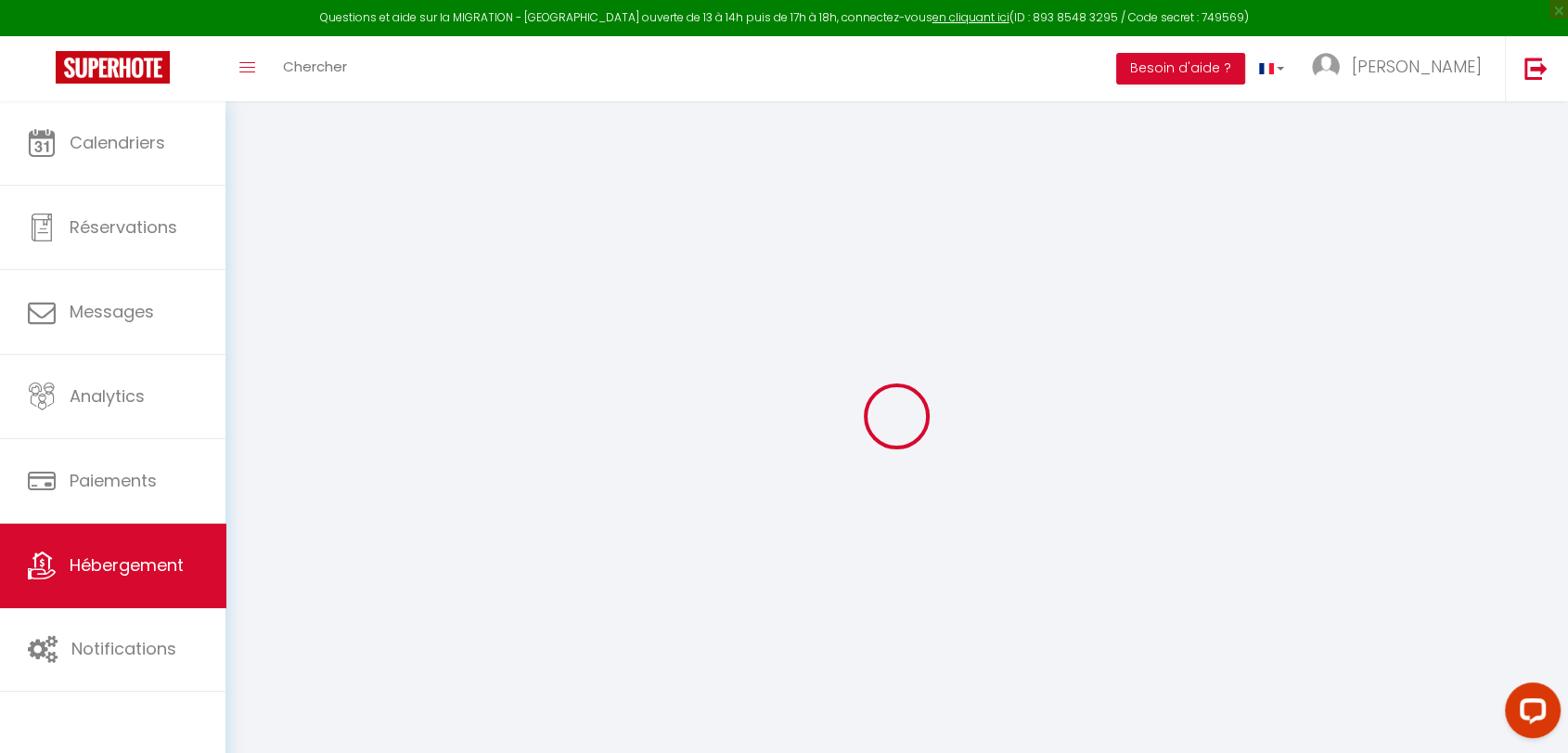
checkbox input "false"
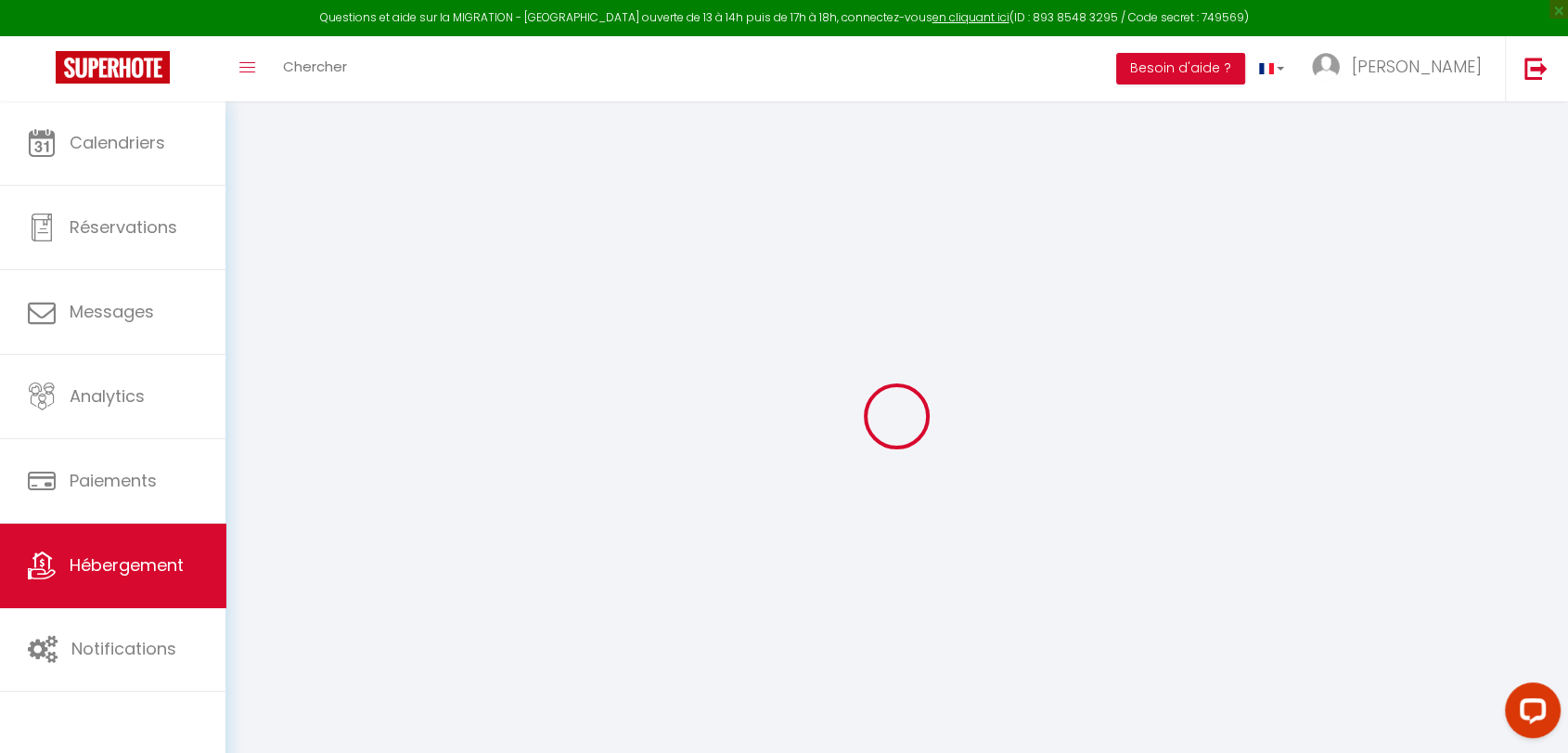
checkbox input "false"
select select "15:00"
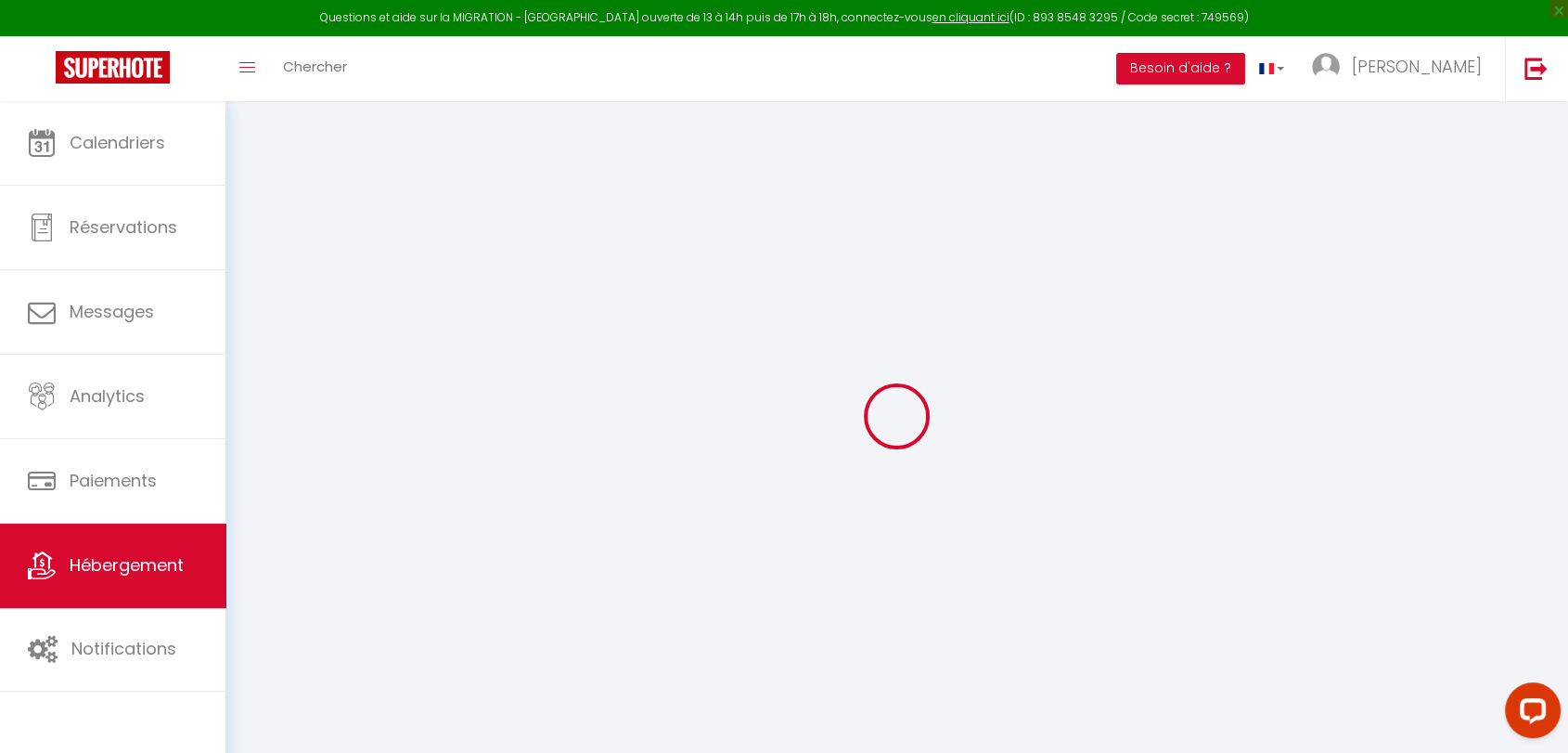
select select
select select "11:00"
select select "30"
select select "120"
select select
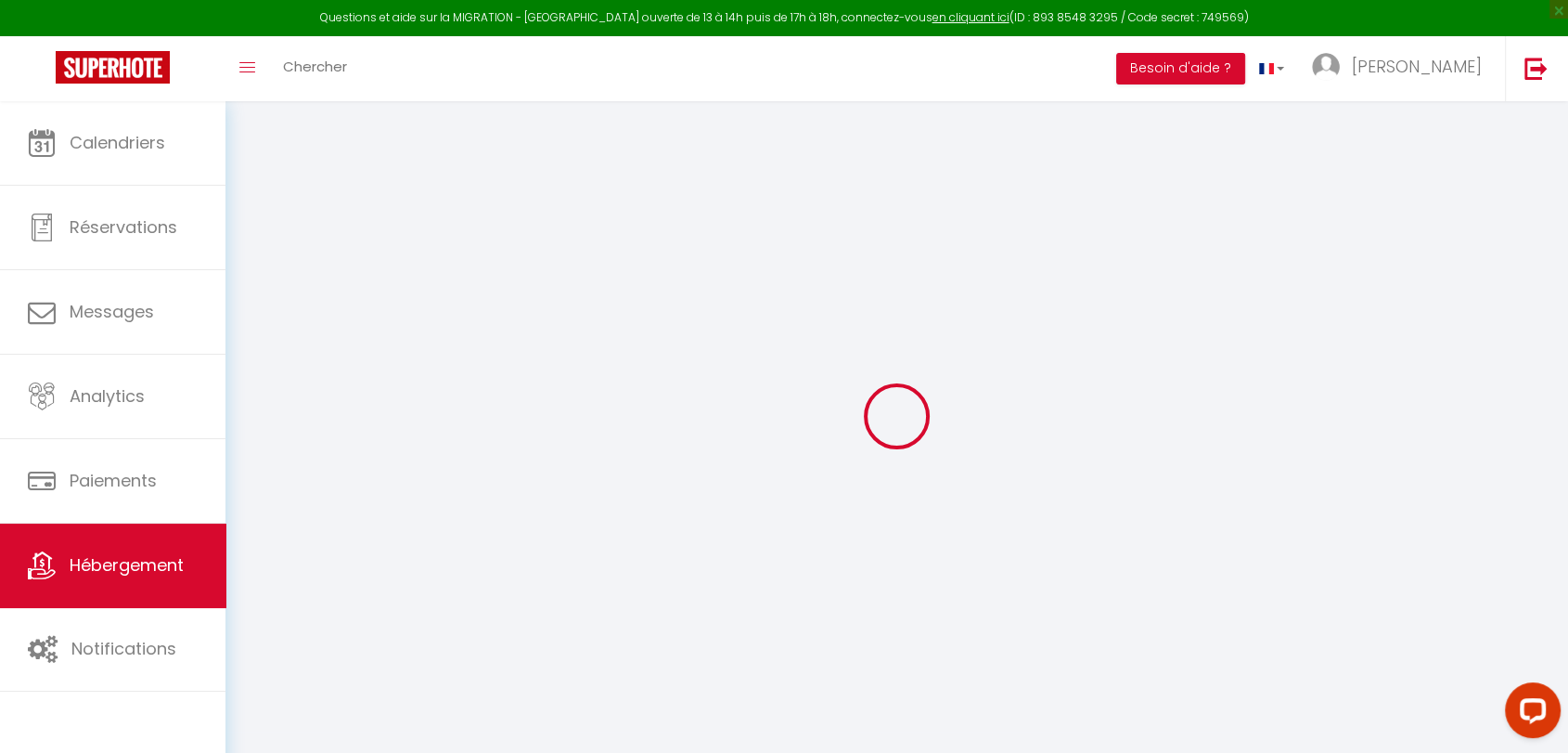
checkbox input "false"
select select
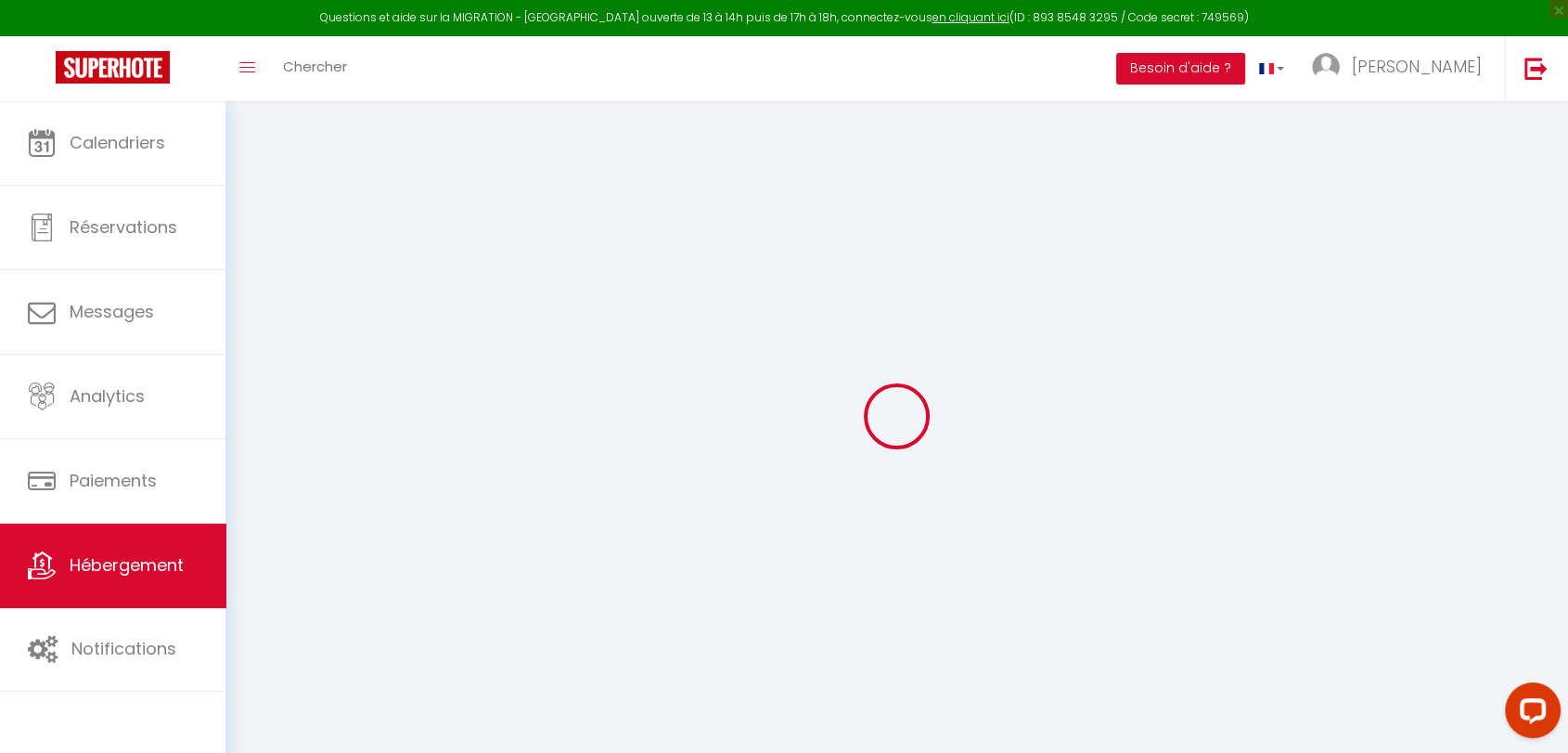
checkbox input "false"
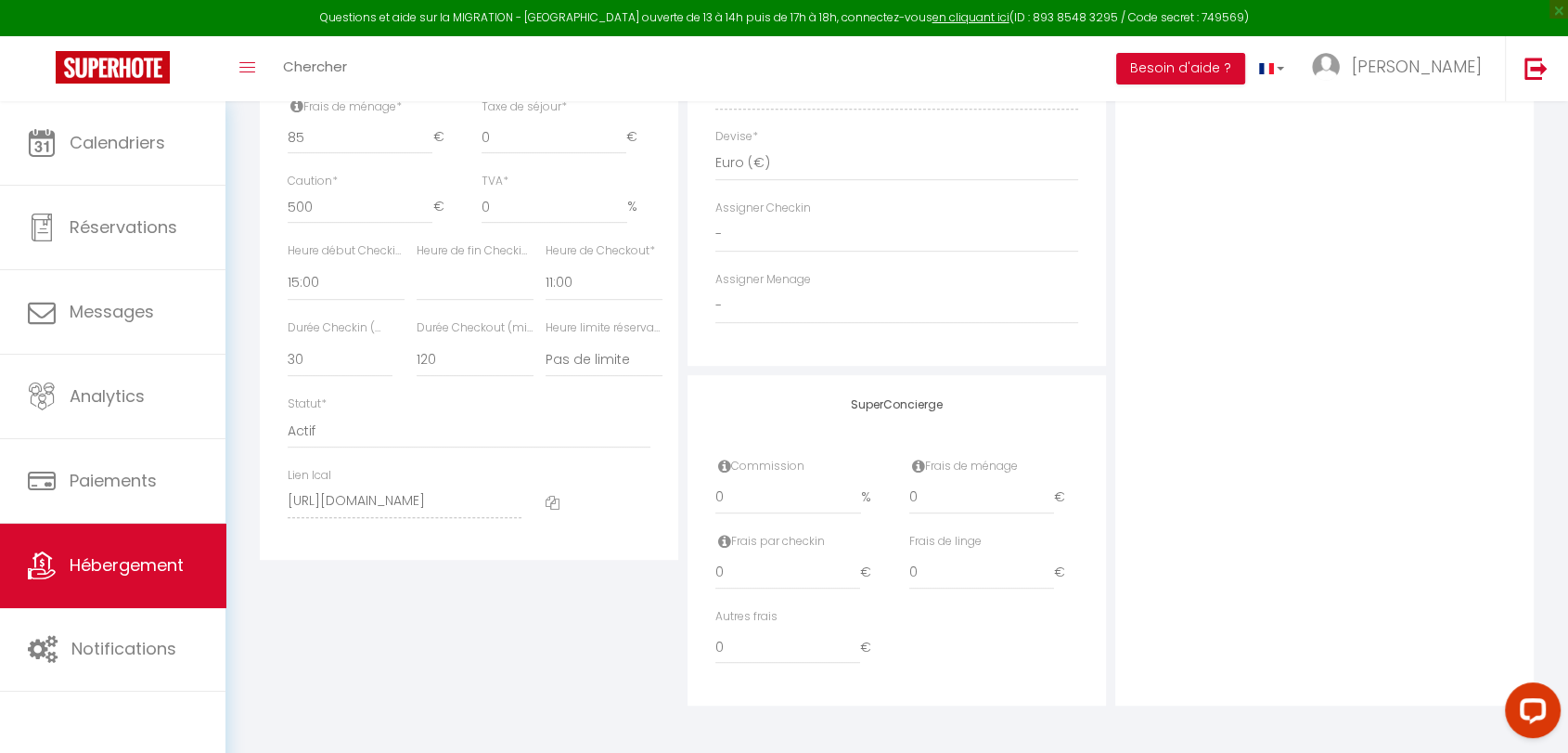
scroll to position [897, 0]
click at [550, 499] on icon at bounding box center [552, 502] width 14 height 14
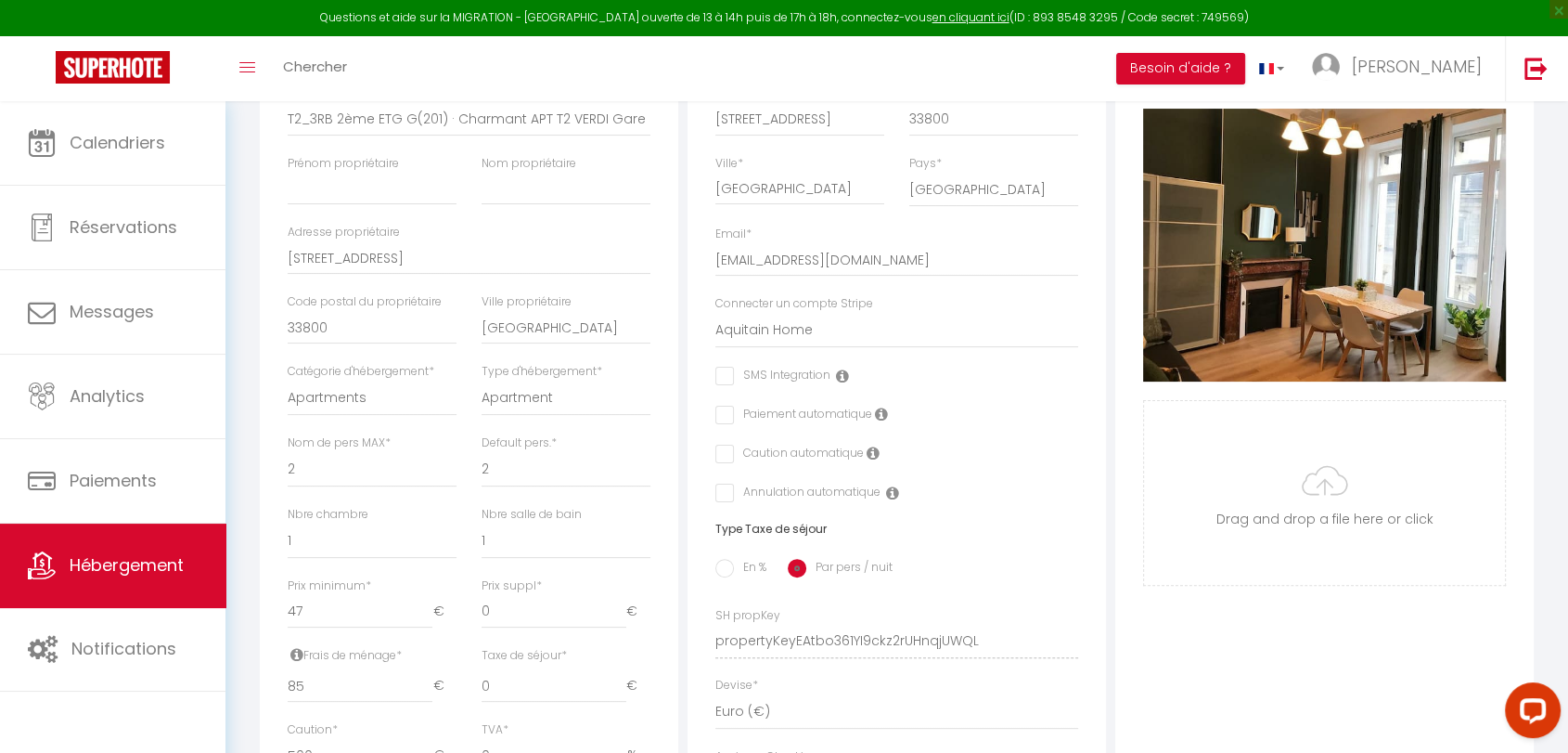
scroll to position [0, 0]
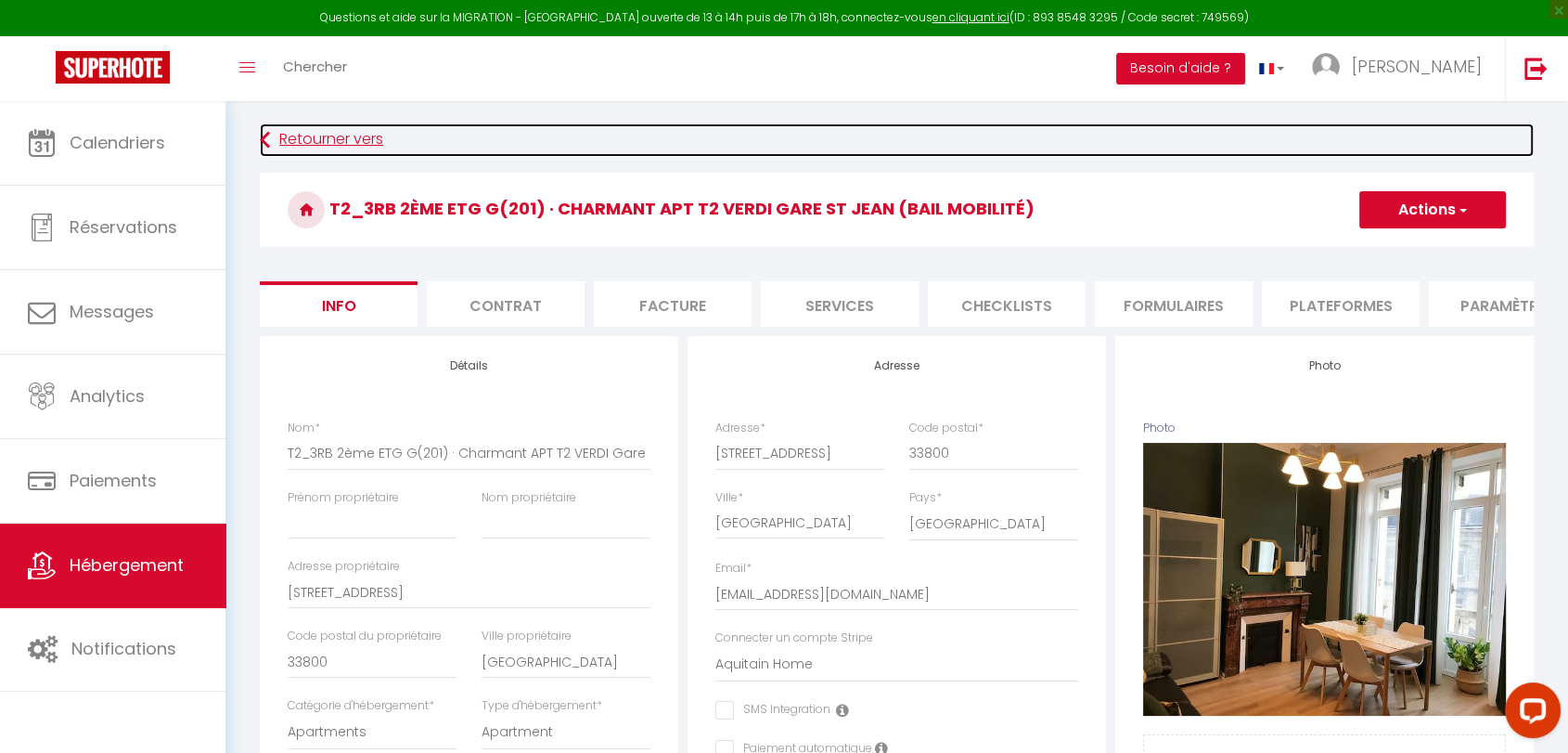
click at [282, 135] on link "Retourner vers" at bounding box center [896, 140] width 1274 height 34
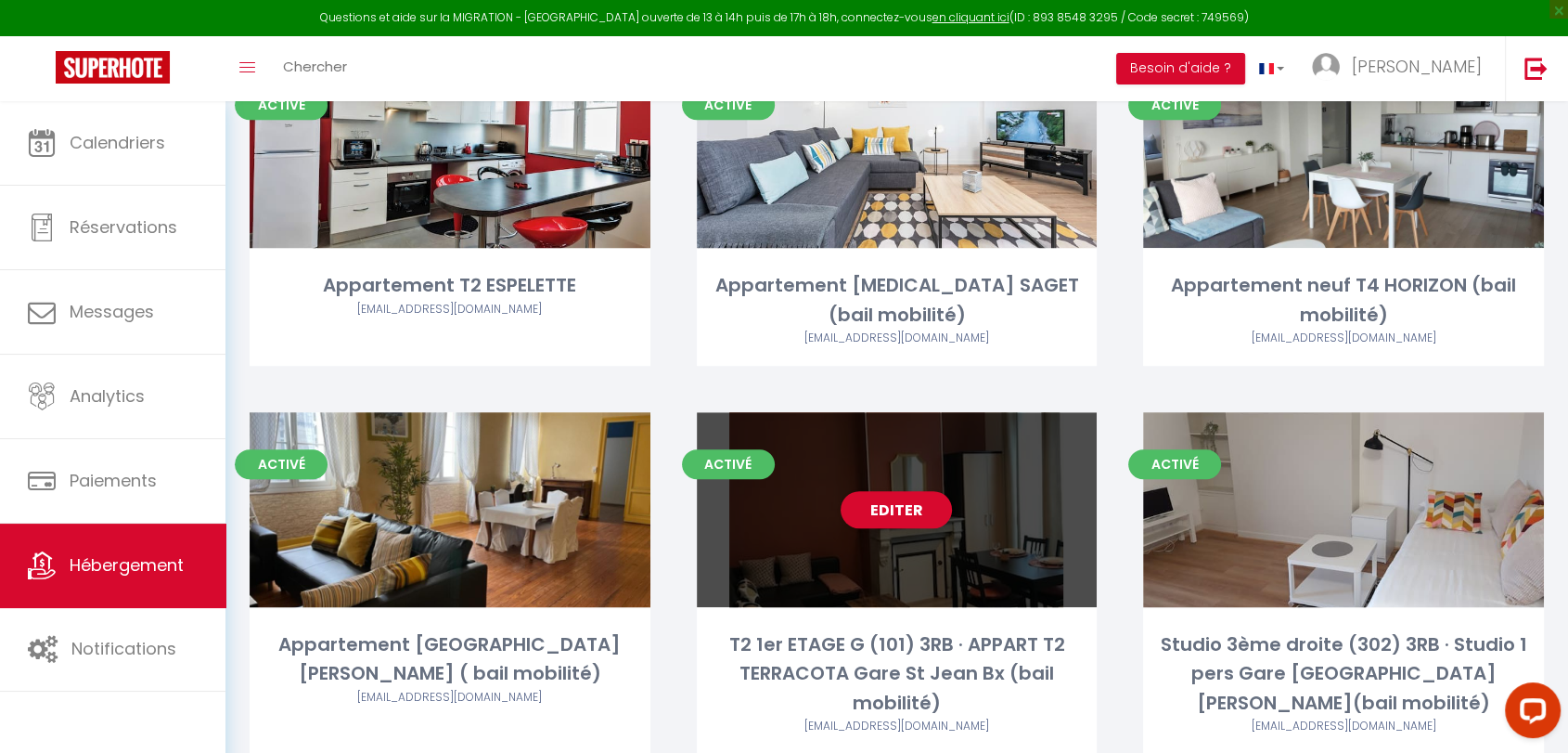
scroll to position [1031, 0]
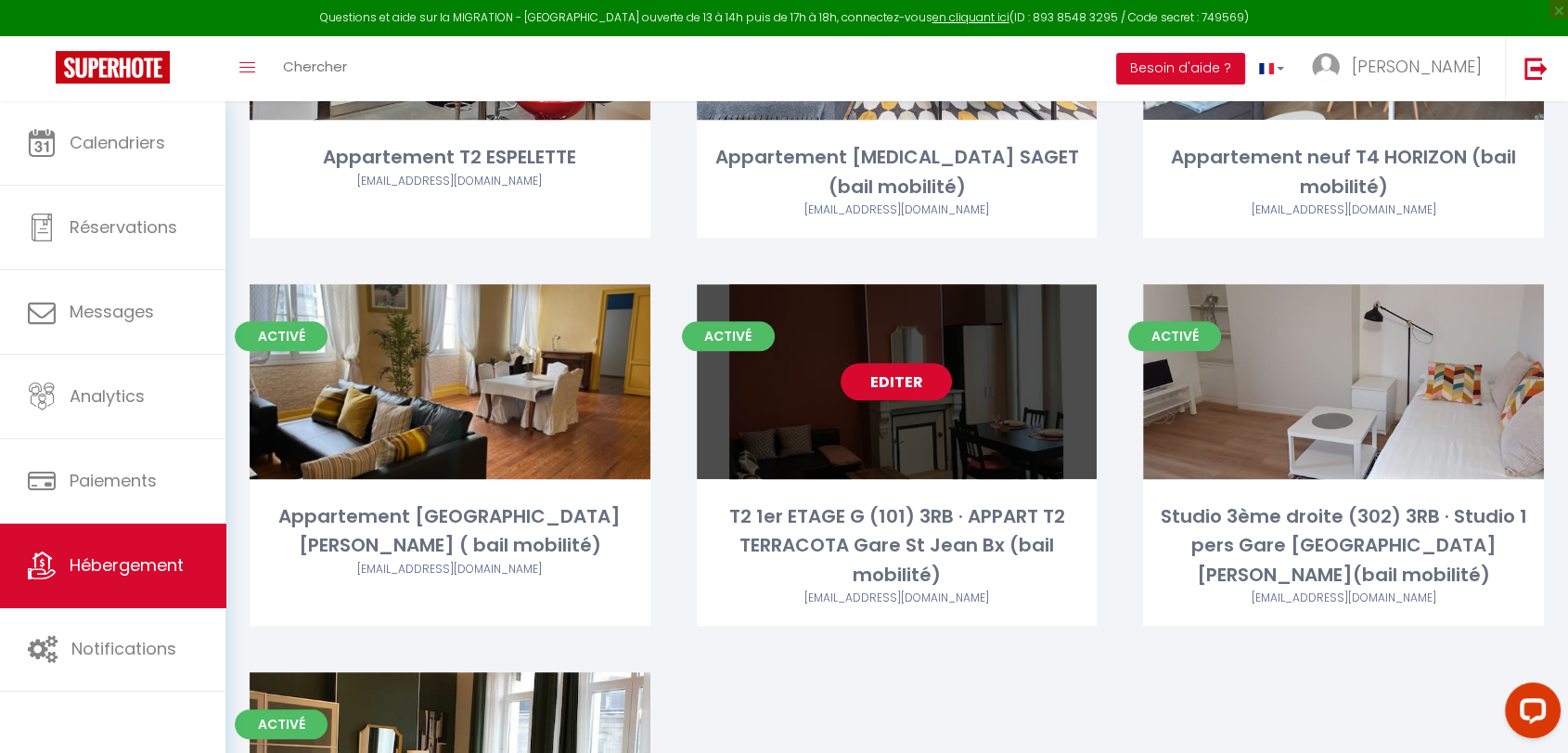
click at [913, 363] on link "Editer" at bounding box center [896, 381] width 111 height 37
select select "3"
select select "2"
select select "1"
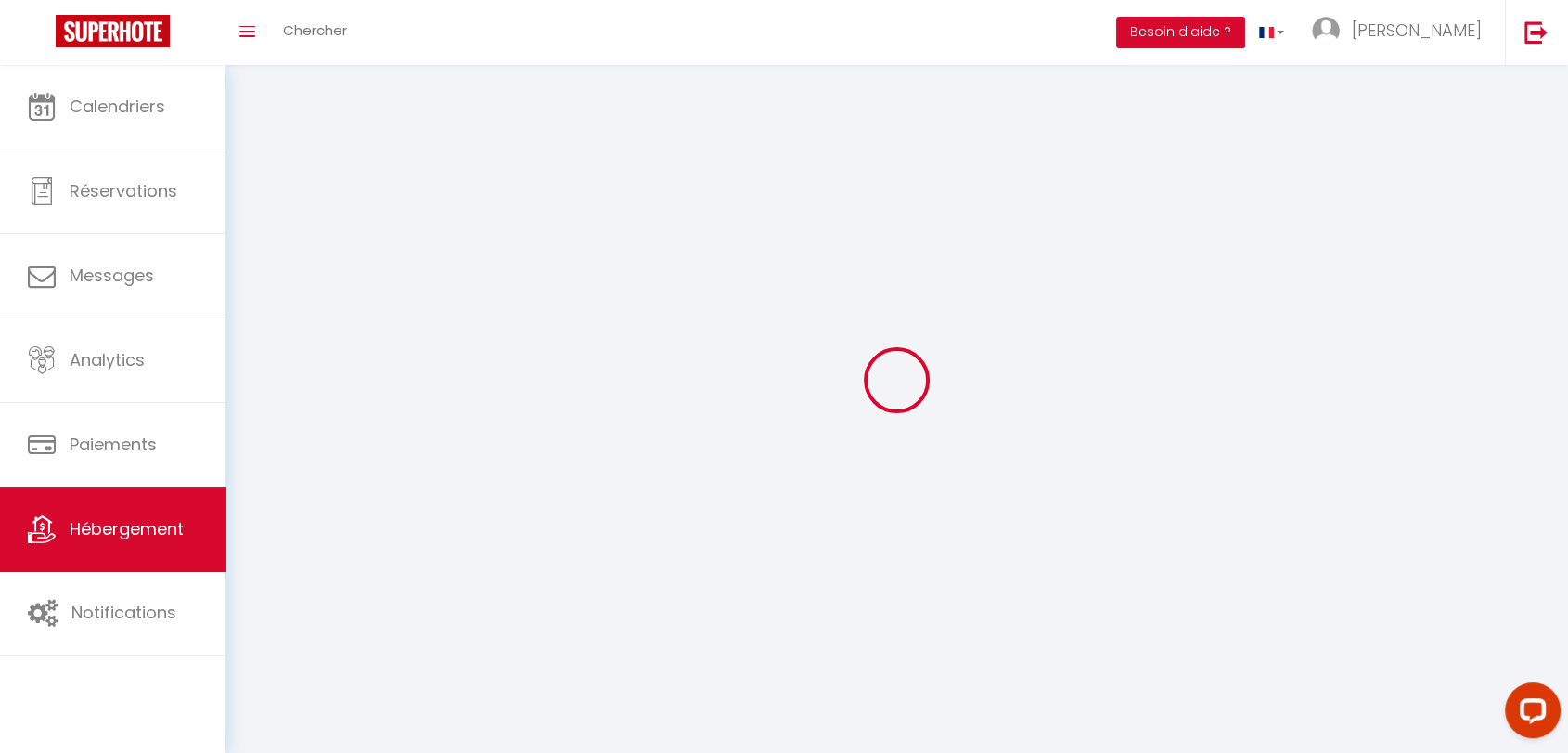
select select
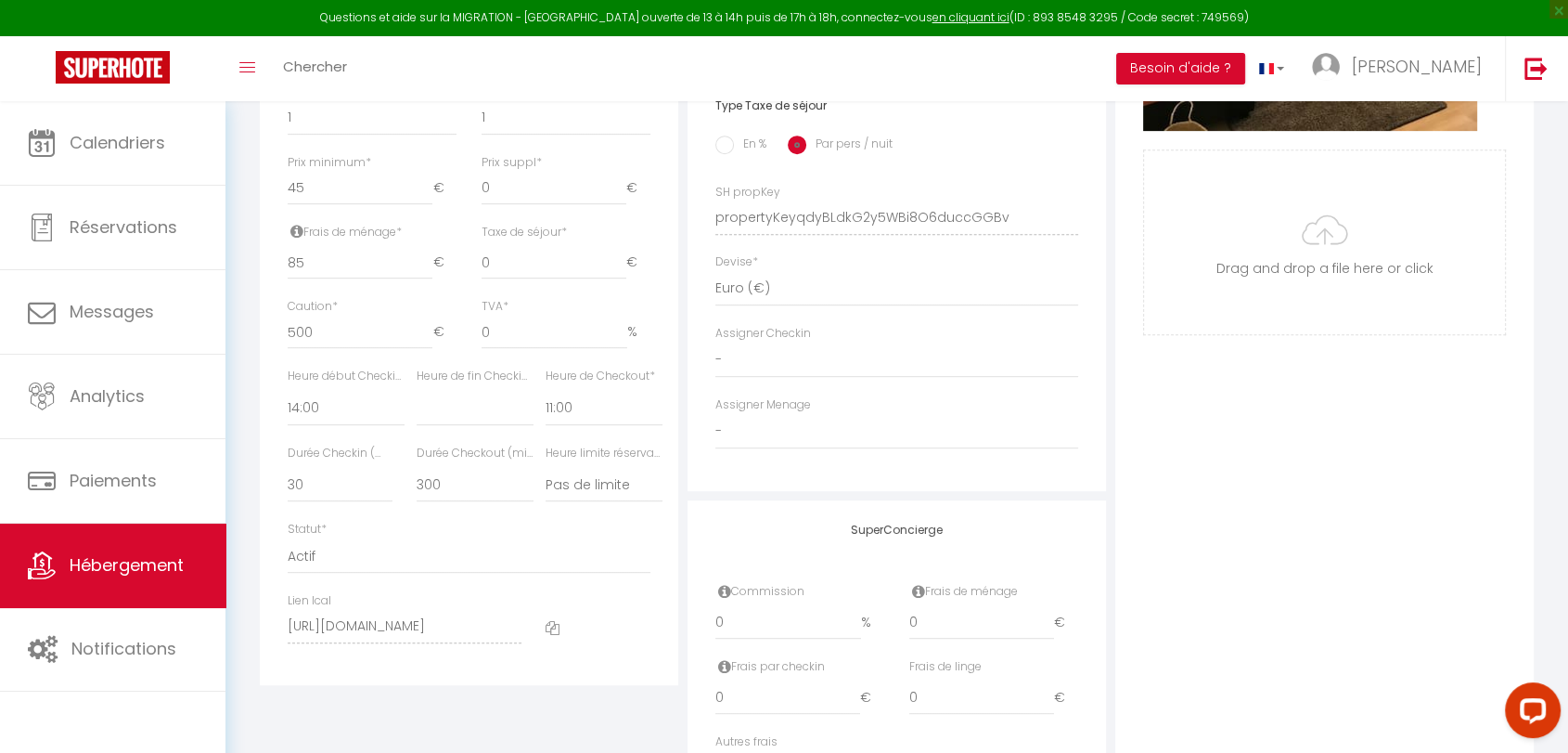
scroll to position [897, 0]
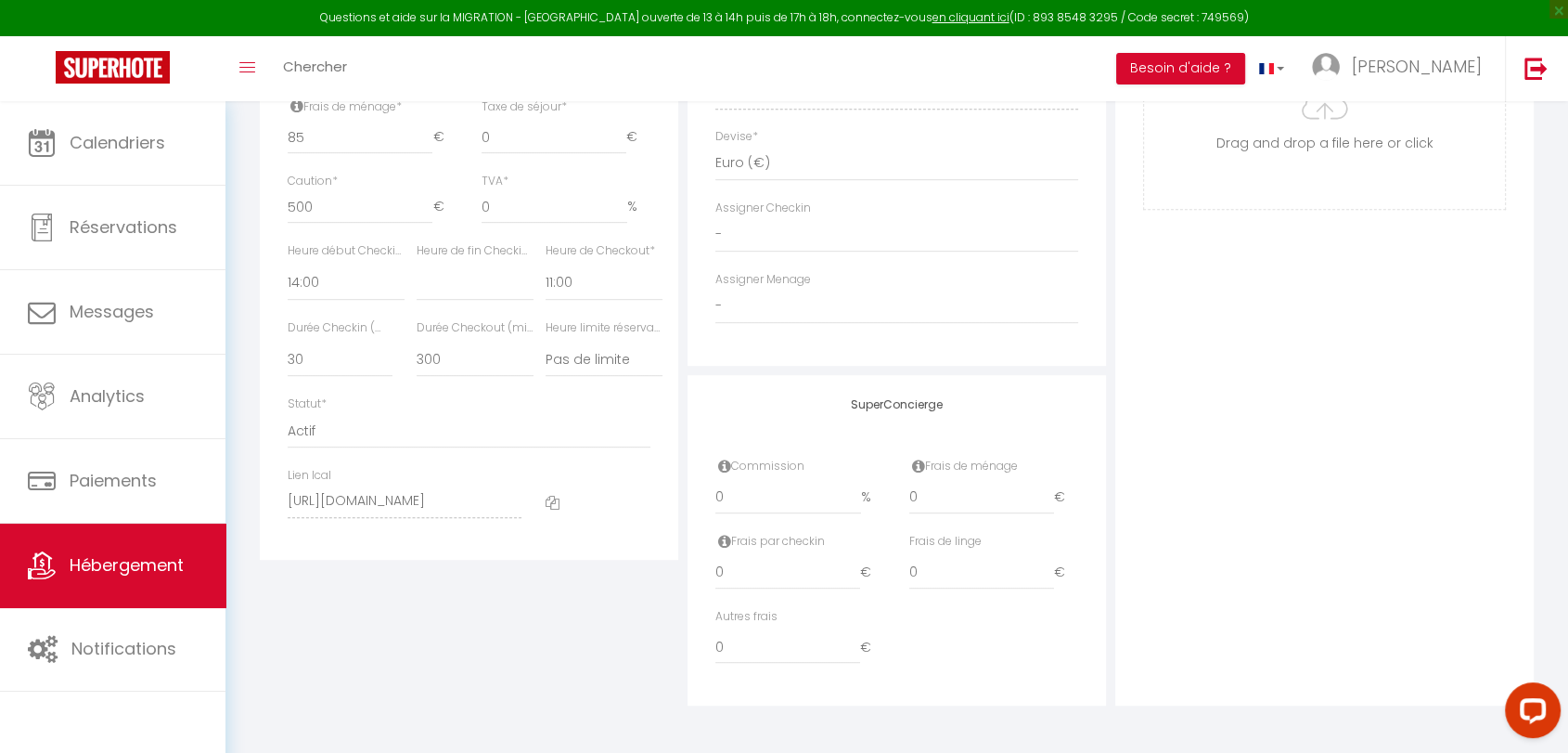
click at [546, 502] on icon at bounding box center [552, 502] width 14 height 14
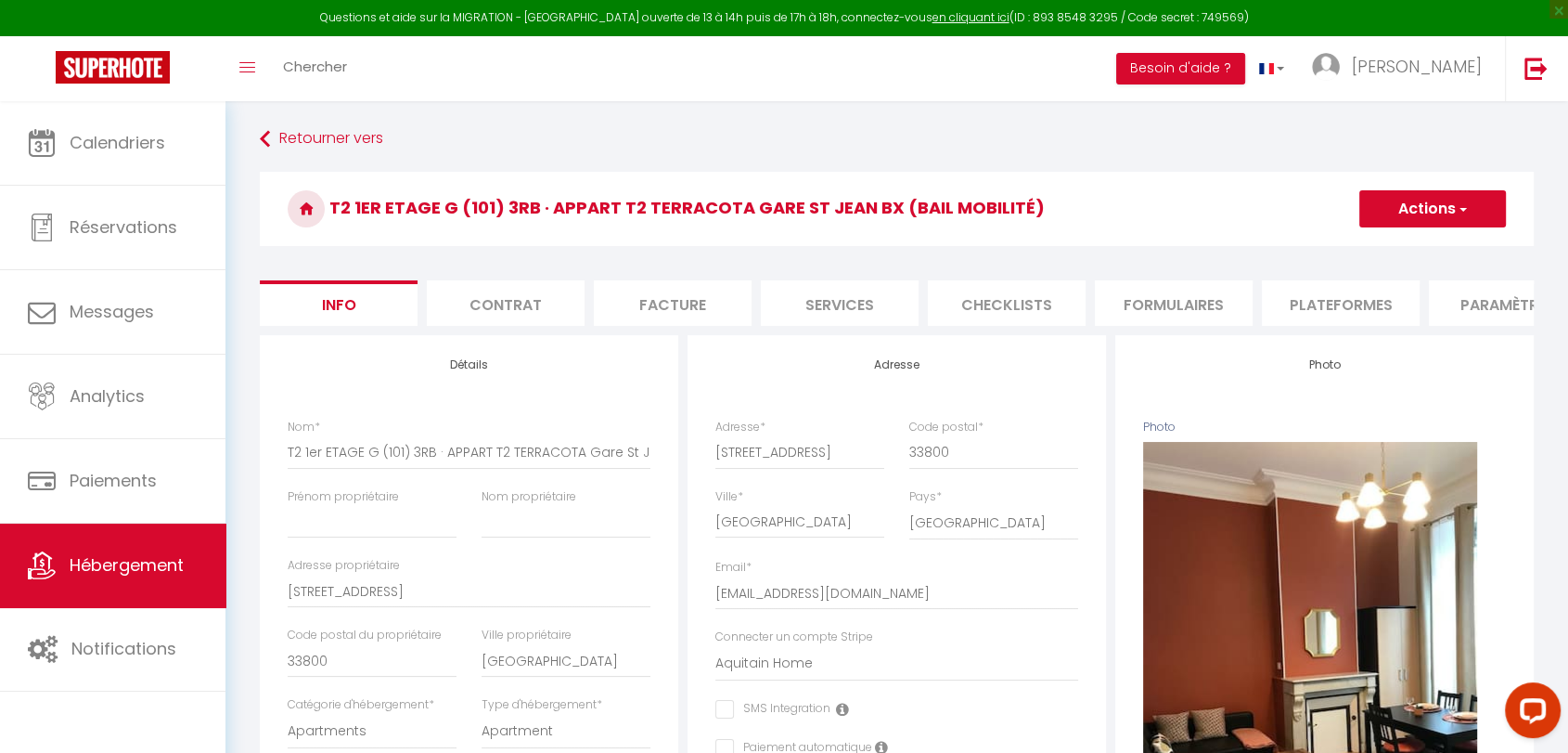
scroll to position [0, 0]
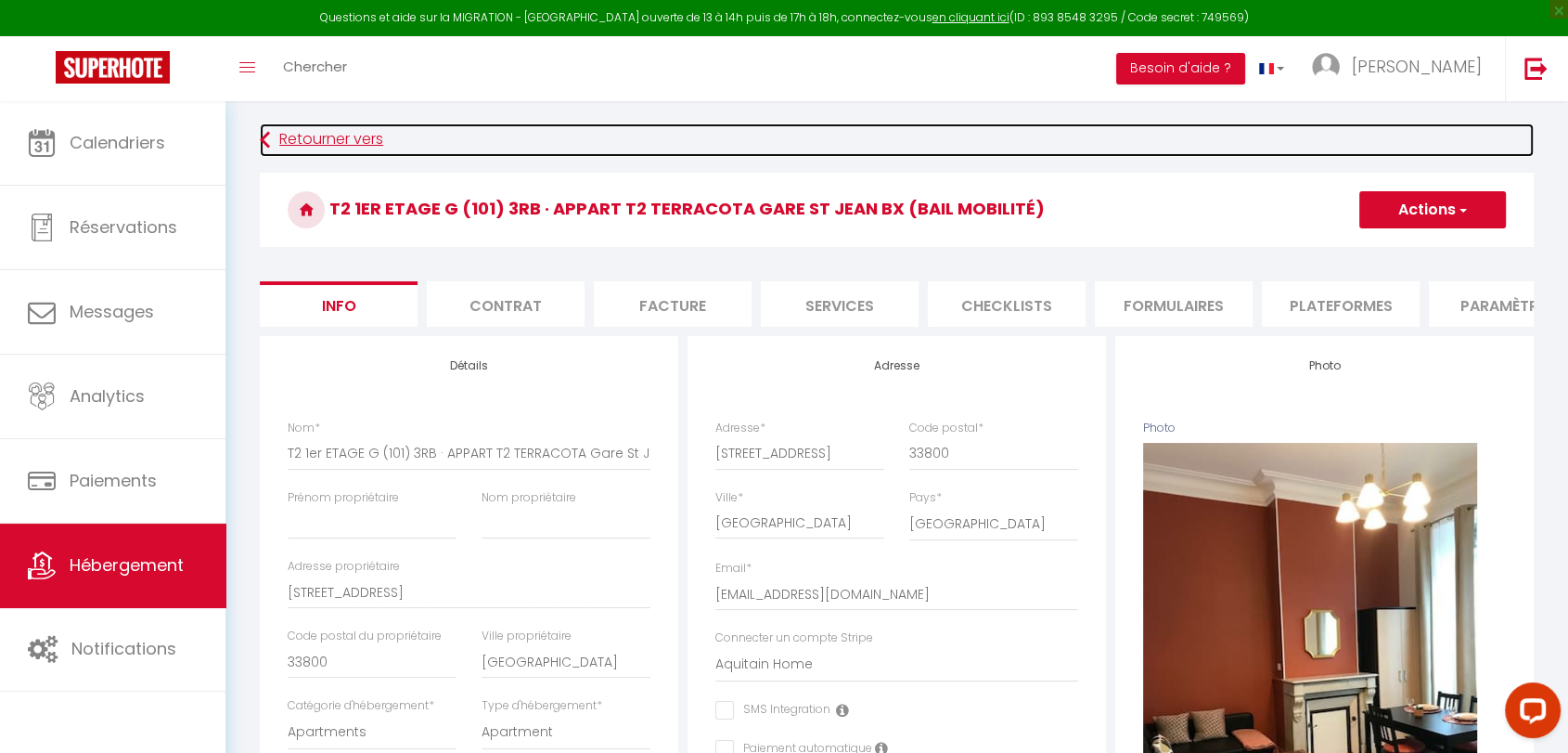
click at [291, 151] on link "Retourner vers" at bounding box center [896, 140] width 1274 height 34
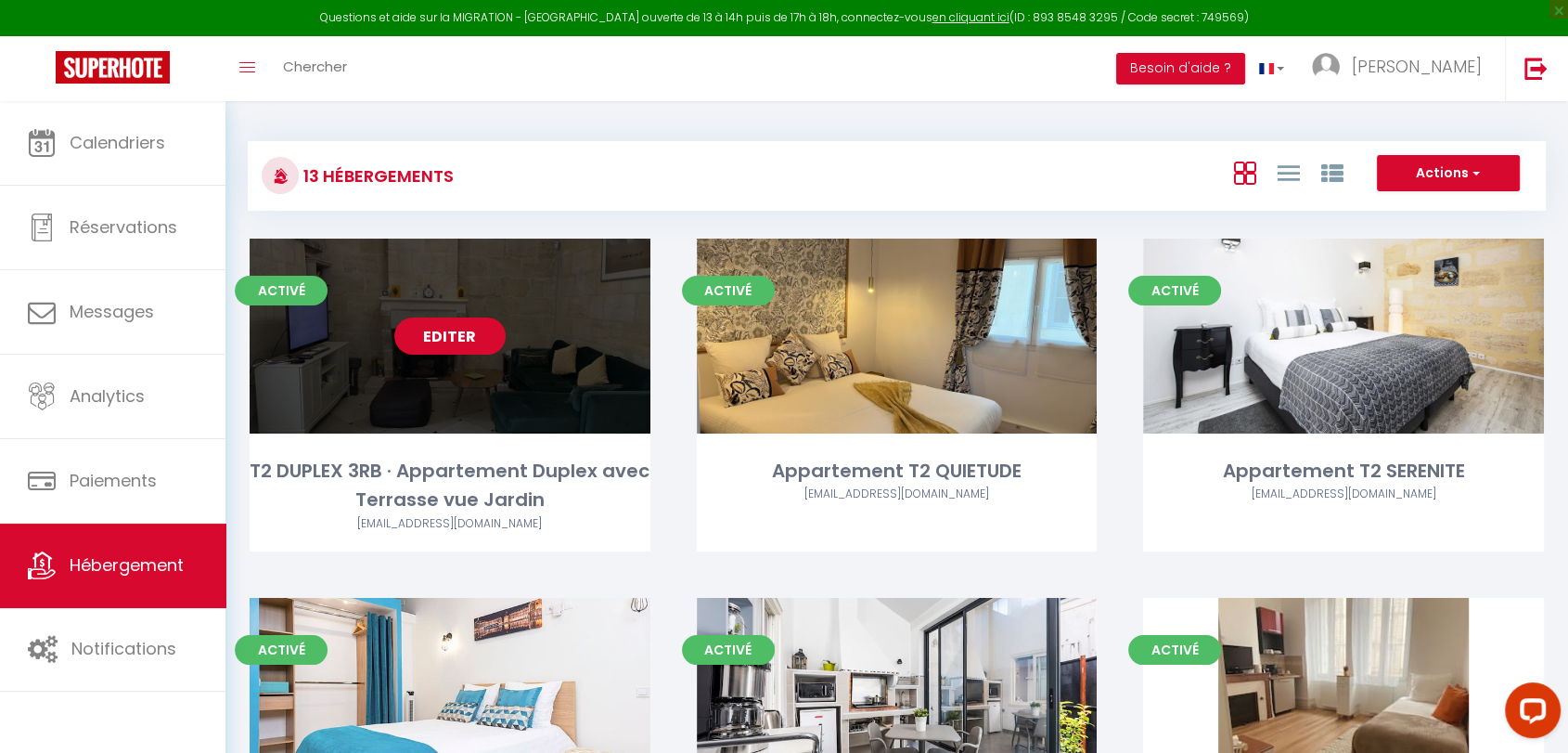
click at [462, 340] on link "Editer" at bounding box center [449, 336] width 111 height 37
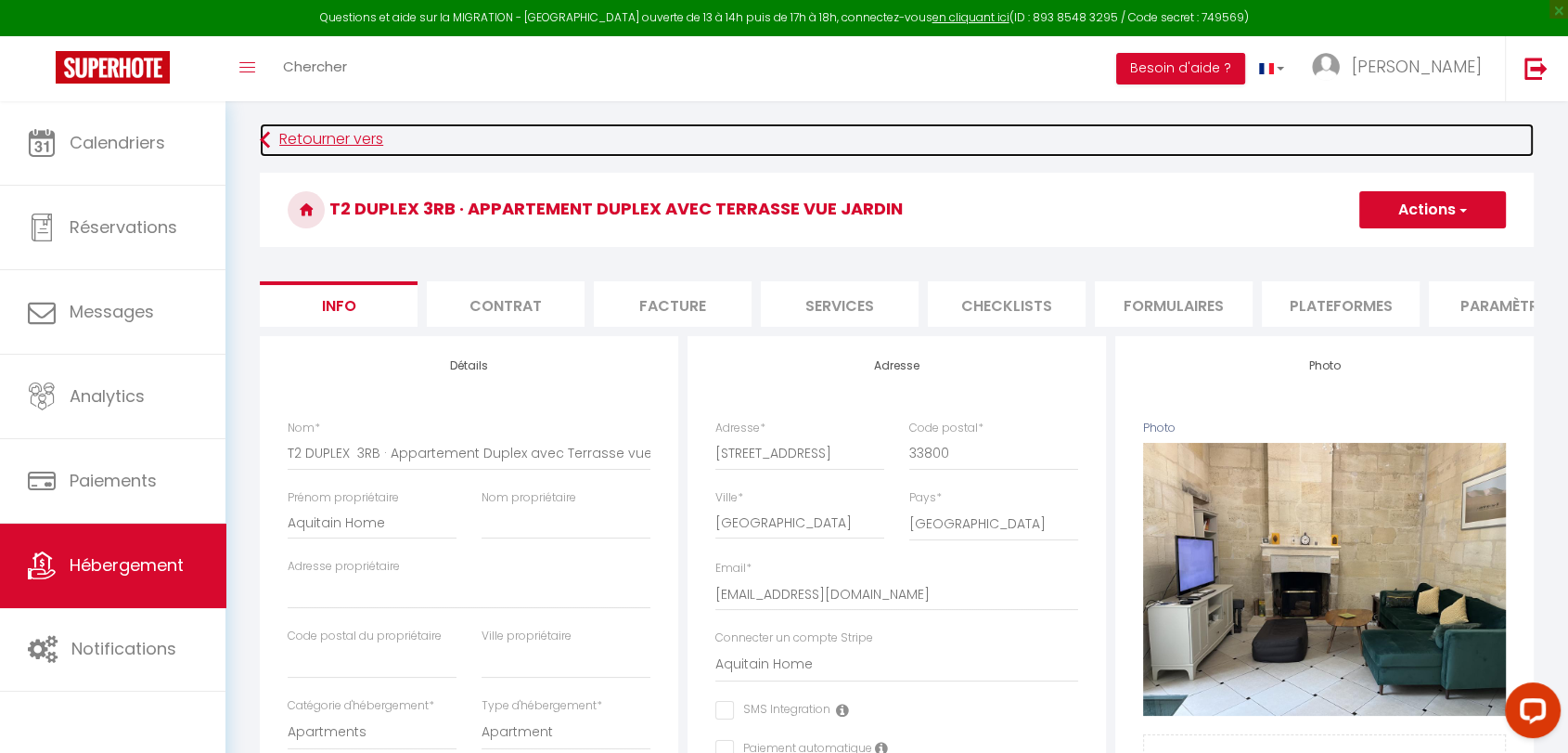
click at [277, 148] on link "Retourner vers" at bounding box center [896, 140] width 1274 height 34
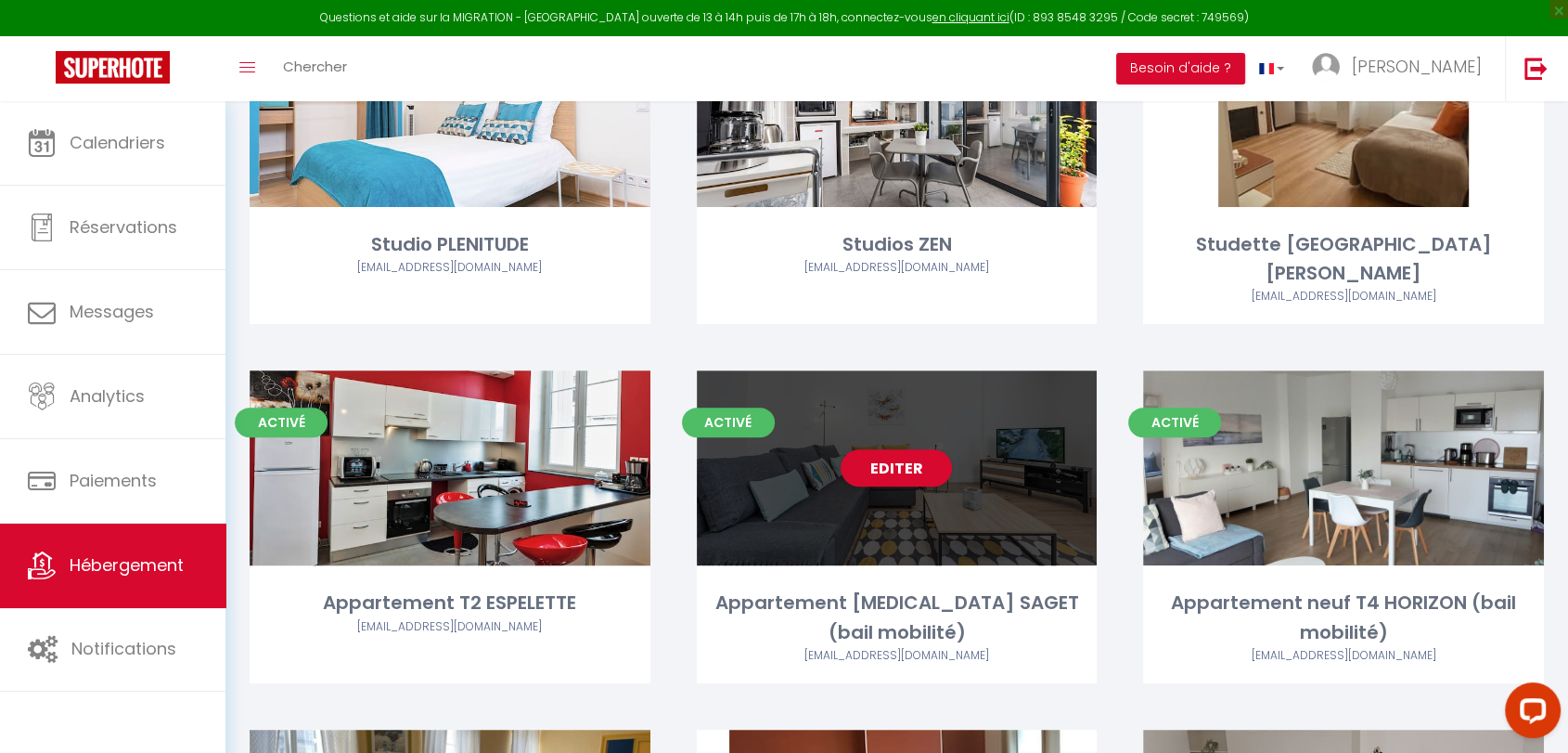
scroll to position [412, 0]
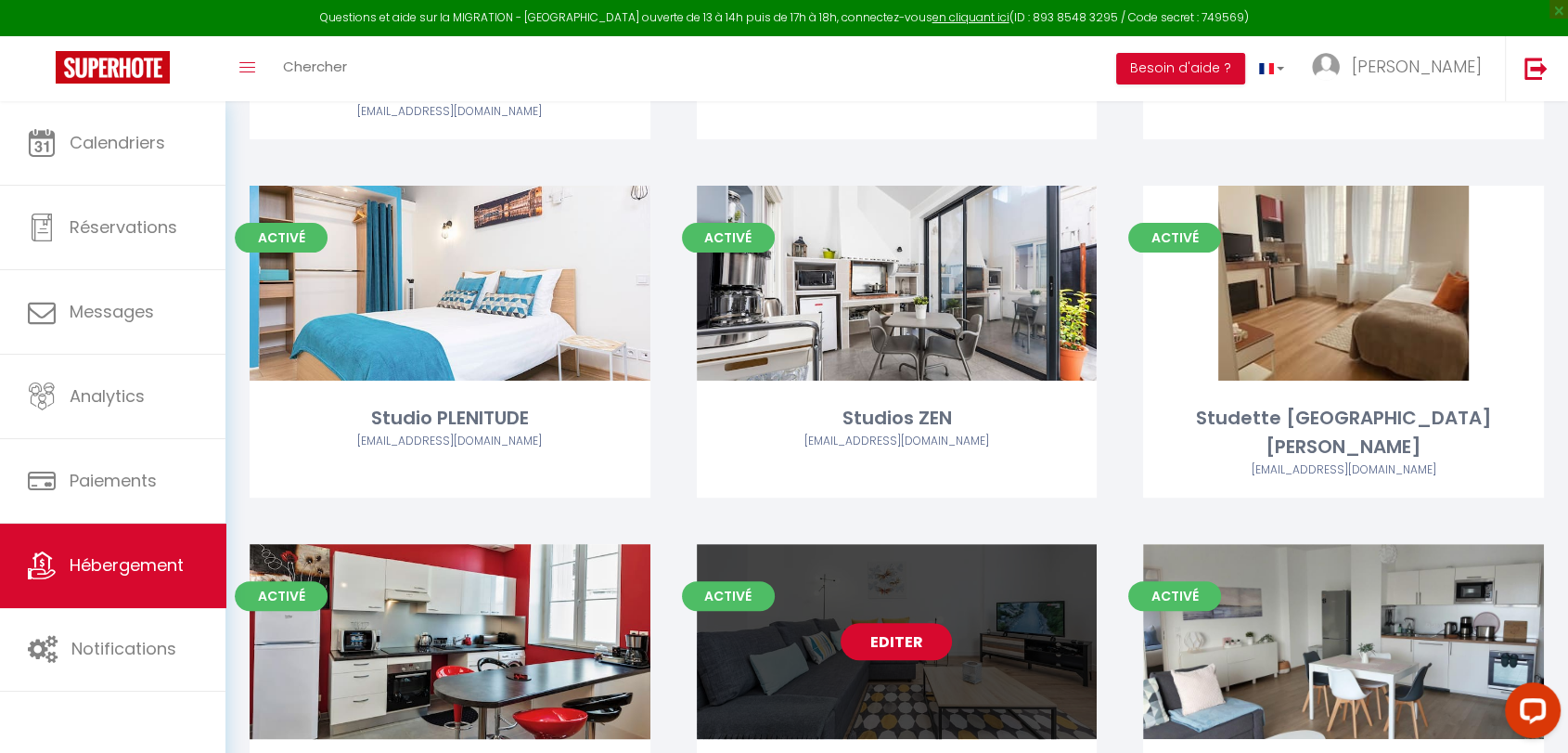
click at [900, 623] on link "Editer" at bounding box center [896, 642] width 111 height 37
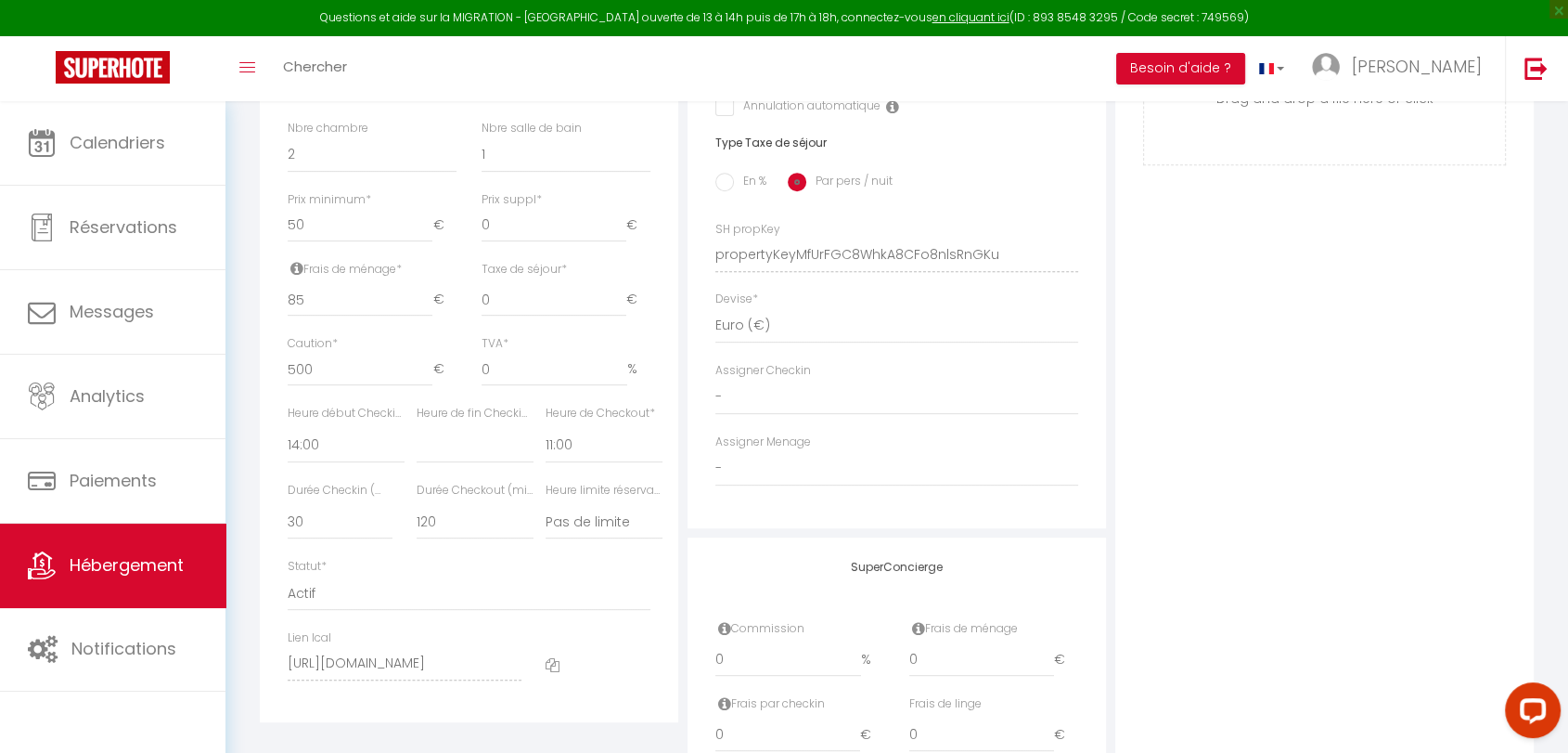
scroll to position [824, 0]
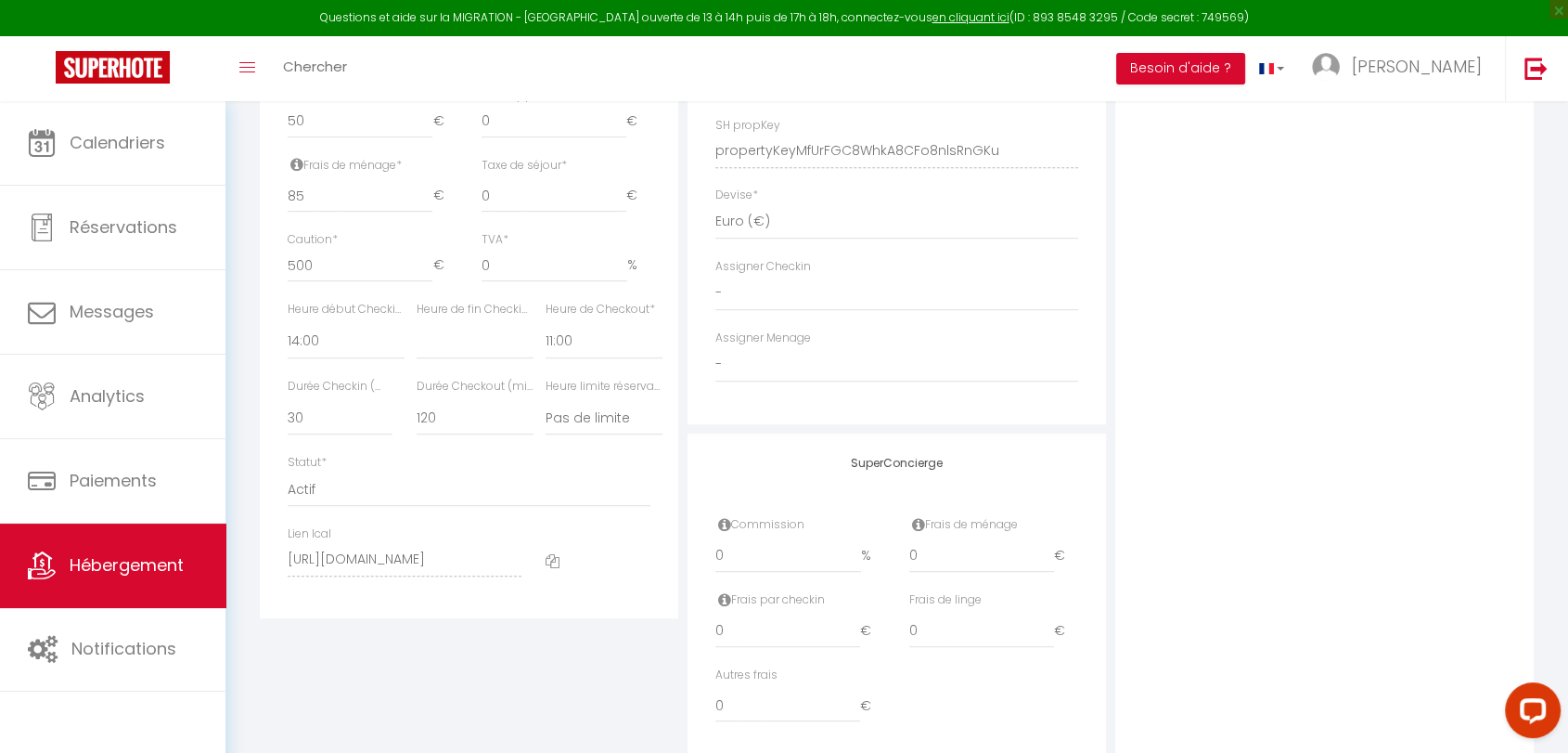
click at [550, 568] on icon at bounding box center [552, 561] width 14 height 14
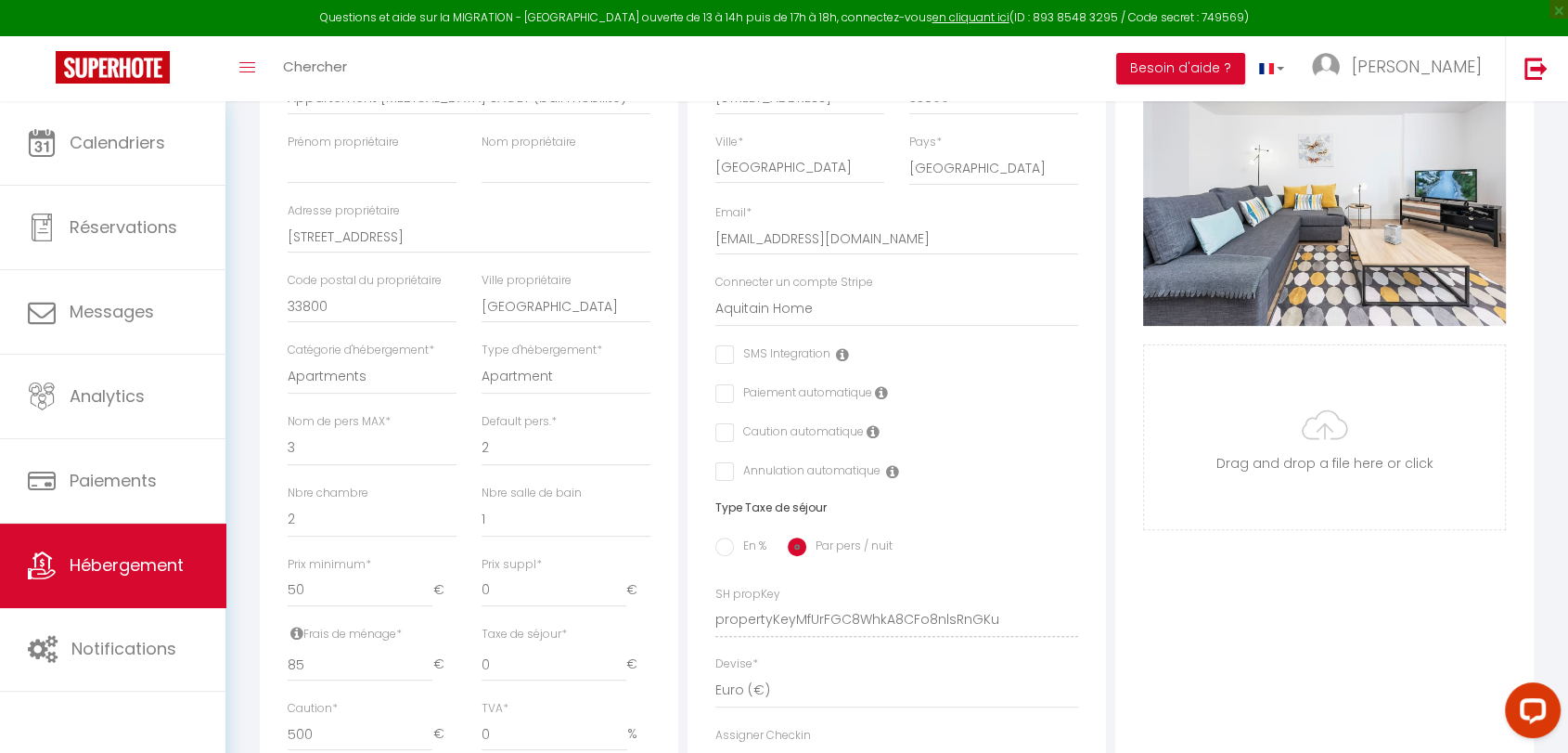
scroll to position [0, 0]
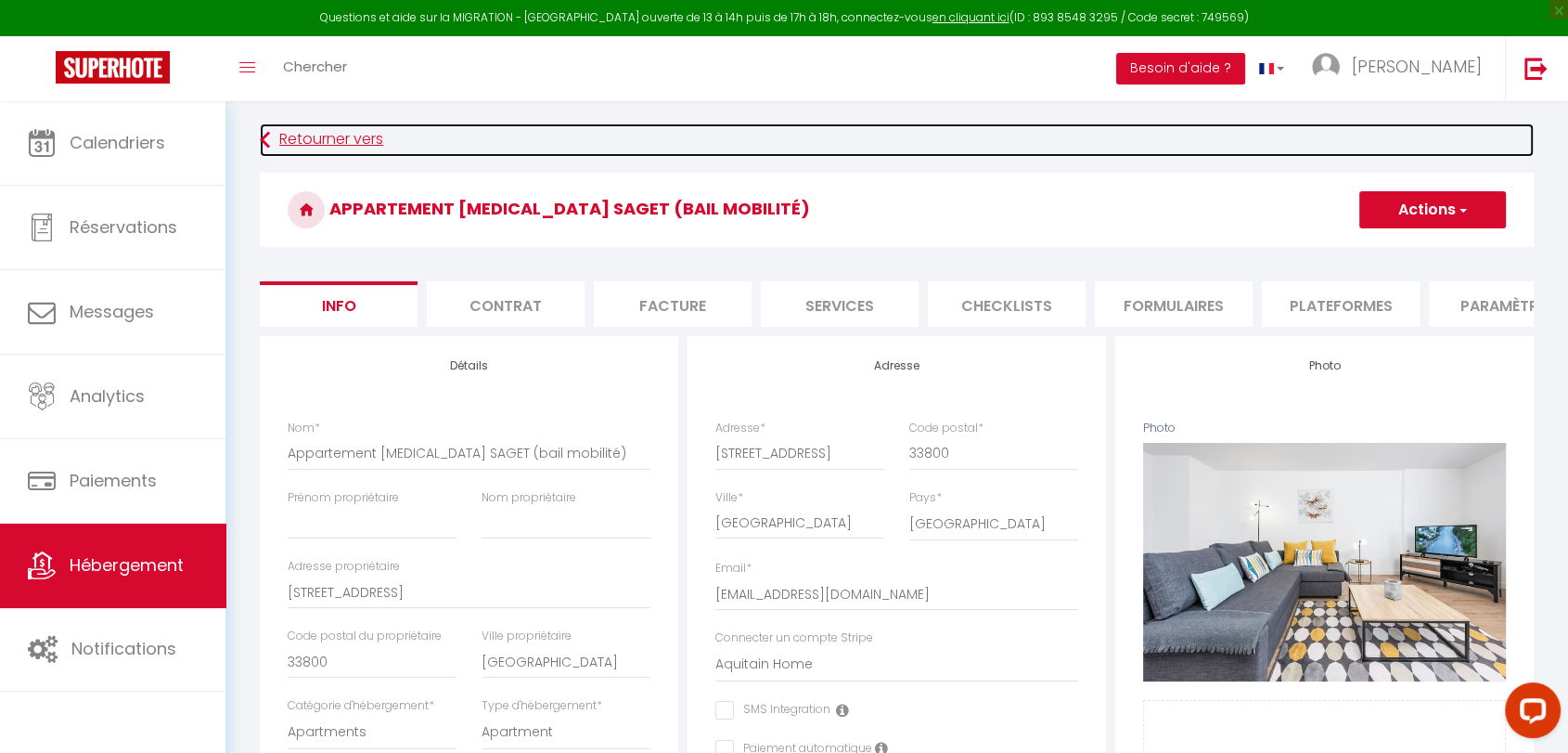
click at [268, 136] on icon at bounding box center [264, 140] width 10 height 34
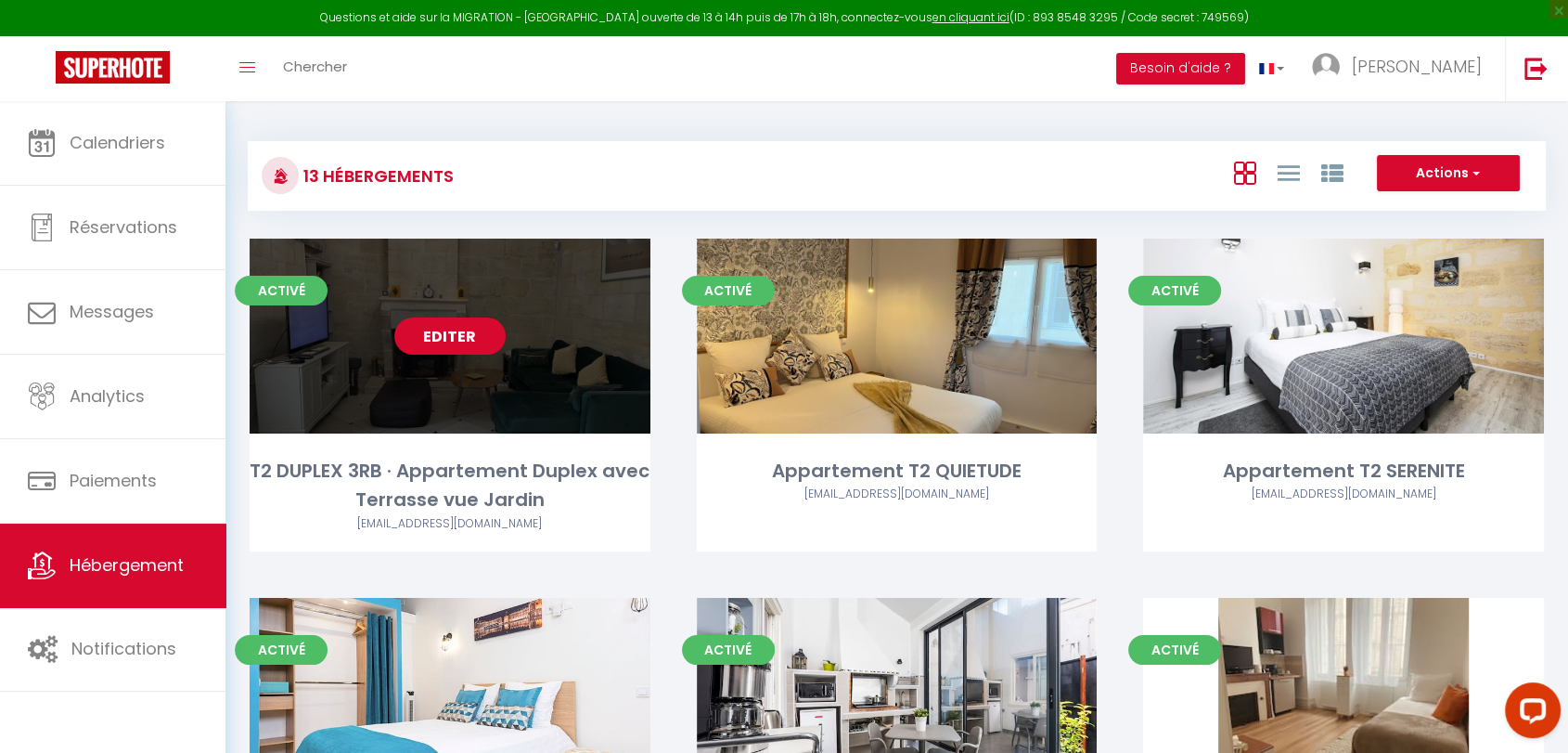
click at [456, 343] on link "Editer" at bounding box center [449, 336] width 111 height 37
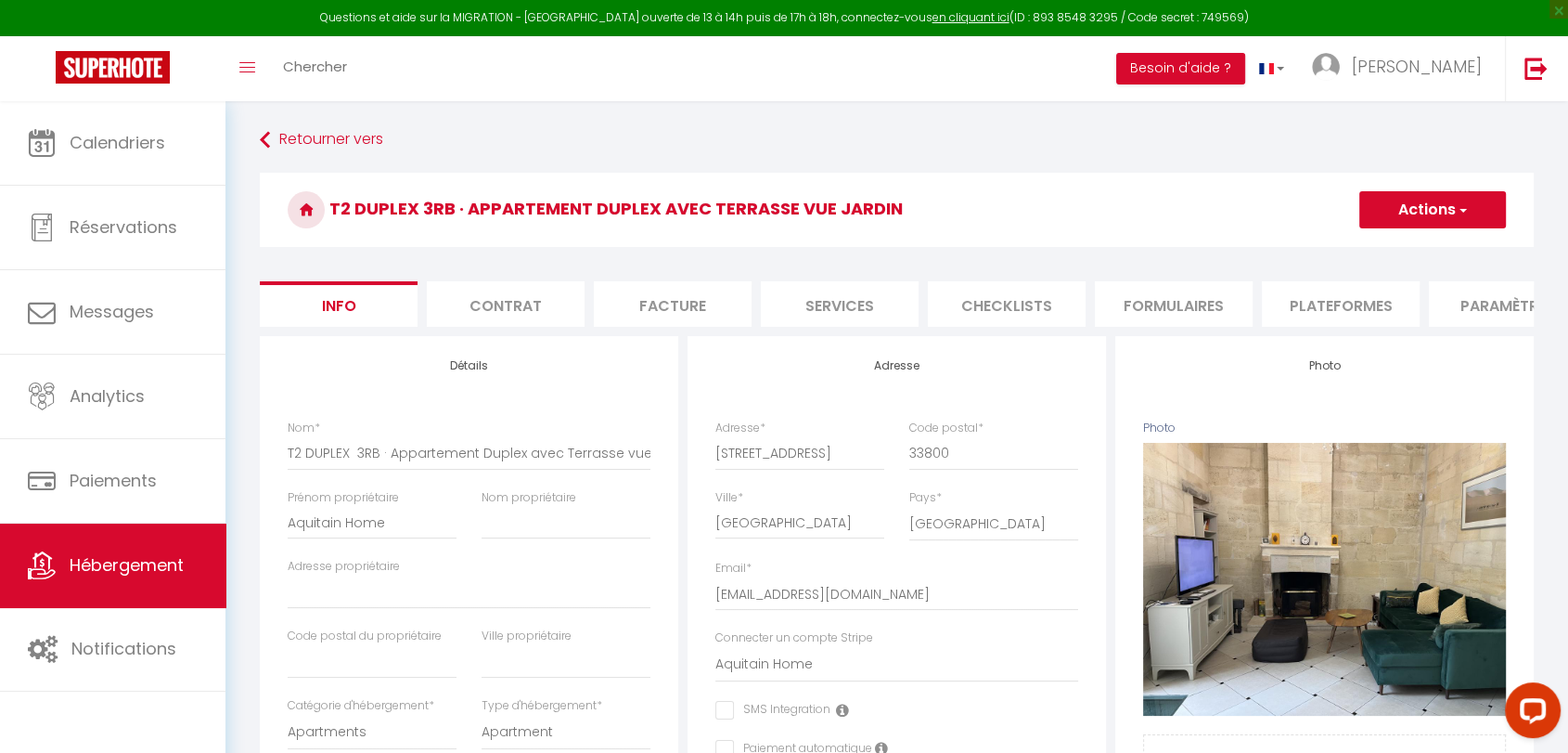
click at [1351, 302] on li "Plateformes" at bounding box center [1341, 303] width 157 height 46
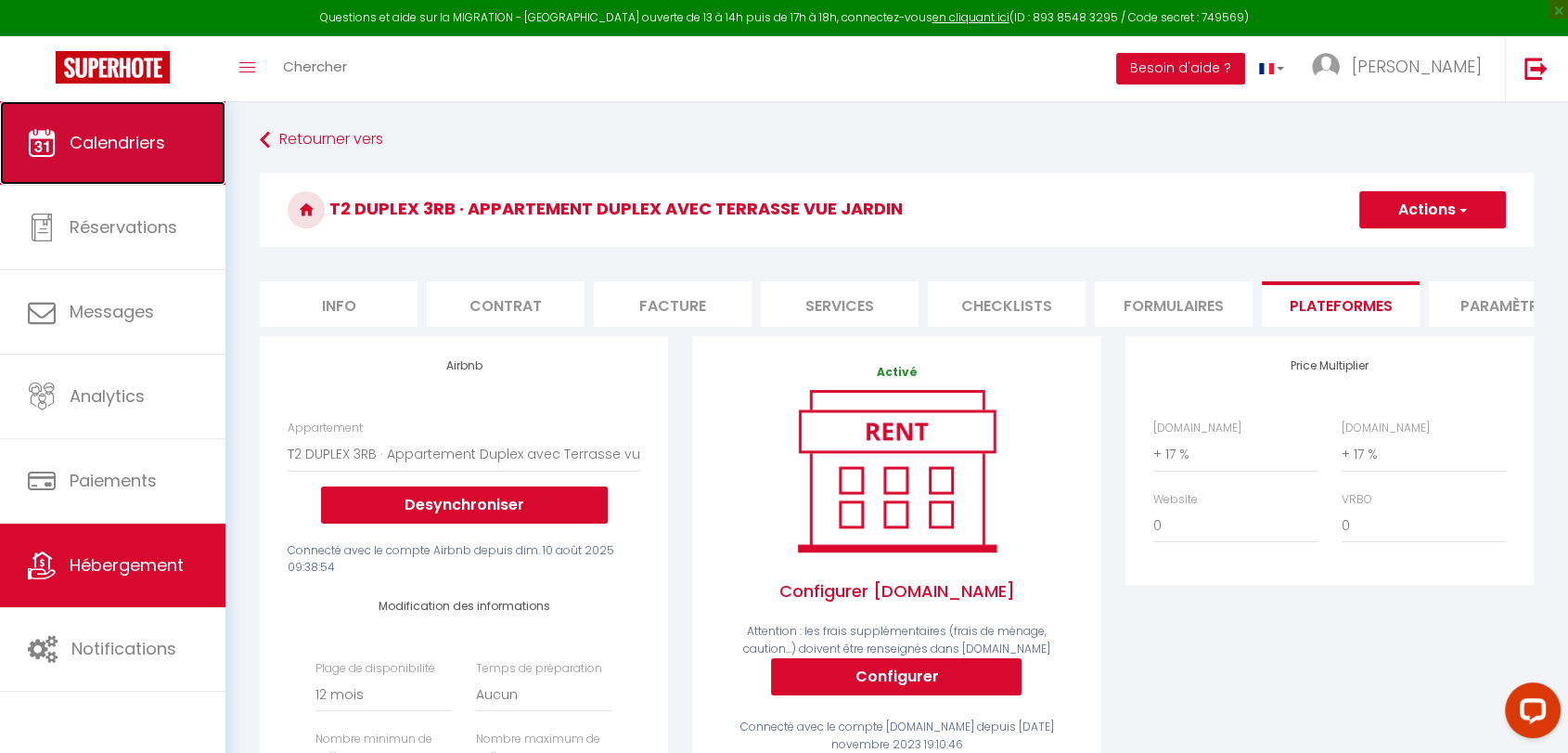
click at [149, 140] on span "Calendriers" at bounding box center [117, 142] width 95 height 23
